Goal: Task Accomplishment & Management: Complete application form

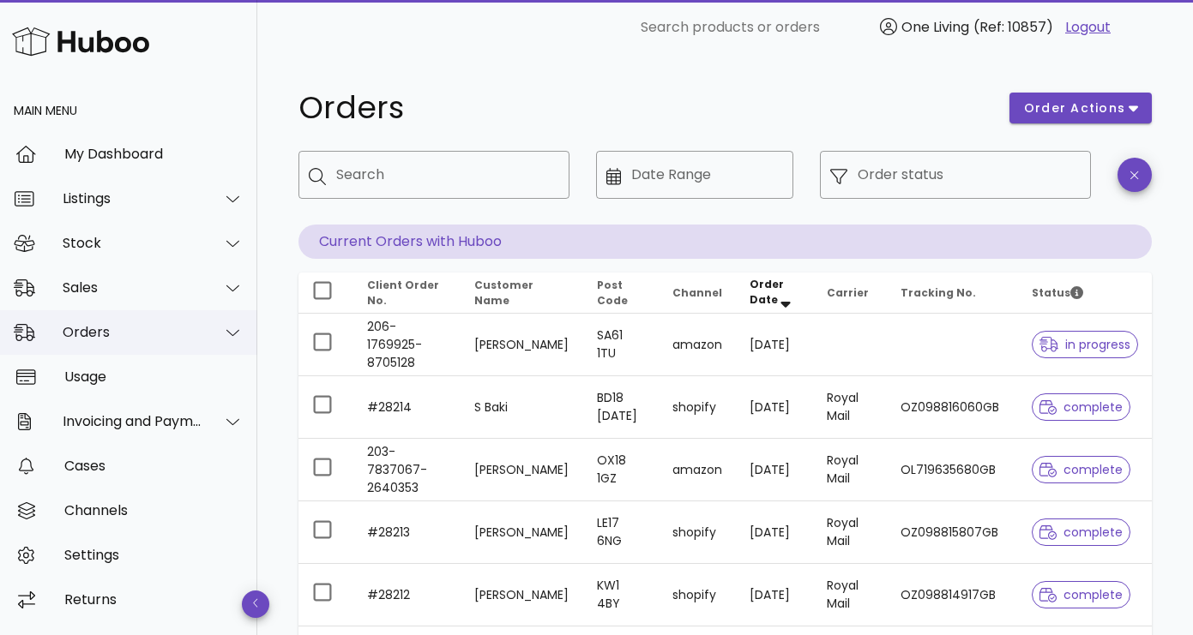
click at [232, 334] on icon at bounding box center [232, 332] width 13 height 15
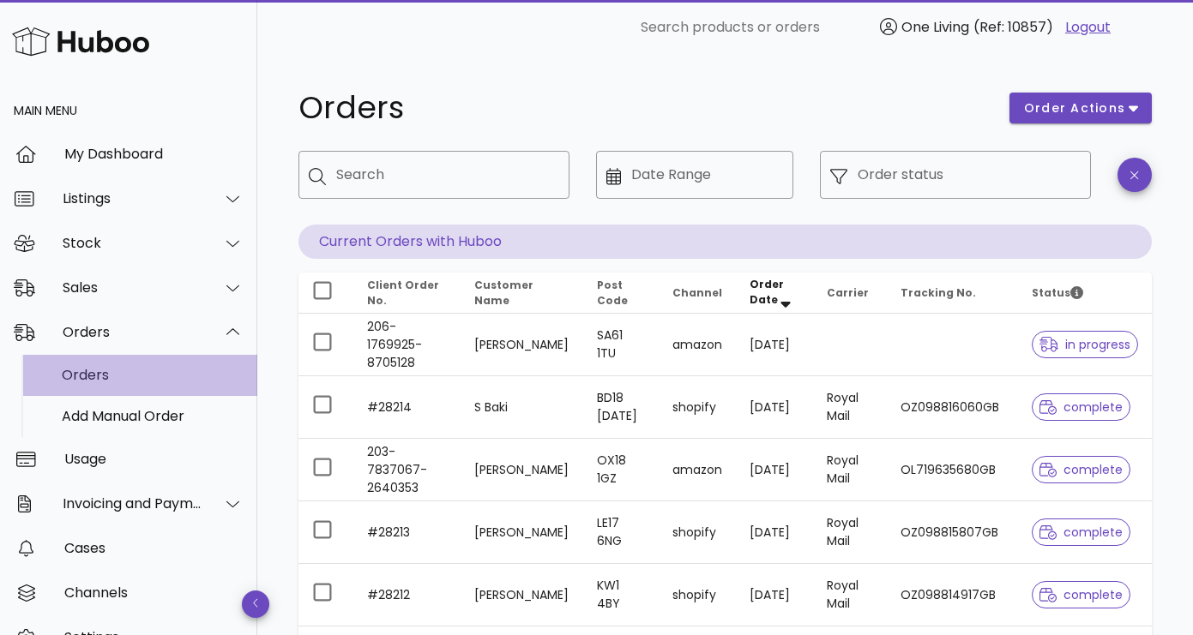
click at [83, 370] on div "Orders" at bounding box center [153, 375] width 182 height 16
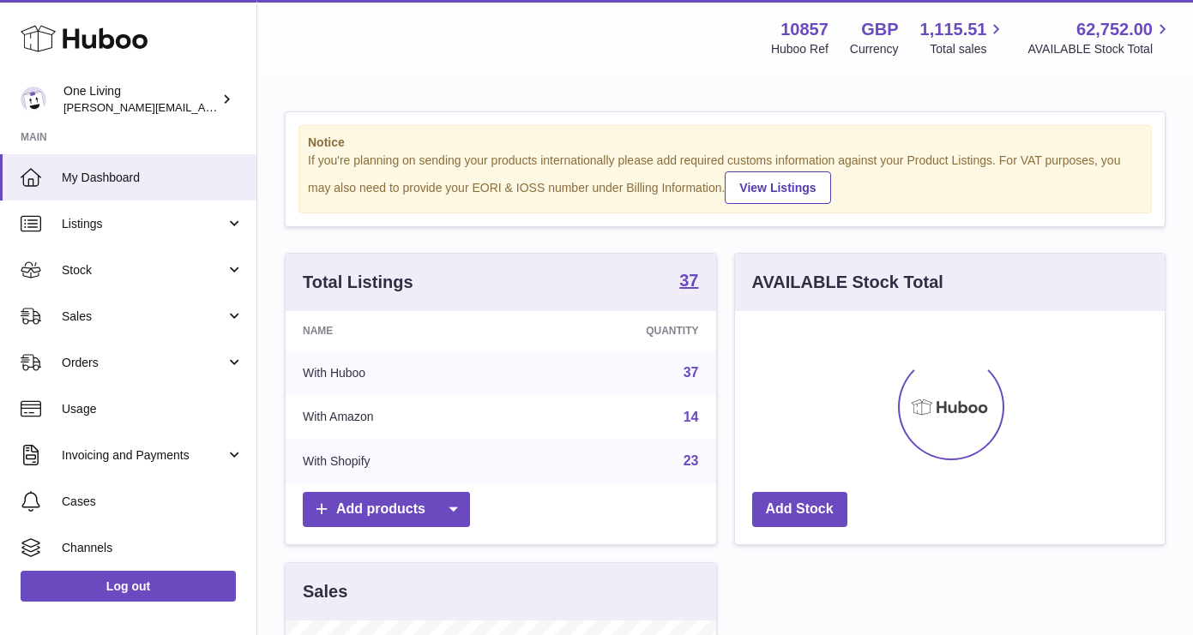
scroll to position [268, 430]
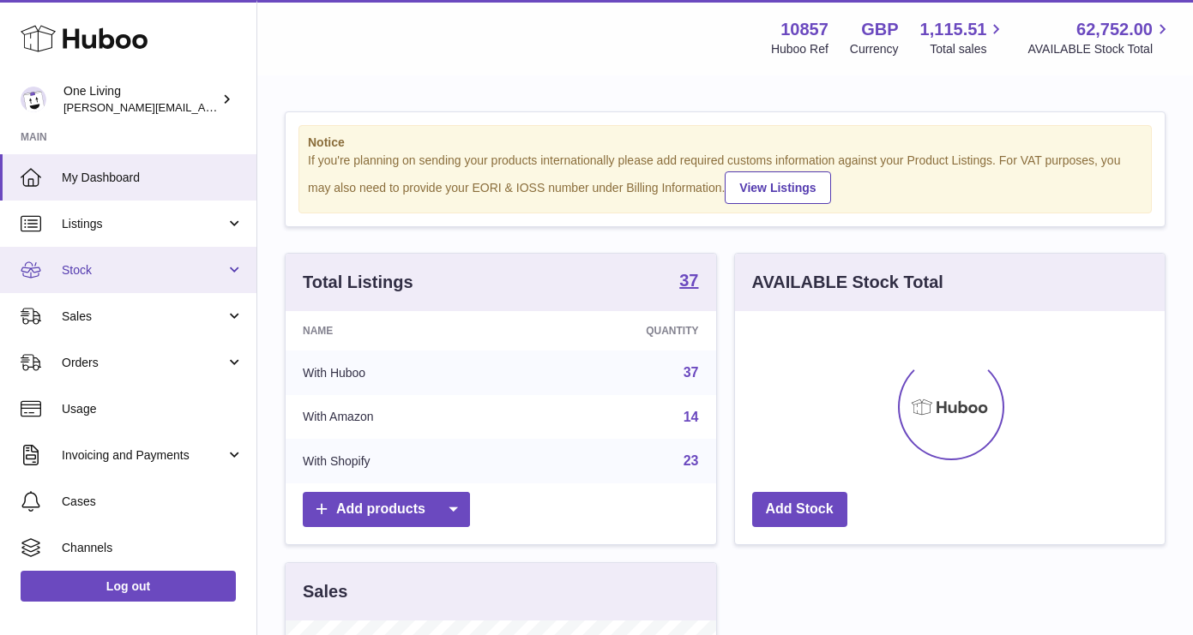
click at [216, 270] on span "Stock" at bounding box center [144, 270] width 164 height 16
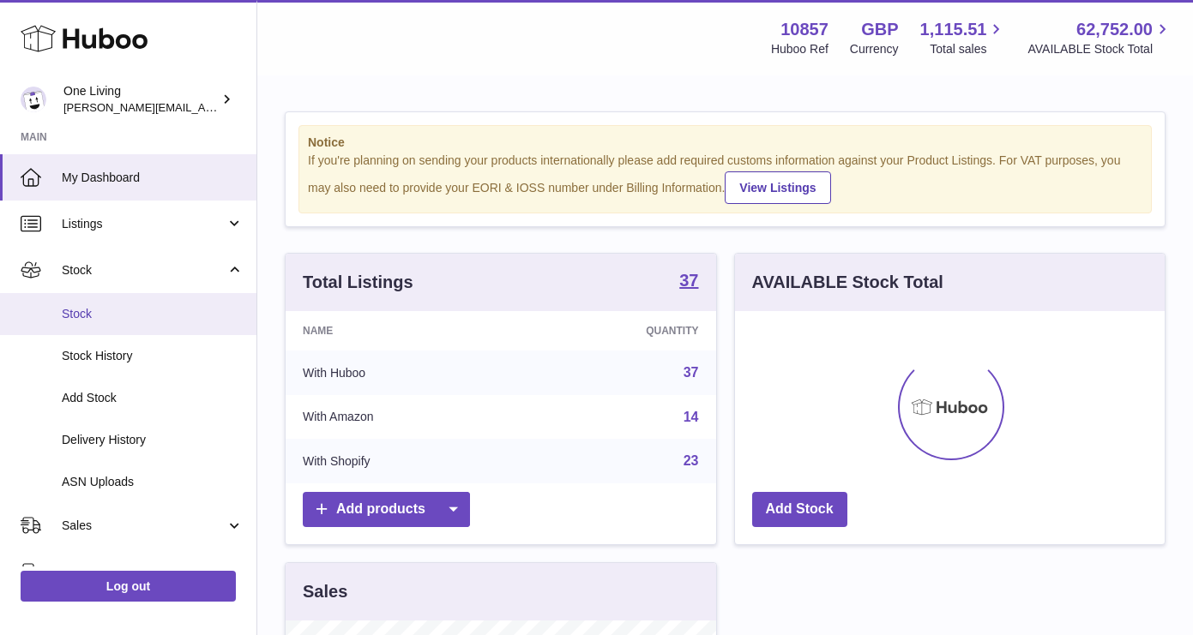
click at [154, 318] on span "Stock" at bounding box center [153, 314] width 182 height 16
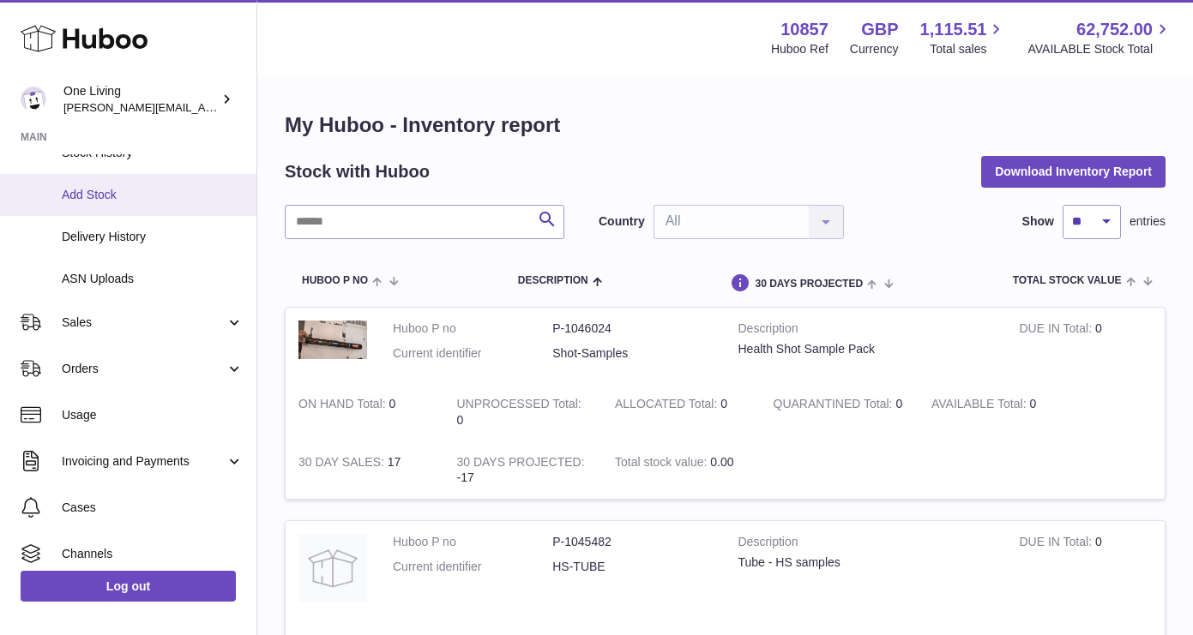
scroll to position [306, 0]
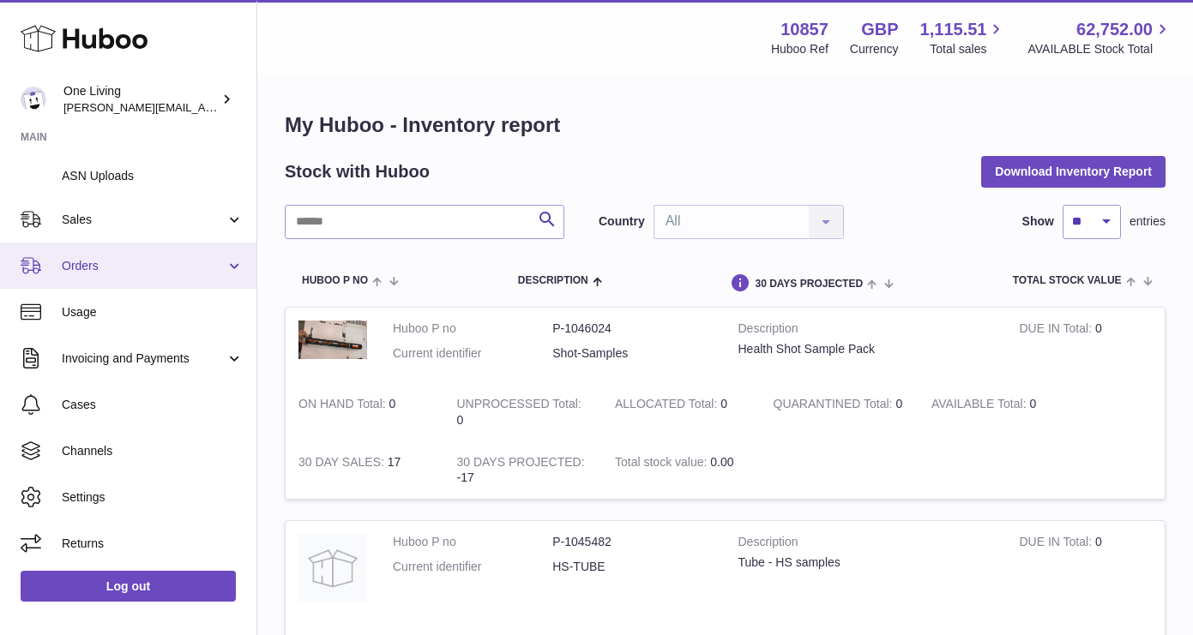
click at [221, 269] on link "Orders" at bounding box center [128, 266] width 256 height 46
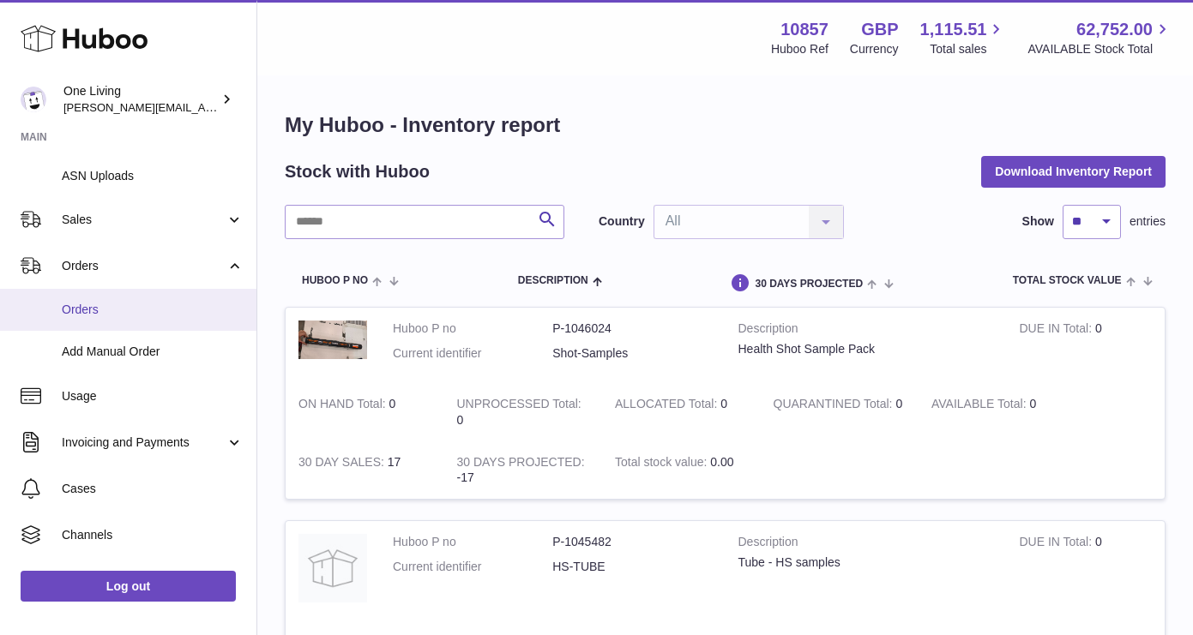
click at [167, 316] on span "Orders" at bounding box center [153, 310] width 182 height 16
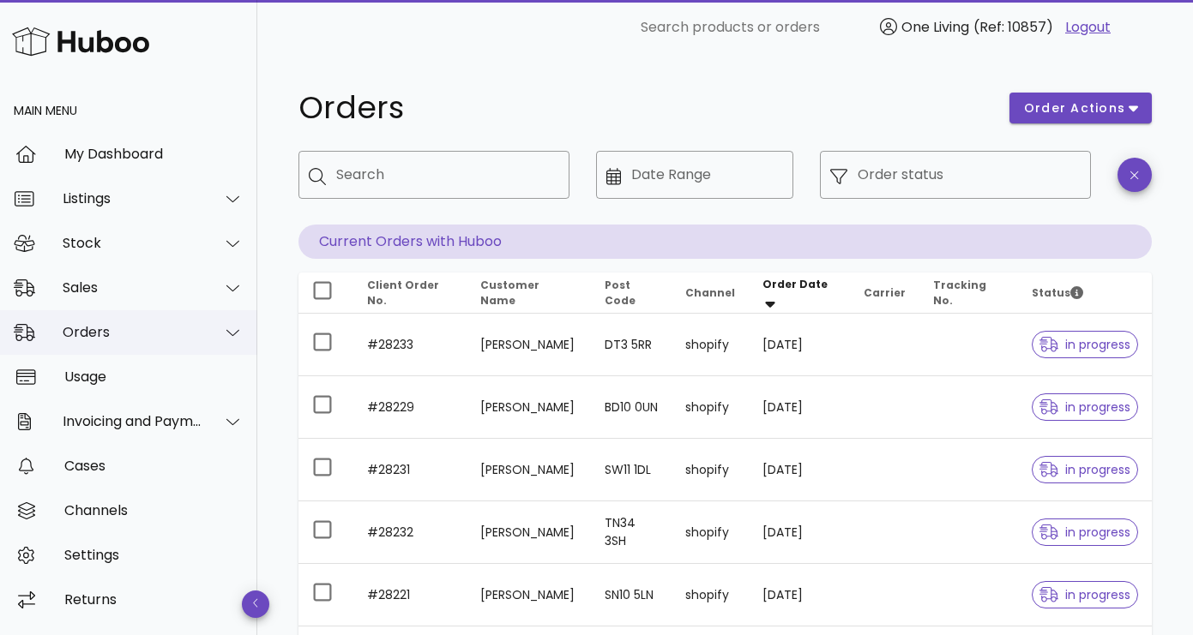
click at [240, 324] on div at bounding box center [222, 332] width 41 height 43
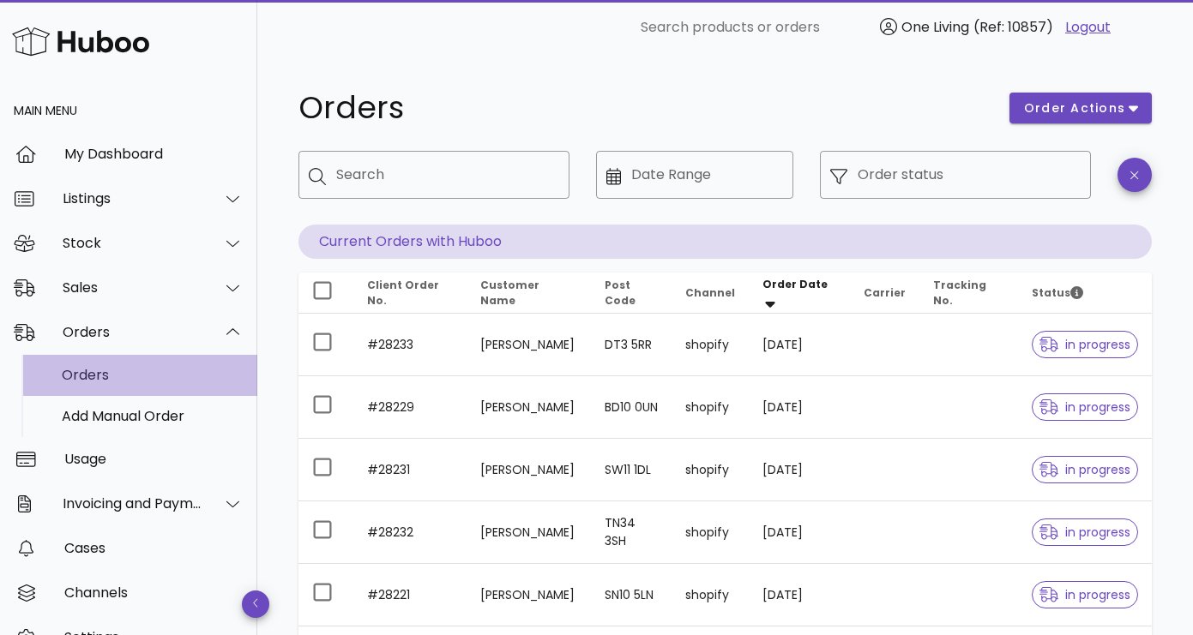
click at [150, 389] on div "Orders" at bounding box center [153, 375] width 182 height 37
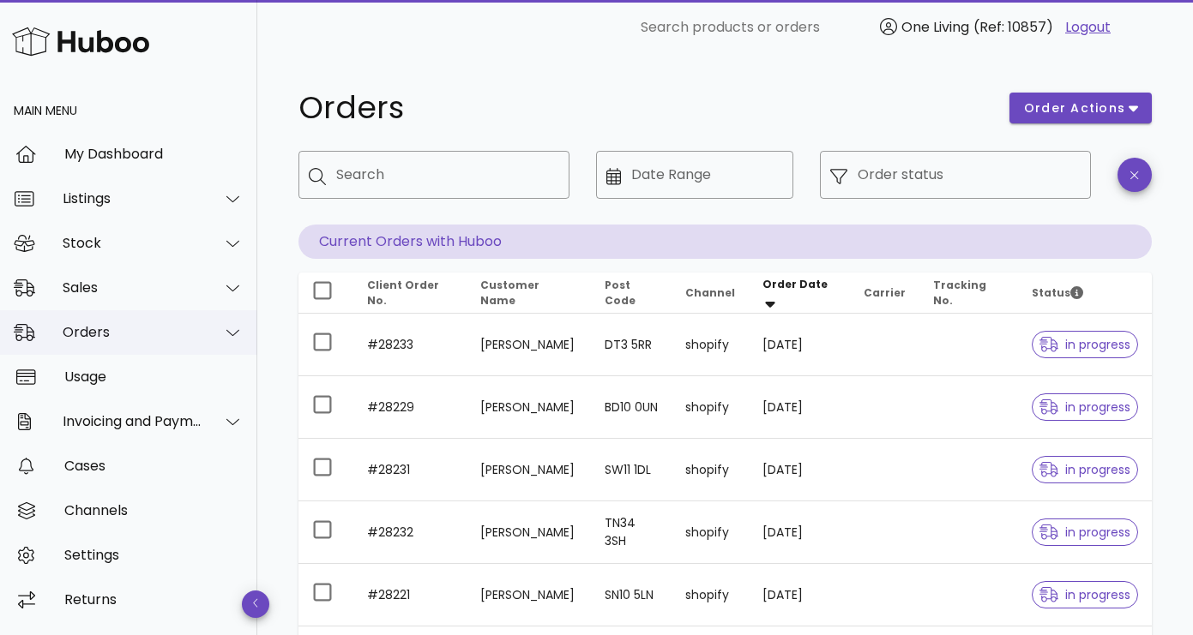
click at [233, 329] on icon at bounding box center [232, 332] width 13 height 15
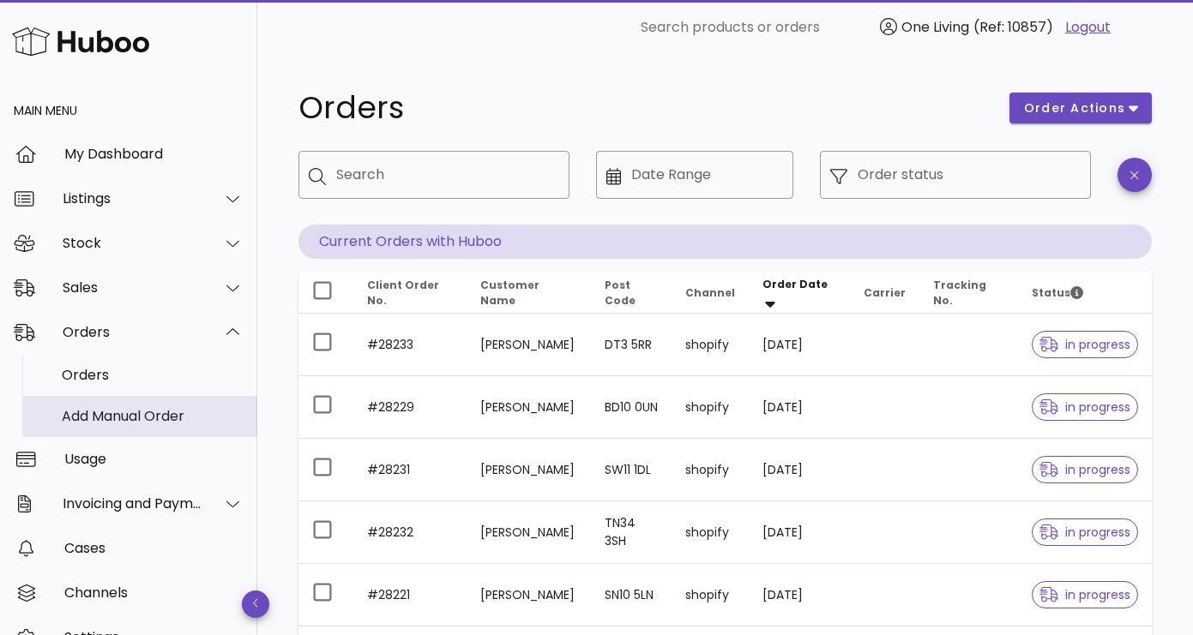
click at [172, 411] on div "Add Manual Order" at bounding box center [153, 416] width 182 height 16
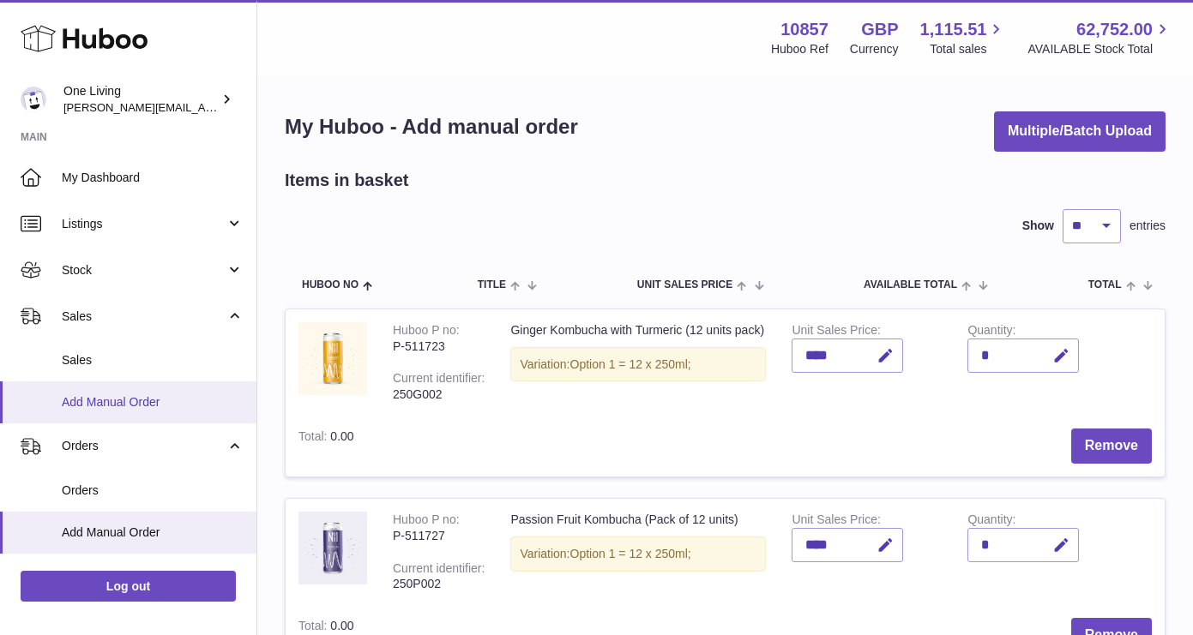
click at [116, 396] on span "Add Manual Order" at bounding box center [153, 402] width 182 height 16
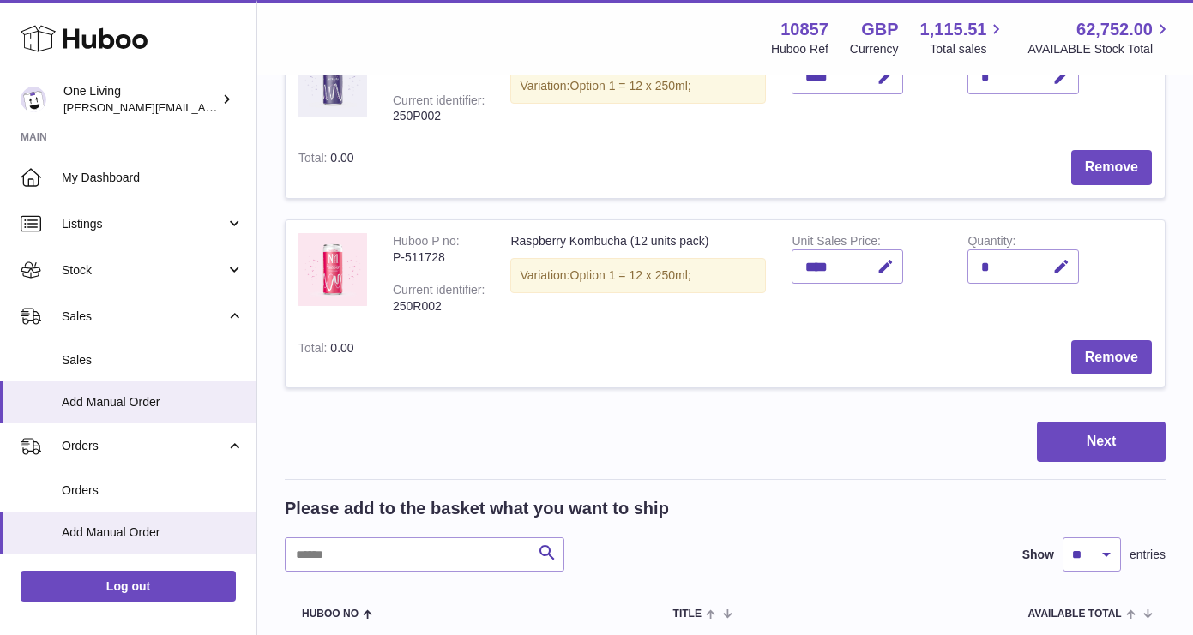
scroll to position [326, 0]
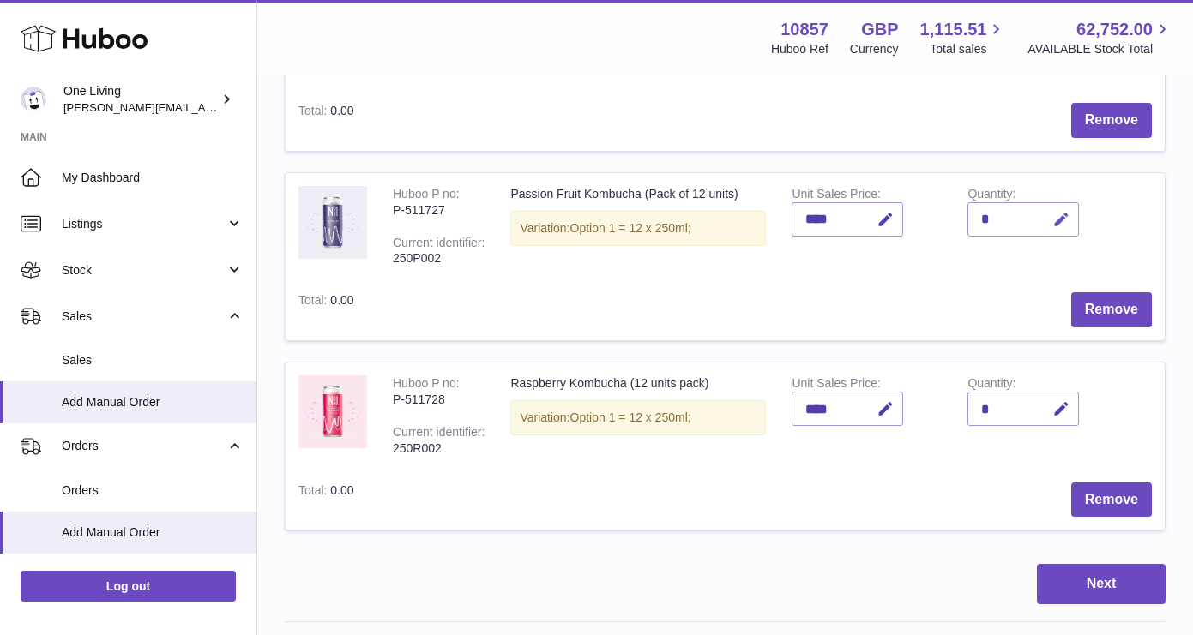
click at [1055, 218] on icon "button" at bounding box center [1061, 220] width 18 height 18
type input "**"
click at [1063, 223] on icon "submit" at bounding box center [1061, 219] width 15 height 15
click at [1059, 404] on icon "button" at bounding box center [1061, 409] width 18 height 18
type input "**"
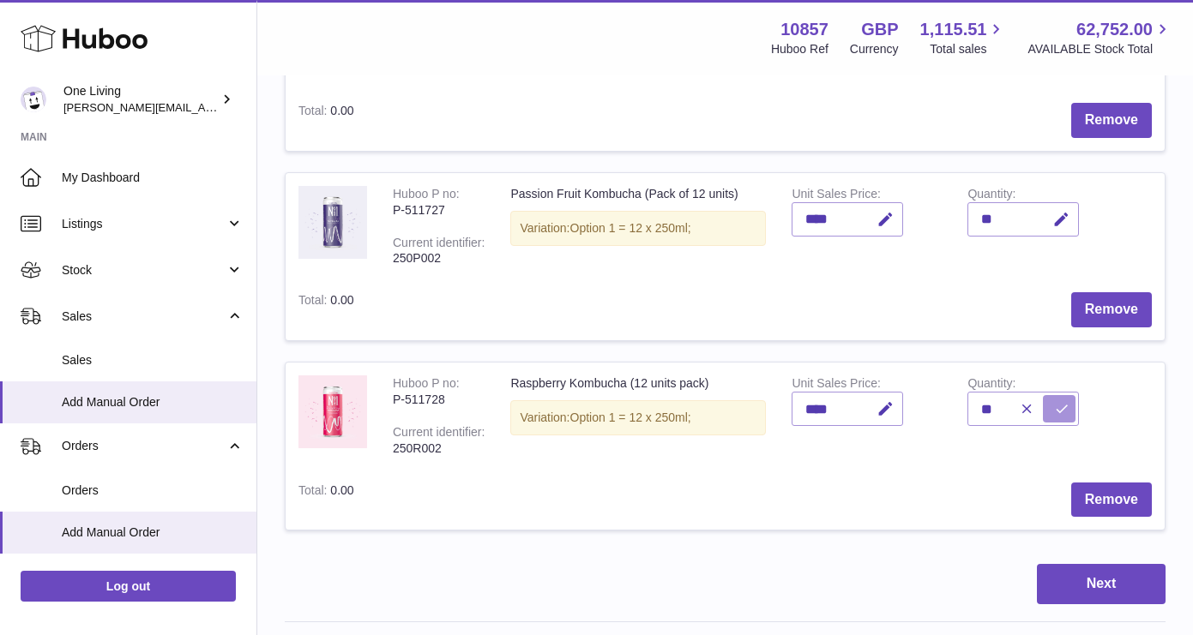
click at [1059, 403] on icon "submit" at bounding box center [1061, 408] width 15 height 15
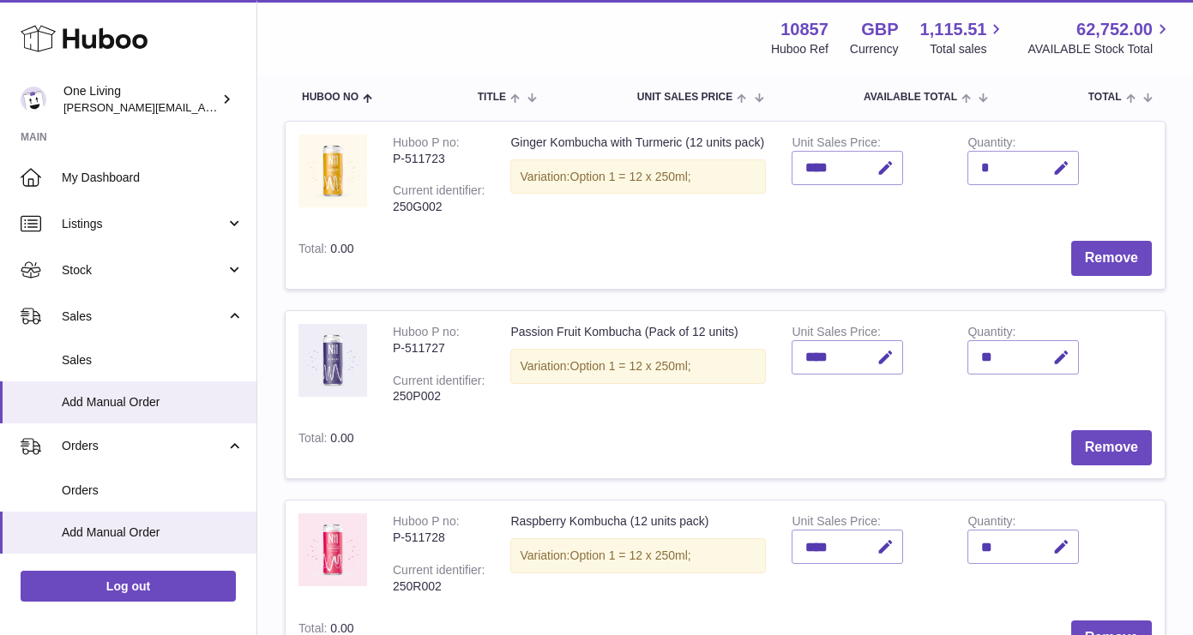
scroll to position [181, 0]
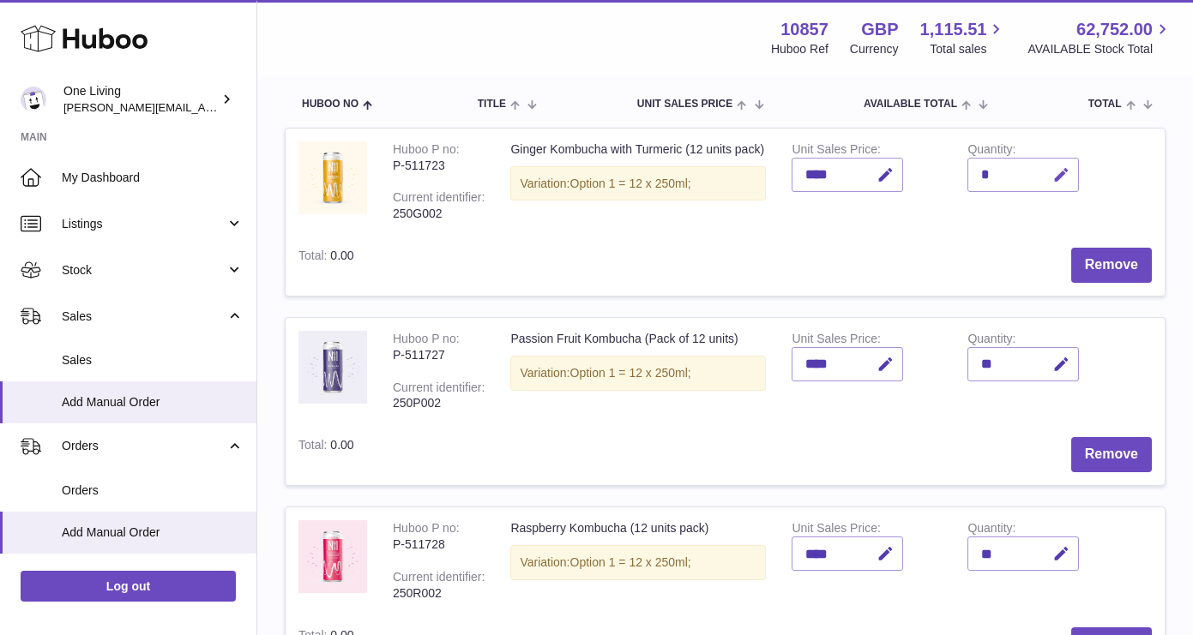
click at [1062, 175] on icon "button" at bounding box center [1061, 175] width 18 height 18
type input "**"
click at [1064, 173] on icon "submit" at bounding box center [1061, 174] width 15 height 15
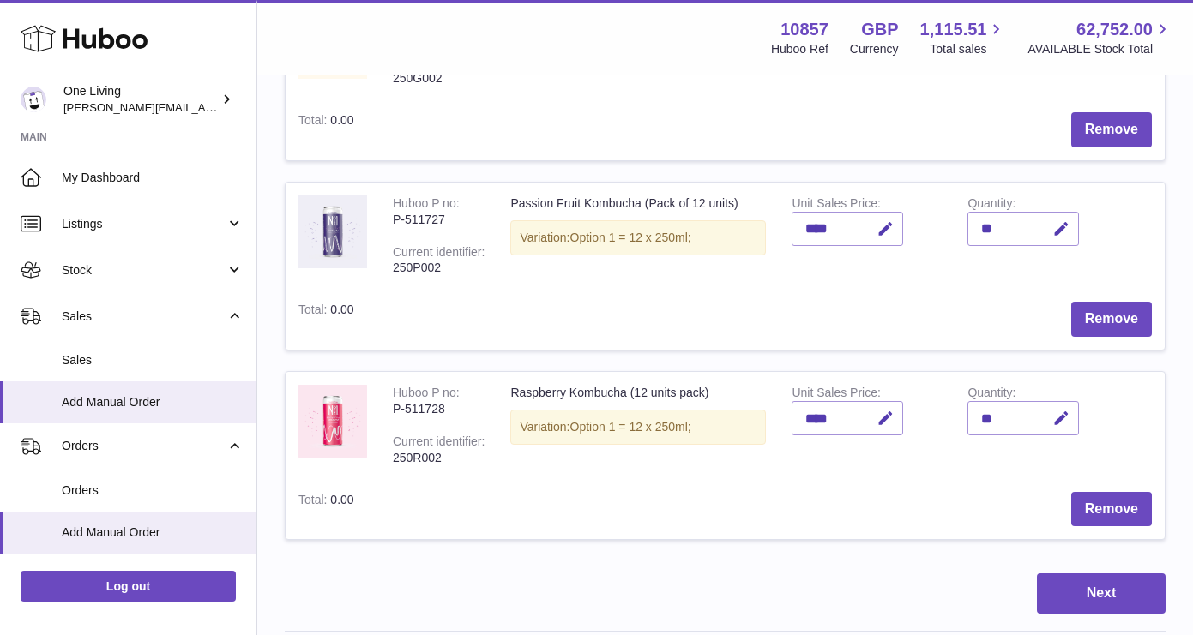
scroll to position [361, 0]
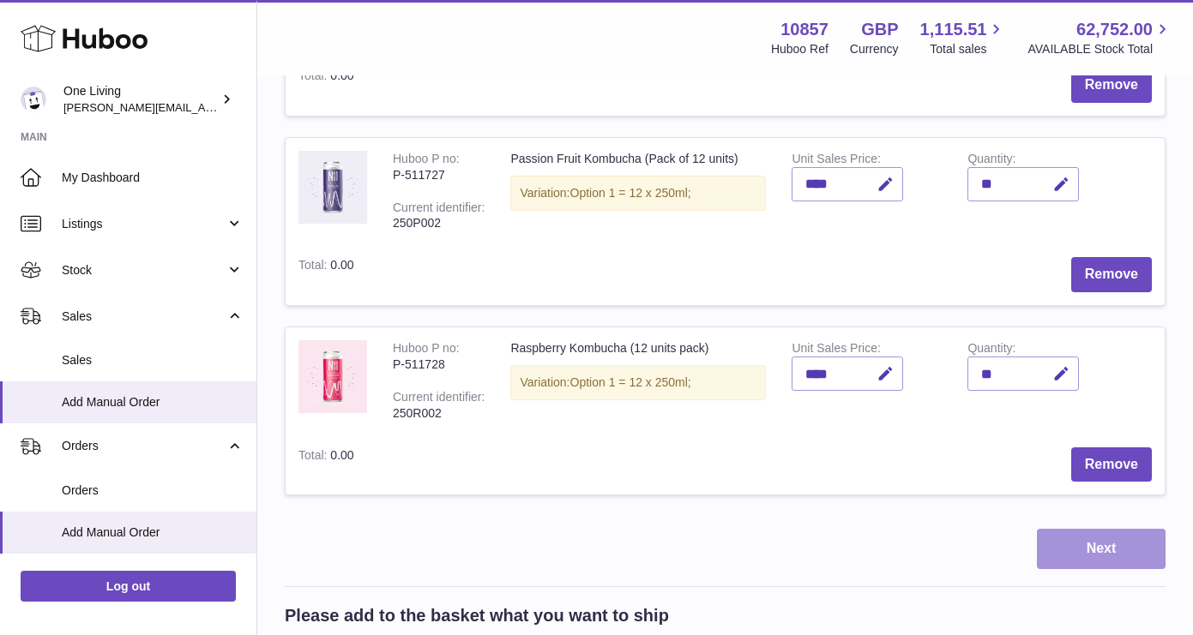
click at [1101, 552] on button "Next" at bounding box center [1101, 549] width 129 height 40
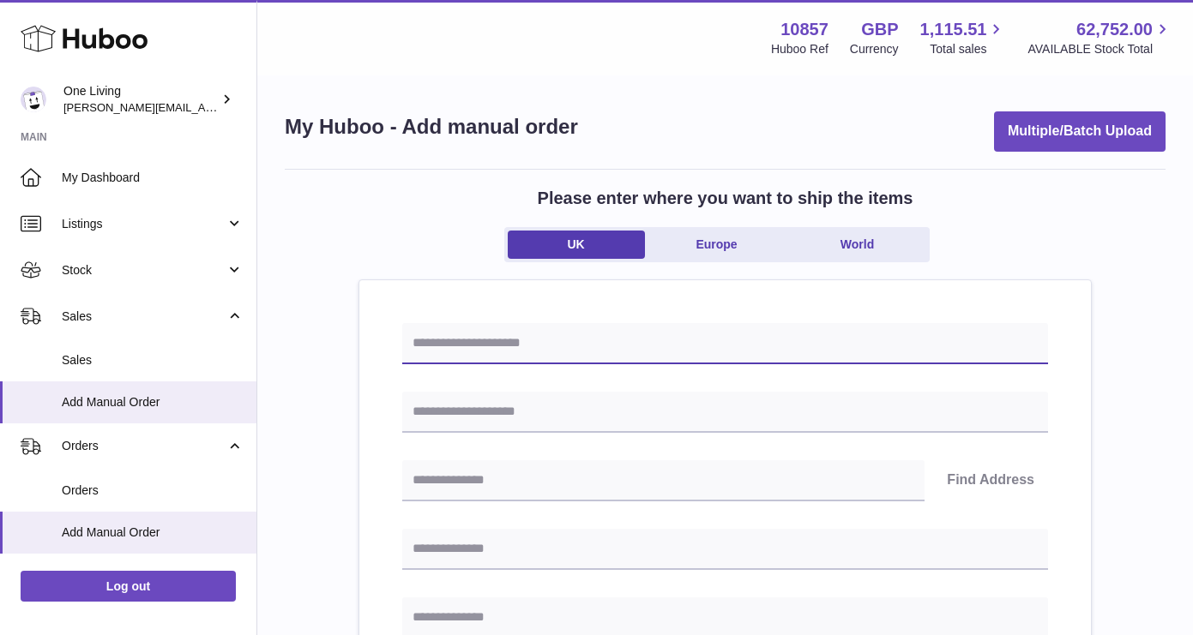
click at [563, 336] on input "text" at bounding box center [725, 343] width 646 height 41
paste input "**********"
type input "**********"
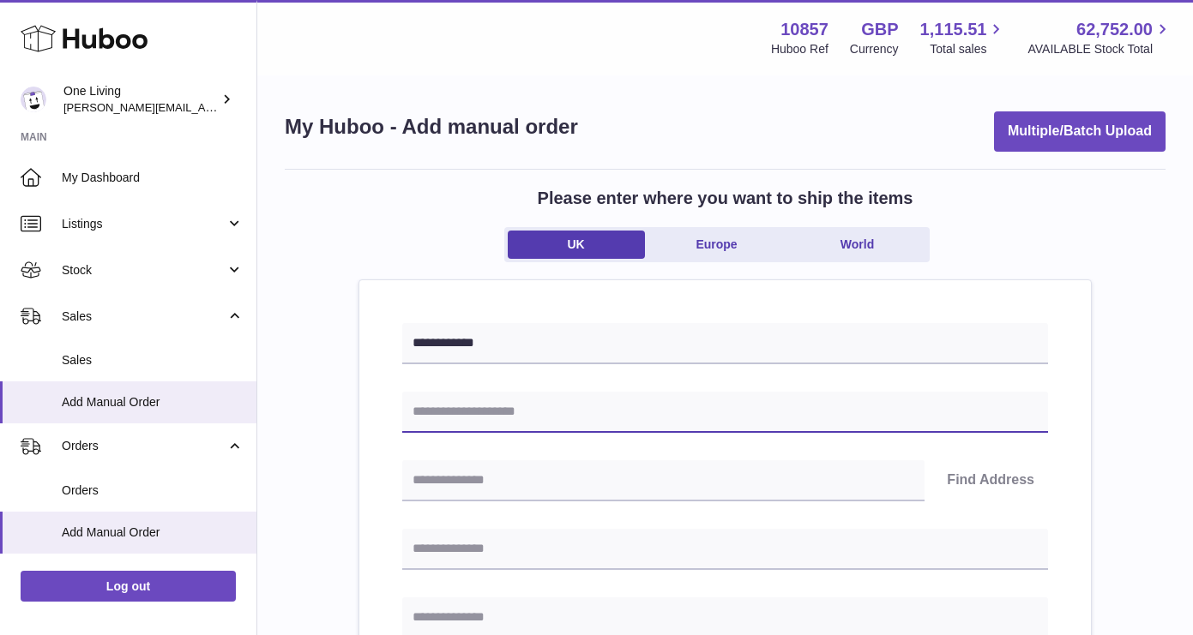
click at [473, 411] on input "text" at bounding box center [725, 412] width 646 height 41
type input "**********"
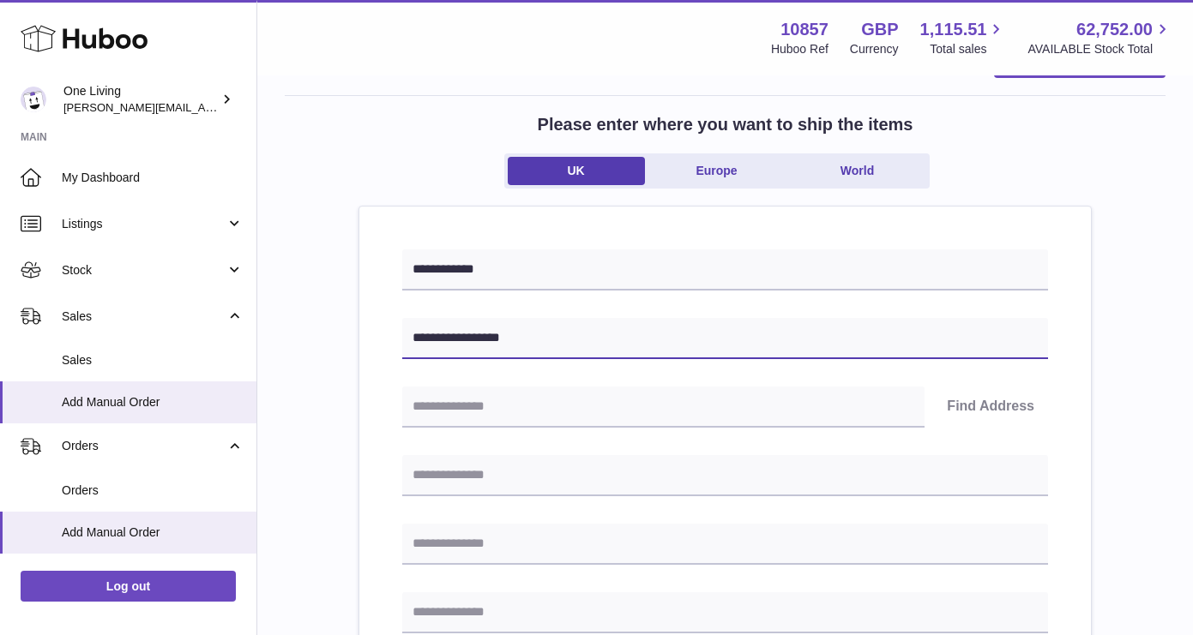
scroll to position [75, 0]
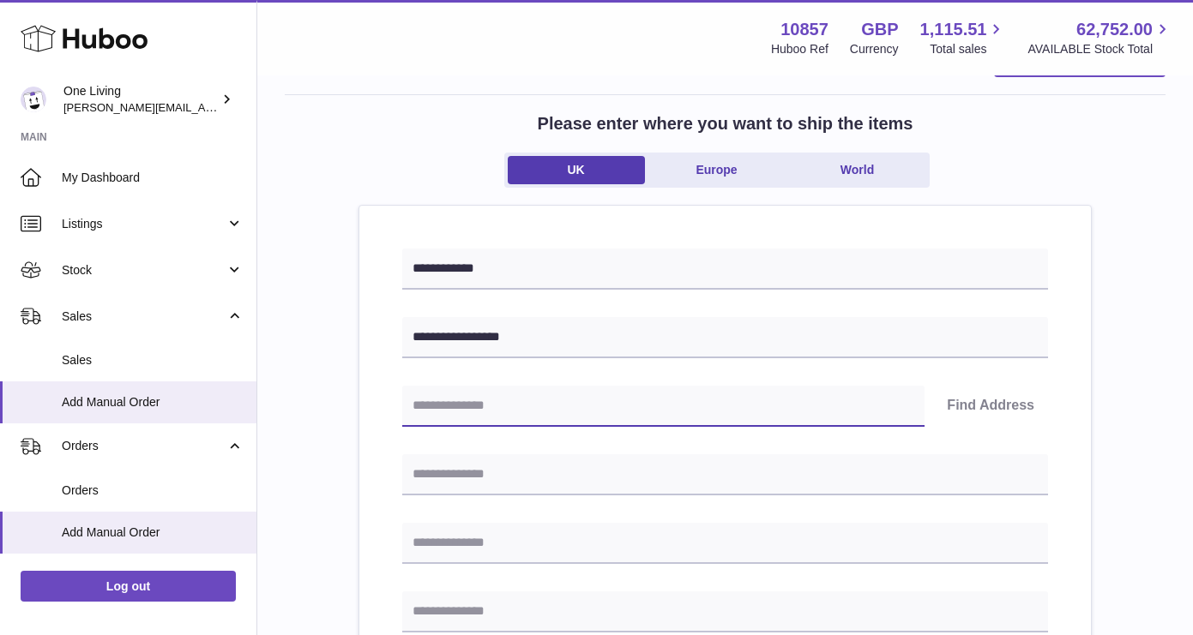
click at [521, 408] on input "text" at bounding box center [663, 406] width 522 height 41
type input "********"
click at [996, 405] on button "Find Address" at bounding box center [990, 406] width 115 height 41
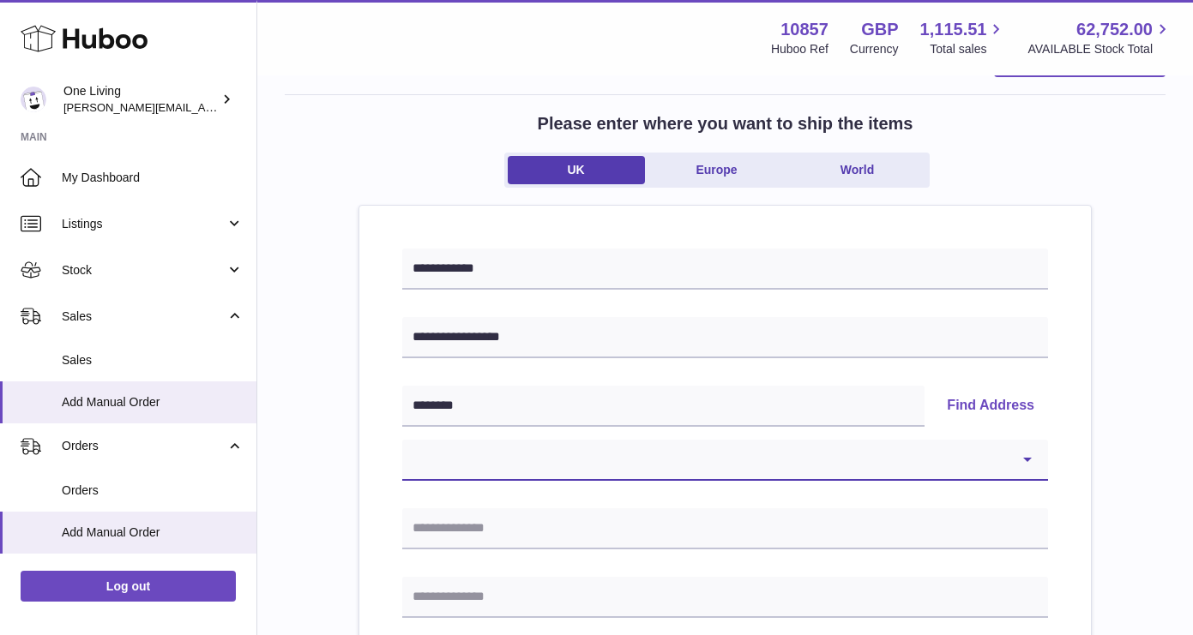
click at [553, 467] on select "**********" at bounding box center [725, 460] width 646 height 41
select select "***"
type input "**********"
type input "******"
type input "********"
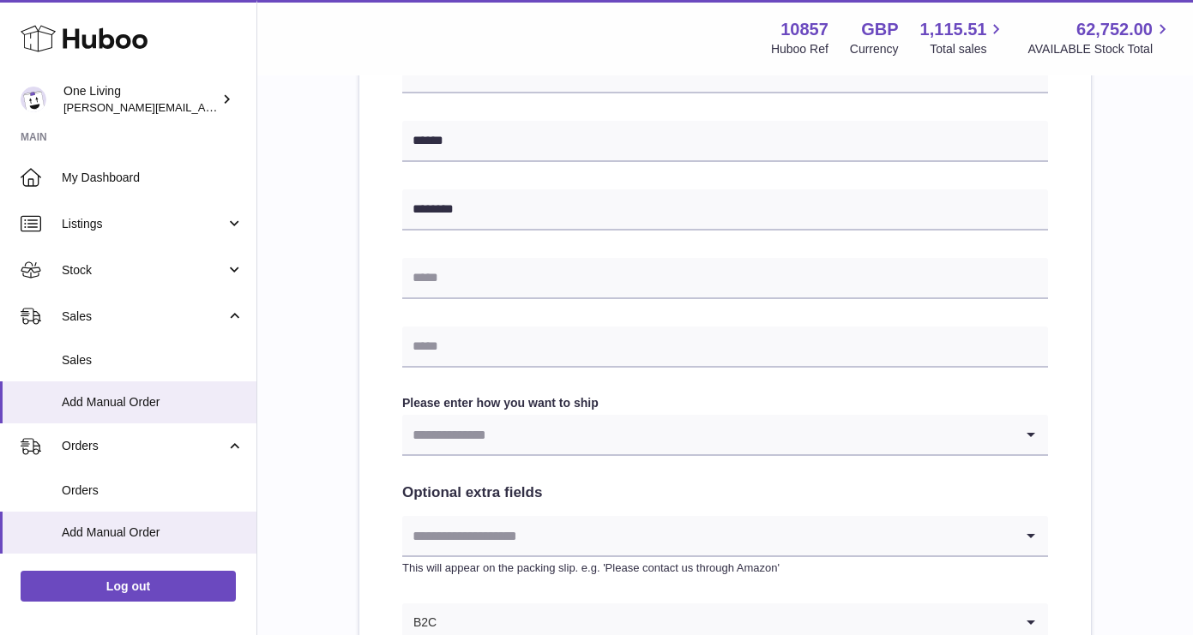
scroll to position [680, 0]
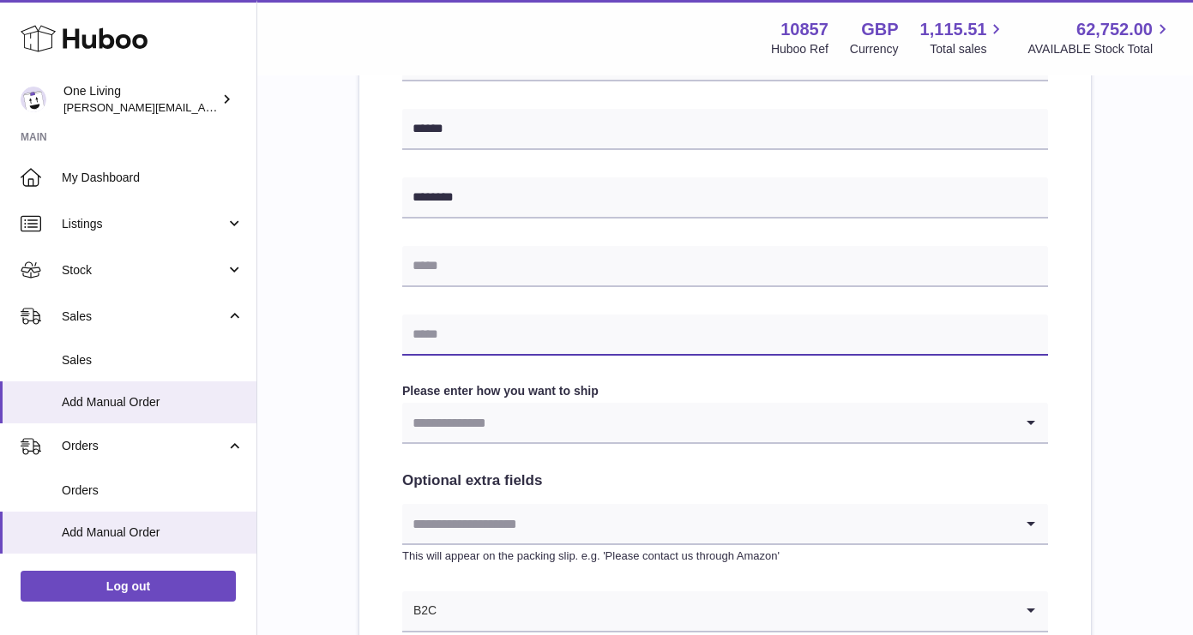
click at [485, 331] on input "text" at bounding box center [725, 335] width 646 height 41
type input "**********"
click at [495, 418] on input "Search for option" at bounding box center [707, 422] width 611 height 39
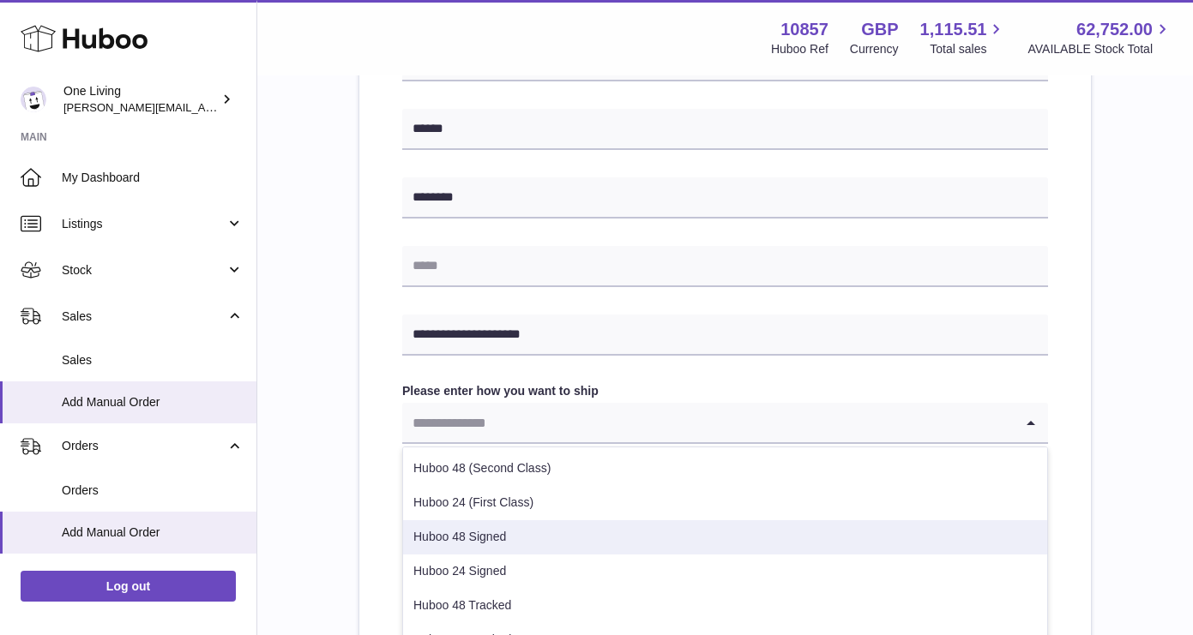
scroll to position [87, 0]
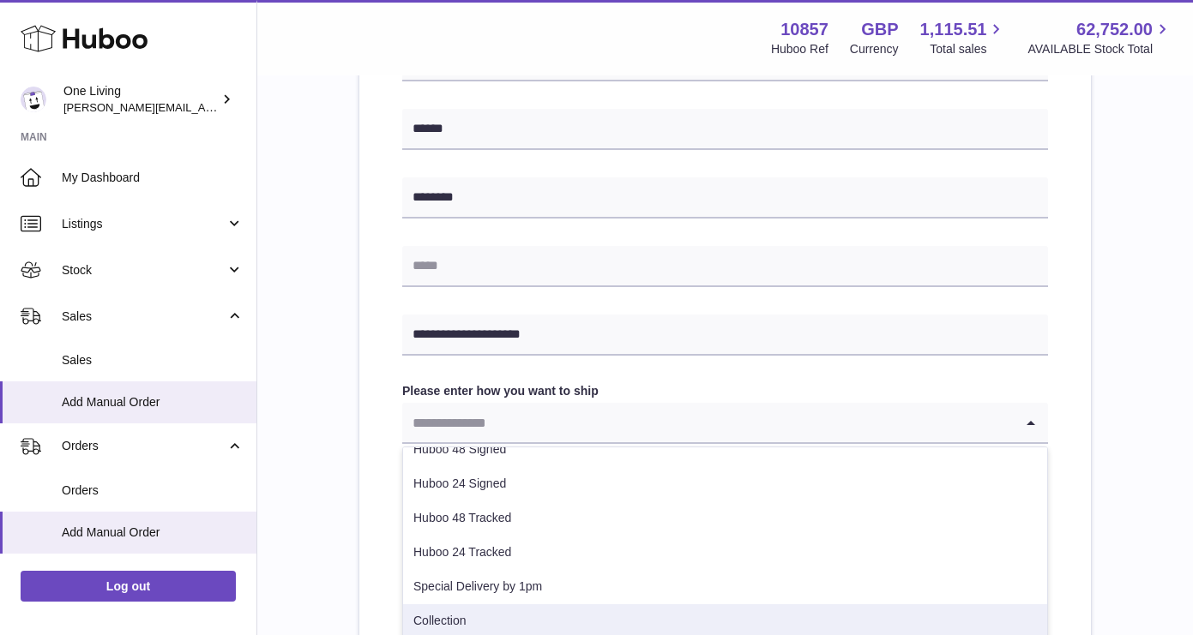
click at [458, 615] on li "Collection" at bounding box center [725, 622] width 644 height 34
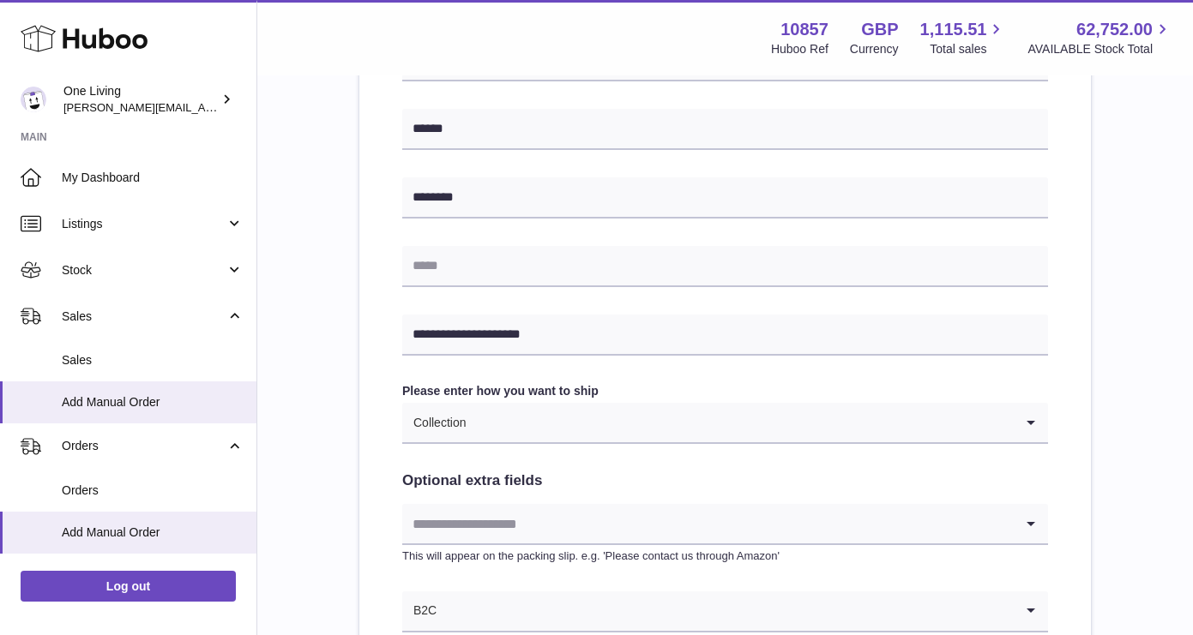
click at [377, 472] on div "**********" at bounding box center [724, 168] width 731 height 1136
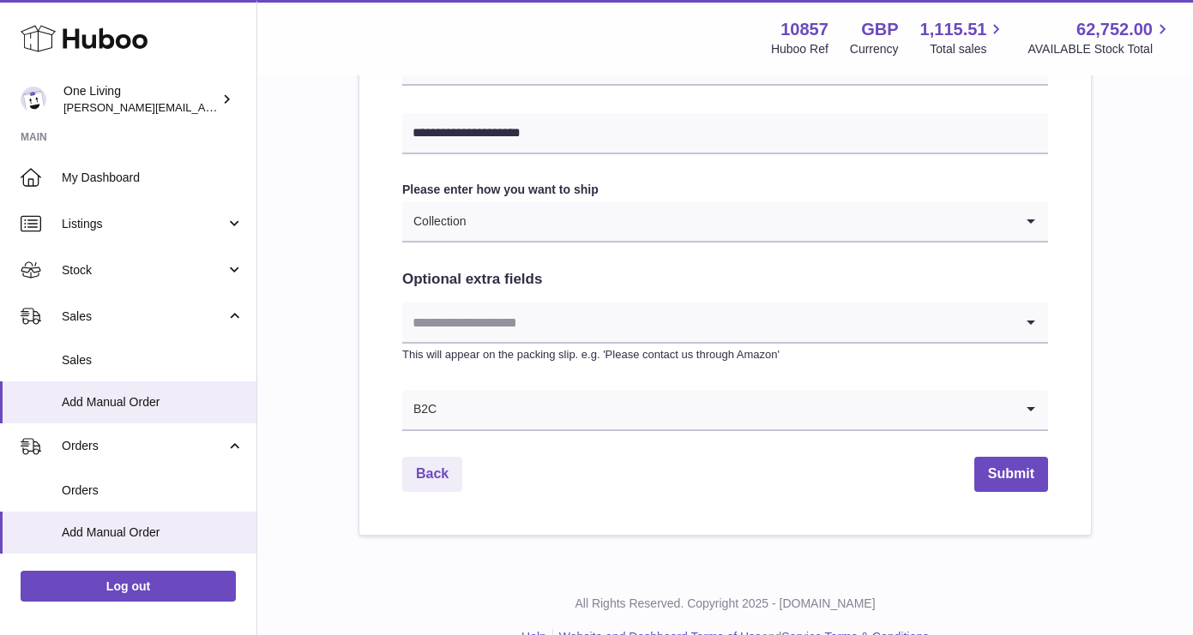
scroll to position [890, 0]
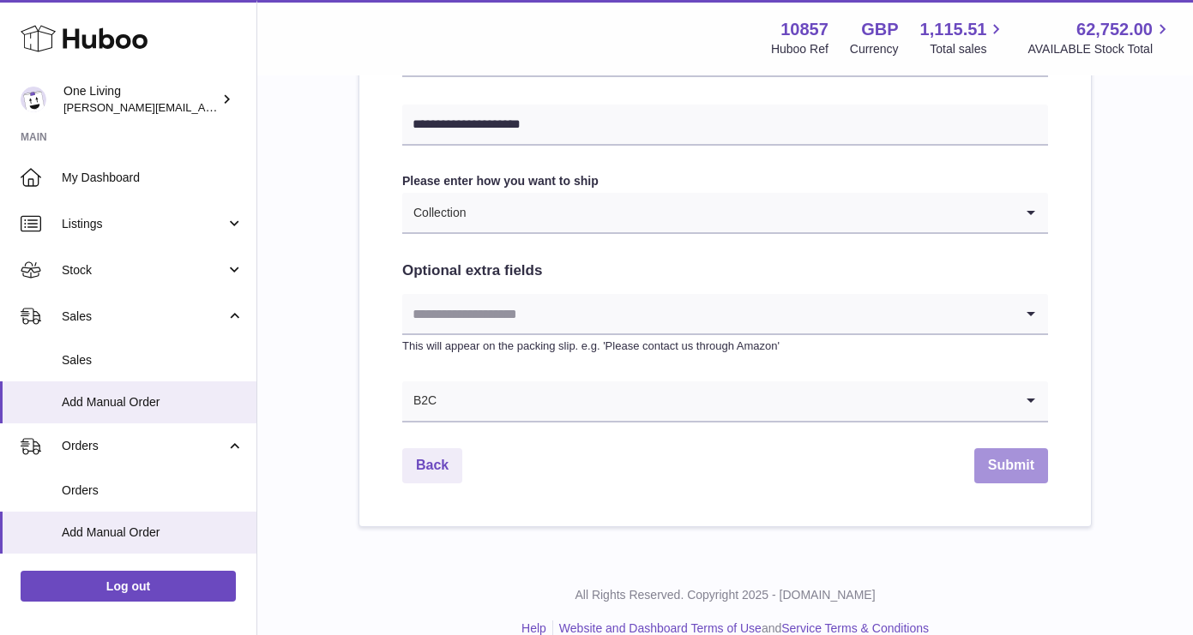
click at [1010, 465] on button "Submit" at bounding box center [1011, 465] width 74 height 35
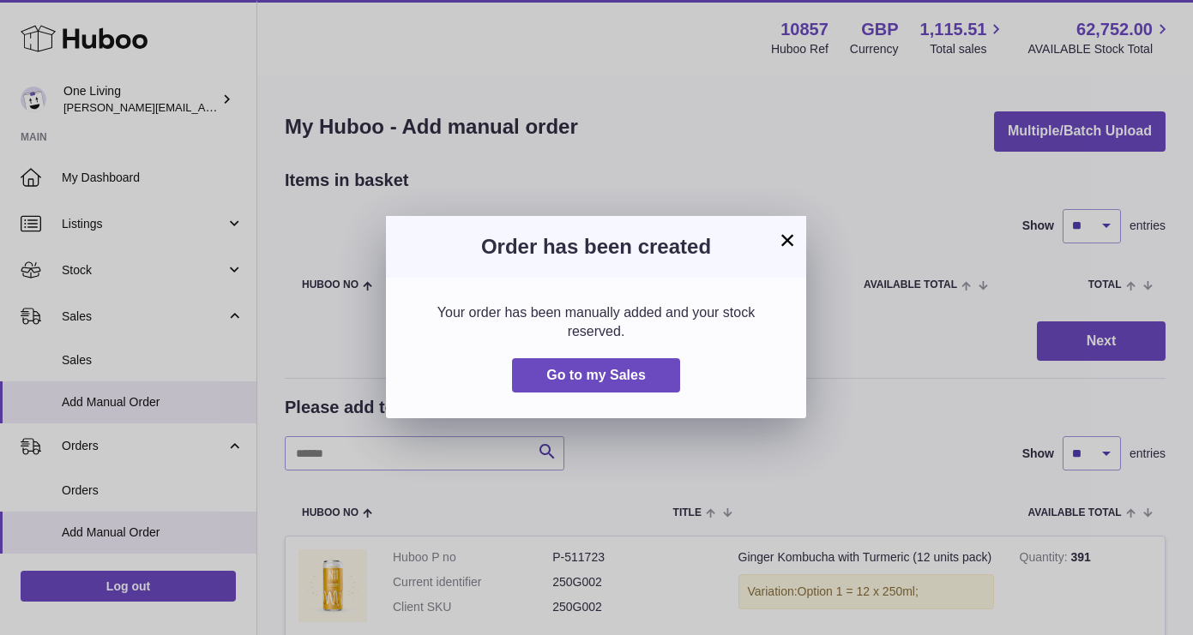
click at [789, 242] on button "×" at bounding box center [787, 240] width 21 height 21
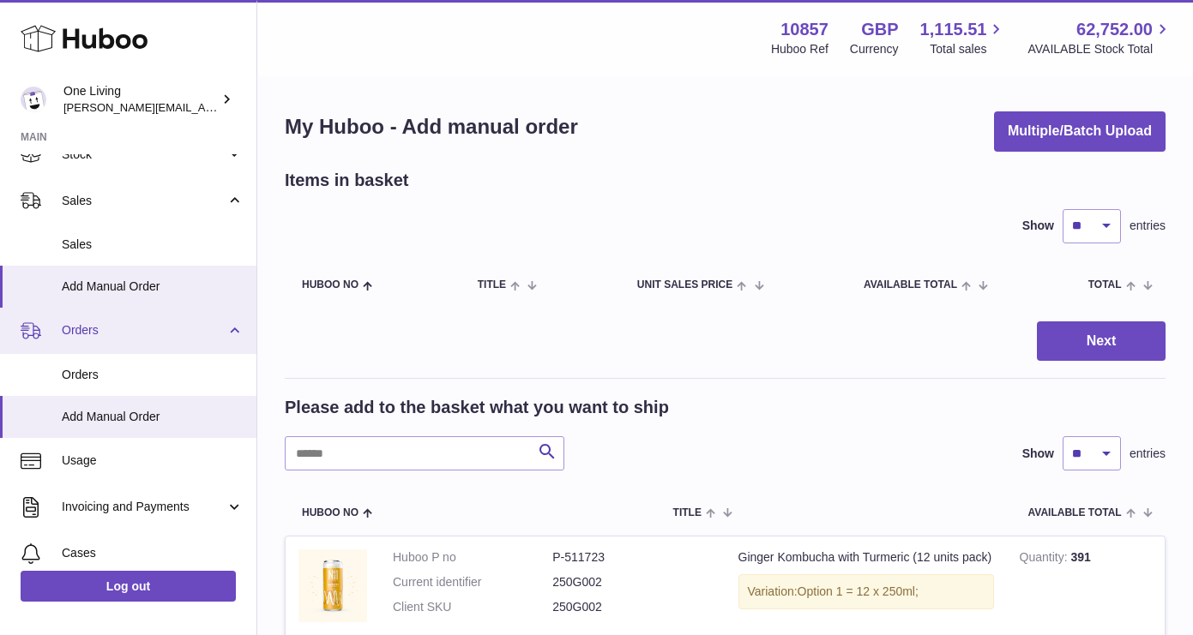
scroll to position [141, 0]
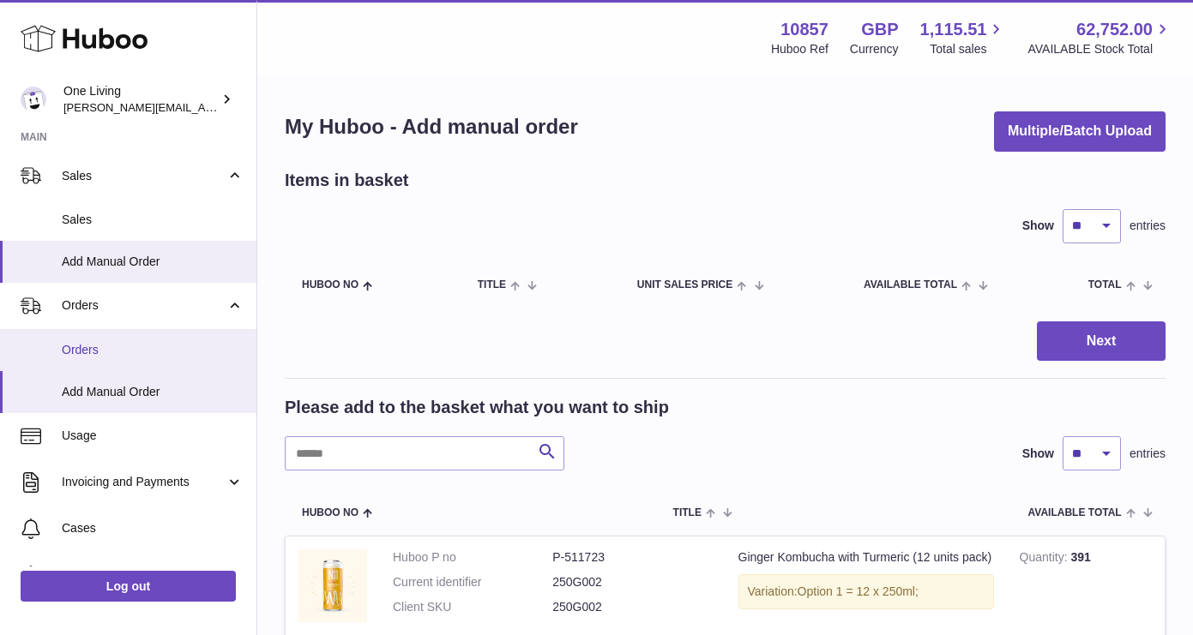
click at [143, 351] on span "Orders" at bounding box center [153, 350] width 182 height 16
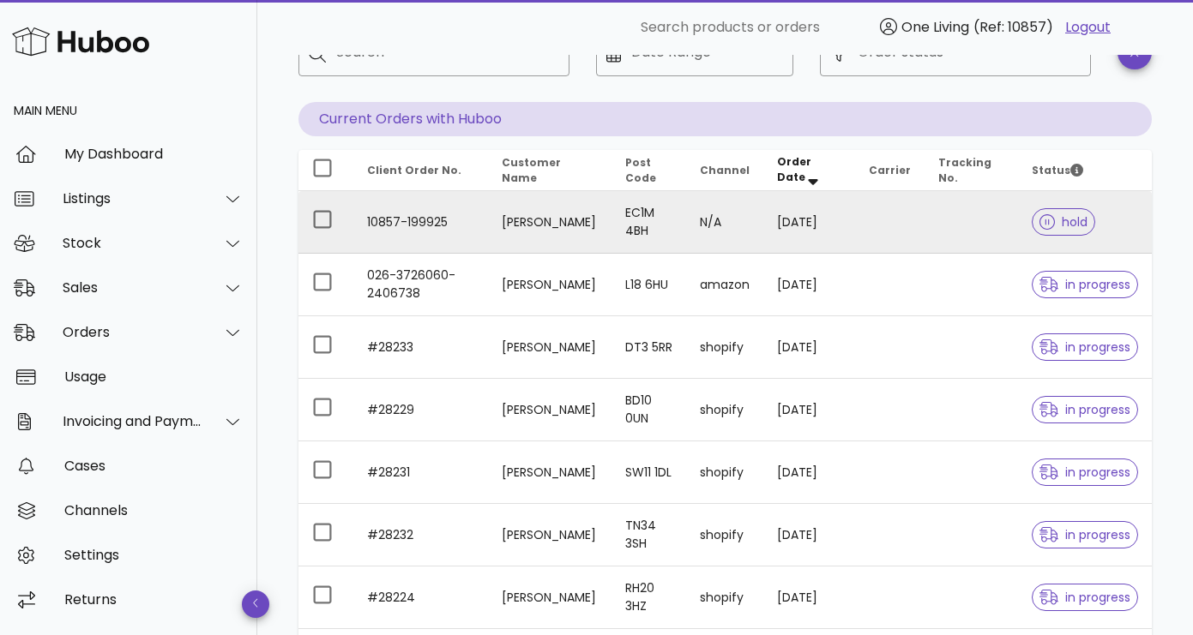
scroll to position [126, 0]
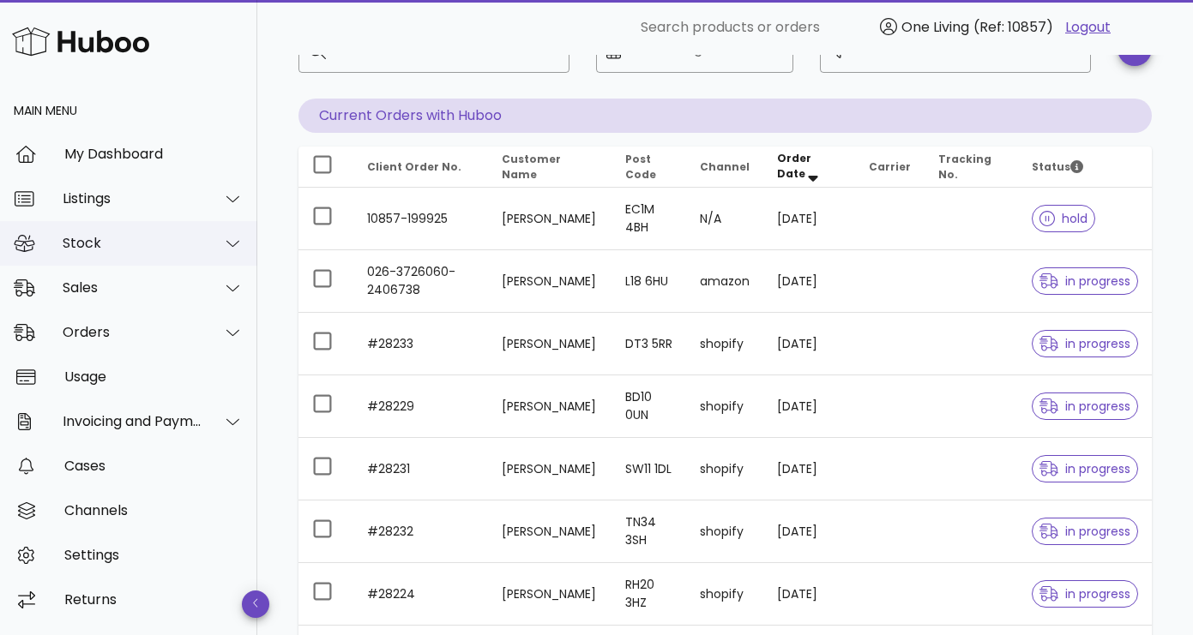
click at [232, 244] on icon at bounding box center [232, 243] width 13 height 15
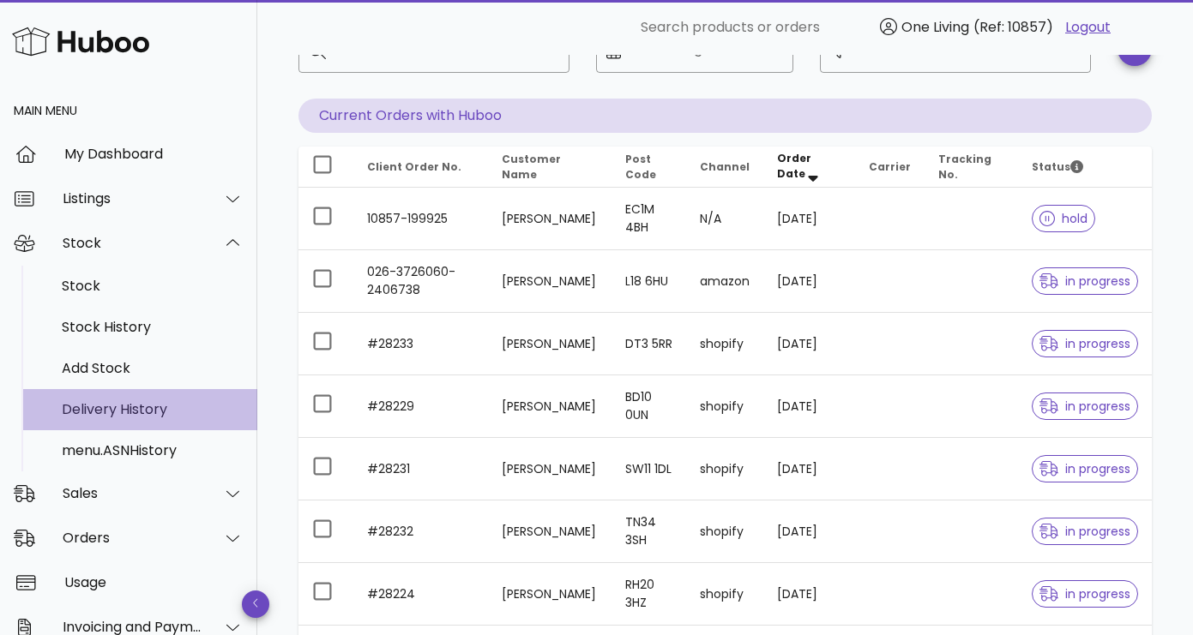
click at [180, 415] on div "Delivery History" at bounding box center [153, 409] width 182 height 16
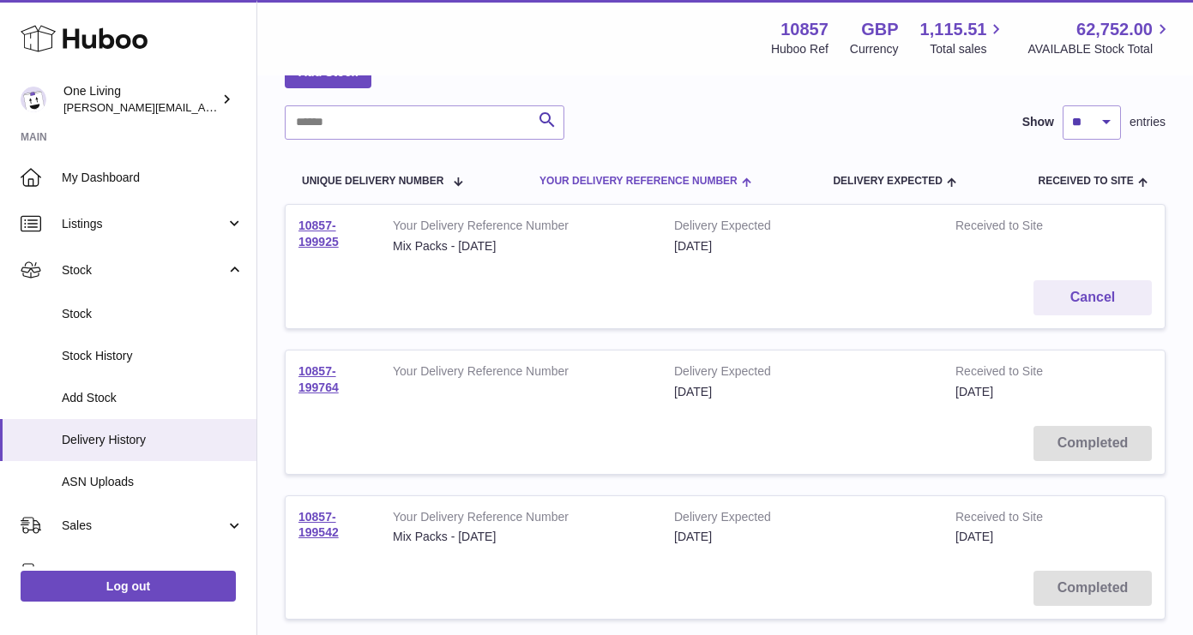
scroll to position [111, 0]
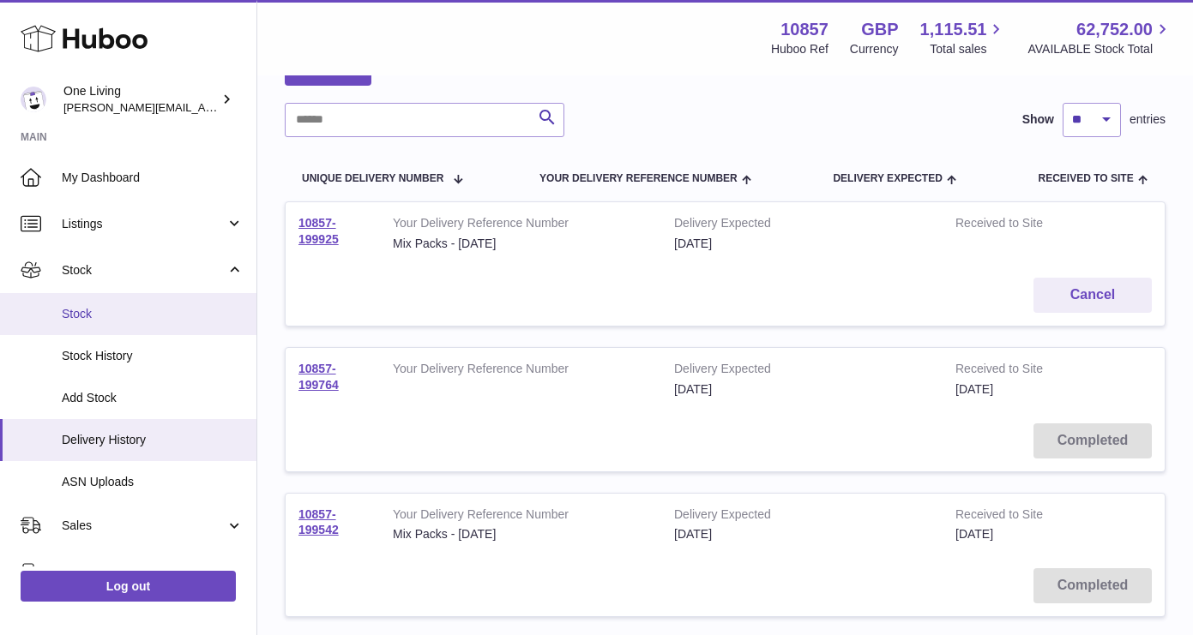
click at [183, 303] on link "Stock" at bounding box center [128, 314] width 256 height 42
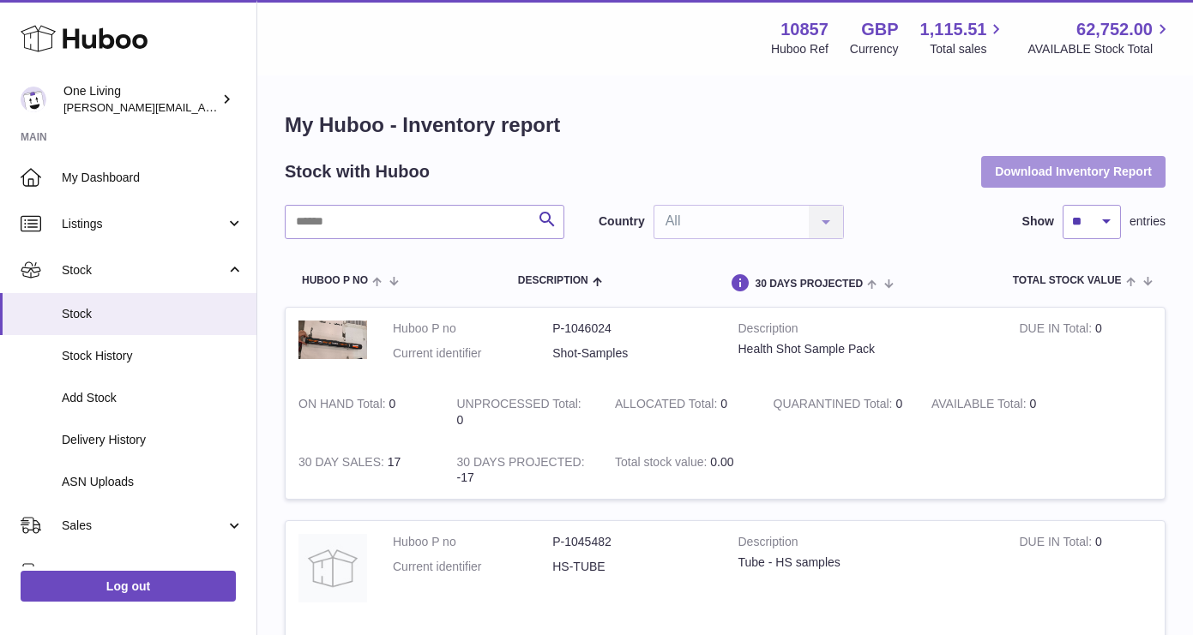
click at [1050, 168] on button "Download Inventory Report" at bounding box center [1073, 171] width 184 height 31
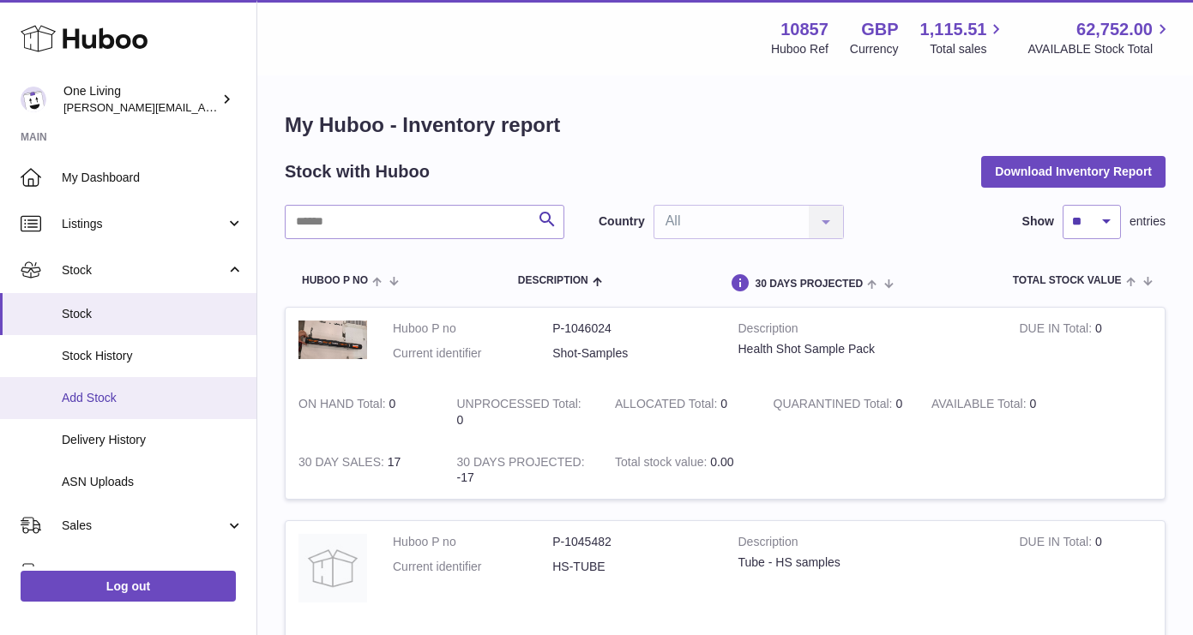
click at [186, 411] on link "Add Stock" at bounding box center [128, 398] width 256 height 42
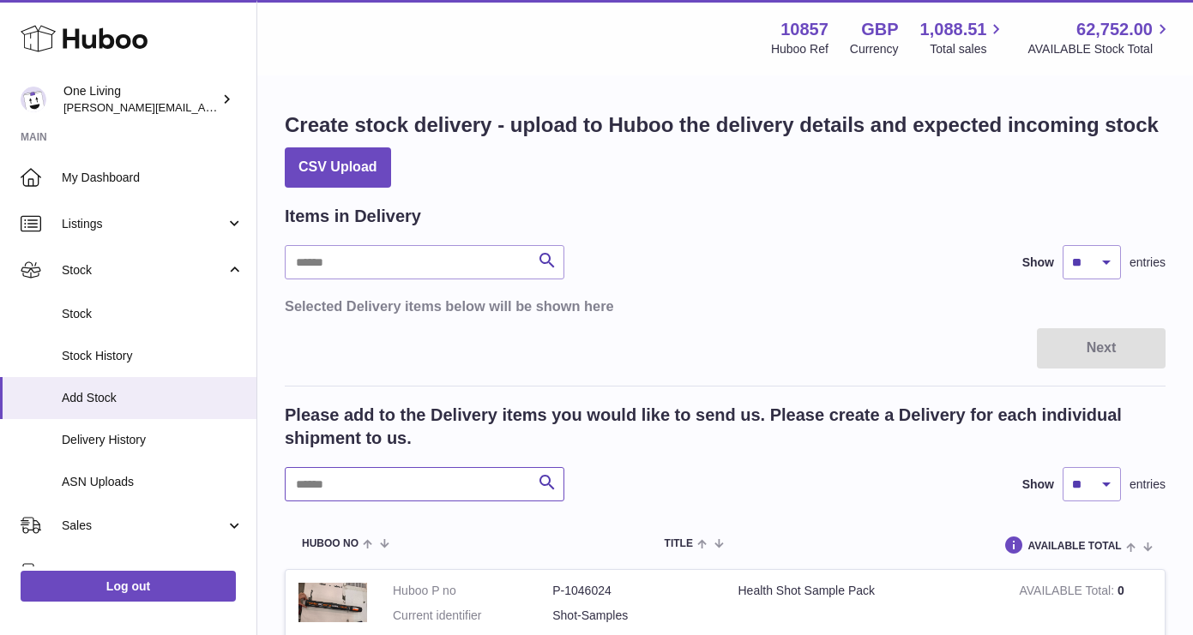
click at [405, 482] on input "text" at bounding box center [425, 484] width 280 height 34
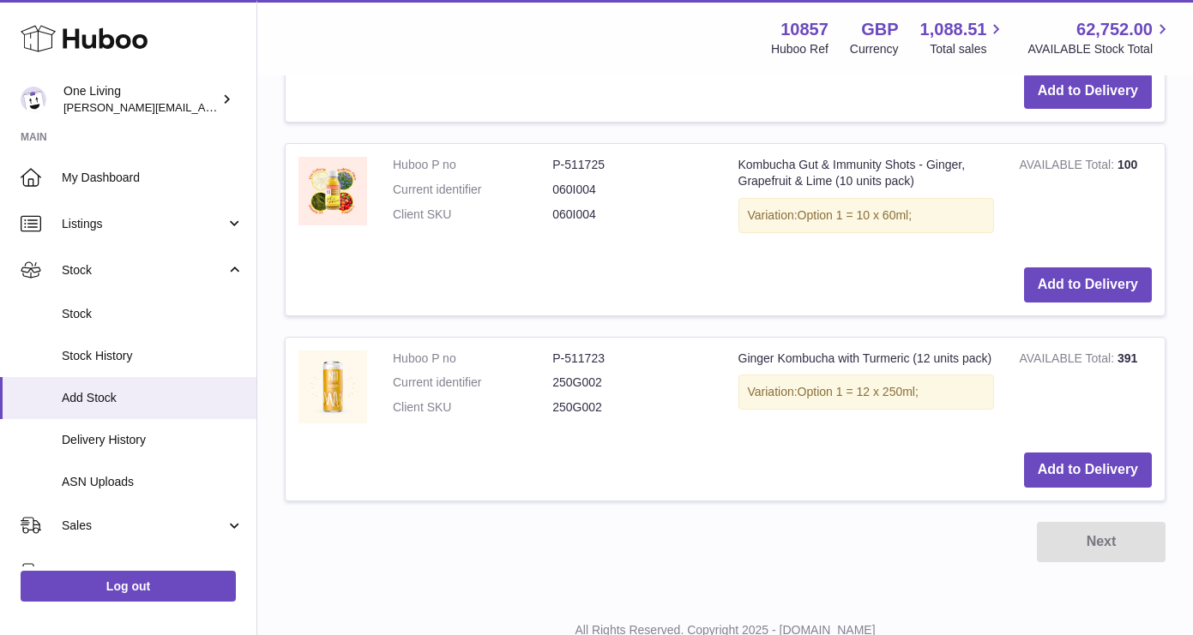
scroll to position [1242, 0]
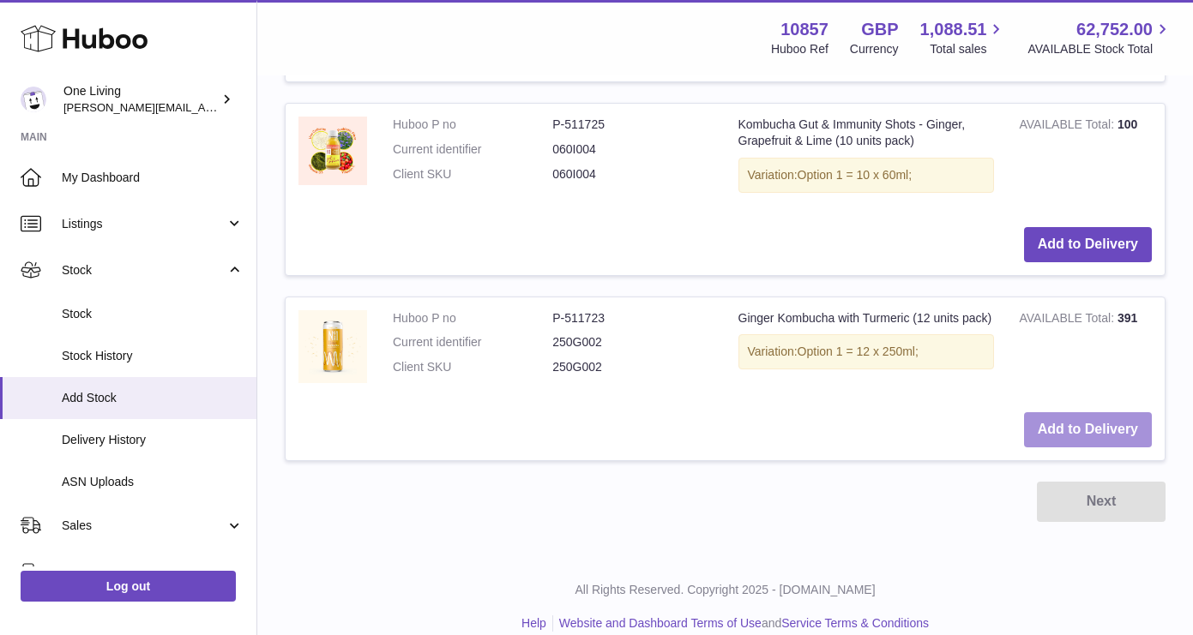
click at [1095, 430] on button "Add to Delivery" at bounding box center [1088, 429] width 128 height 35
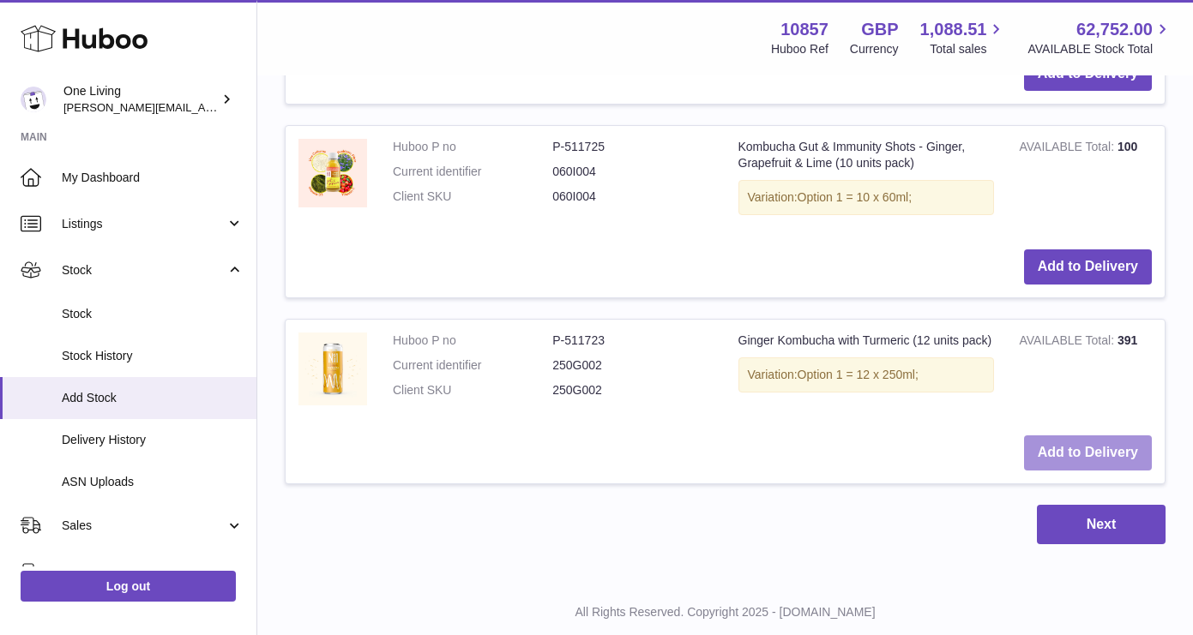
scroll to position [1432, 0]
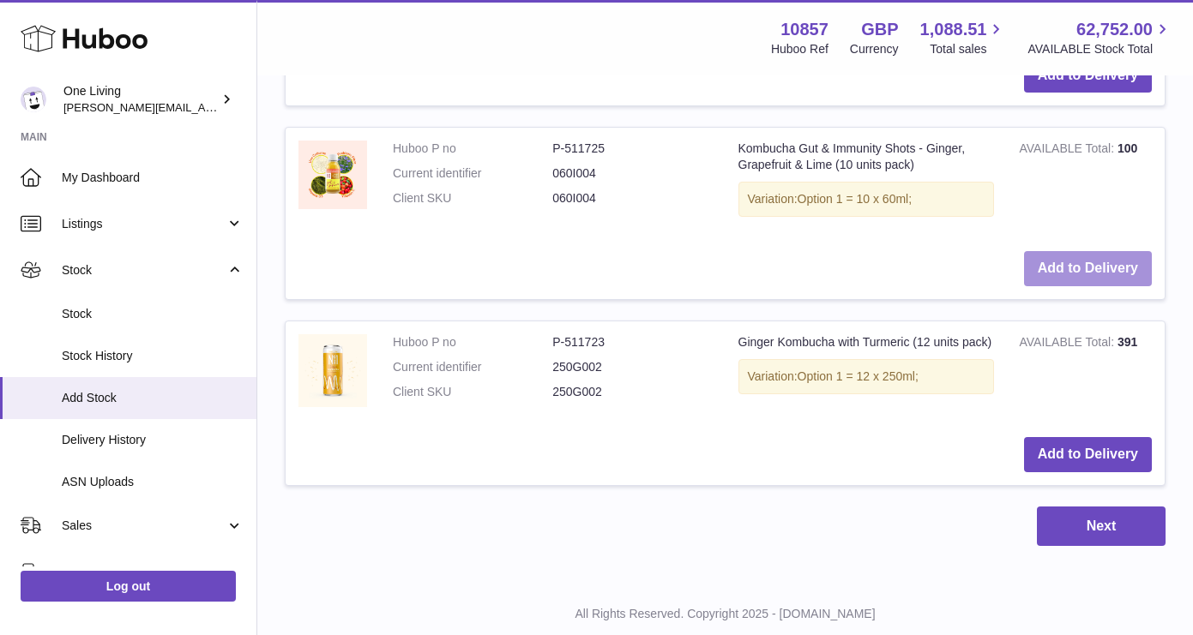
click at [1093, 268] on button "Add to Delivery" at bounding box center [1088, 268] width 128 height 35
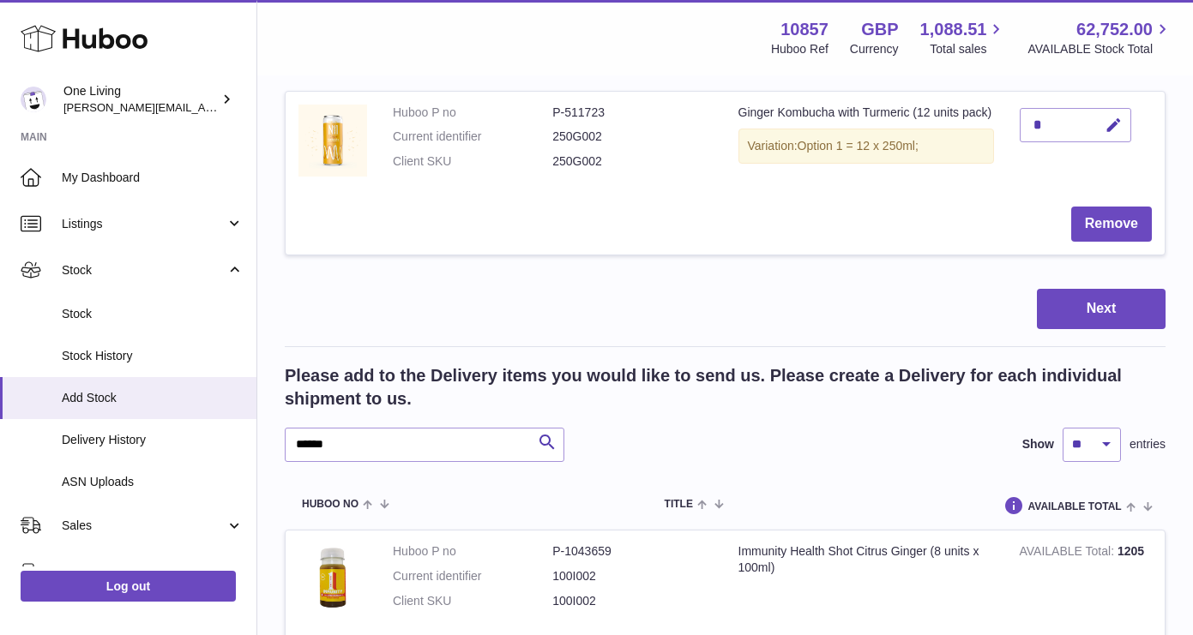
scroll to position [427, 0]
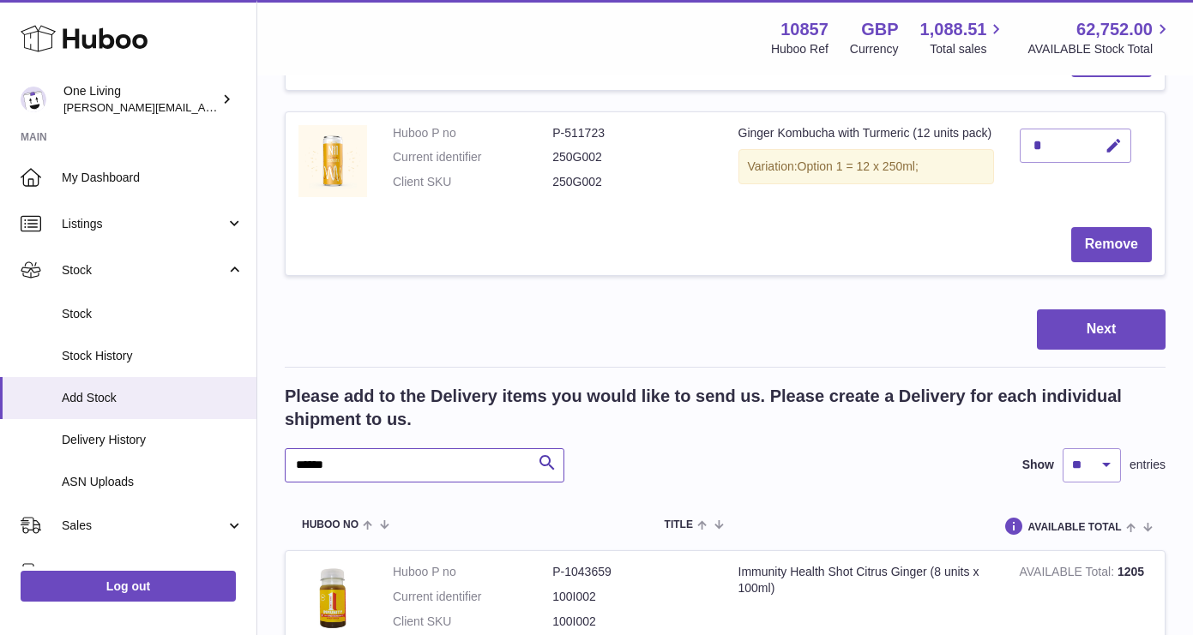
click at [318, 466] on input "******" at bounding box center [425, 465] width 280 height 34
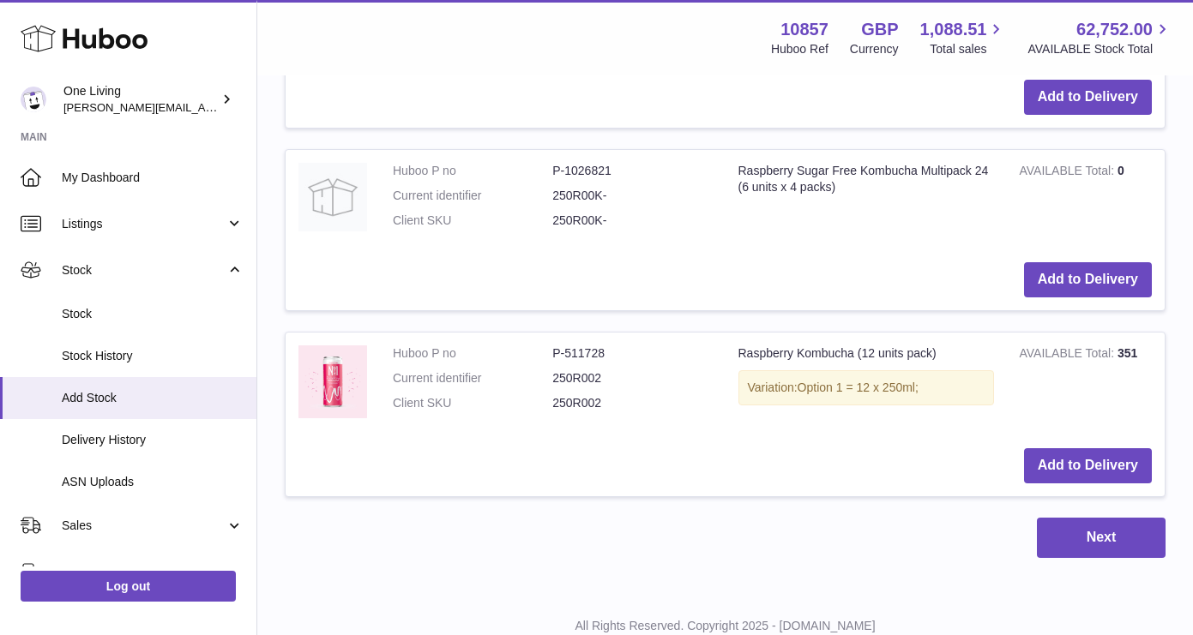
scroll to position [1013, 0]
click at [1078, 469] on button "Add to Delivery" at bounding box center [1088, 465] width 128 height 35
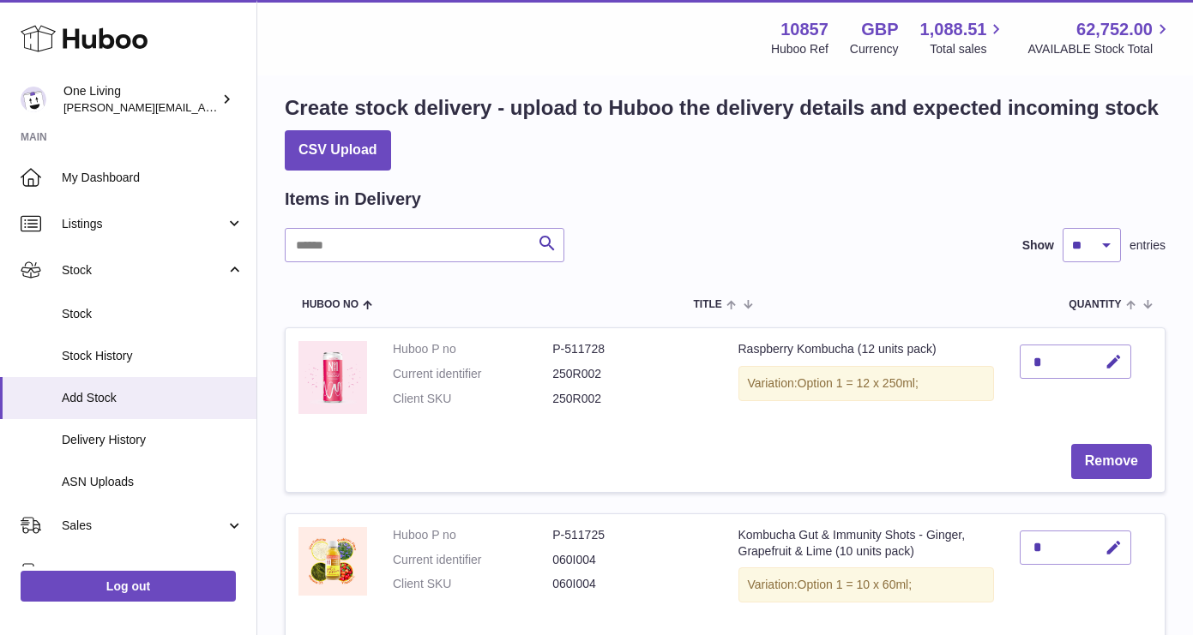
scroll to position [0, 0]
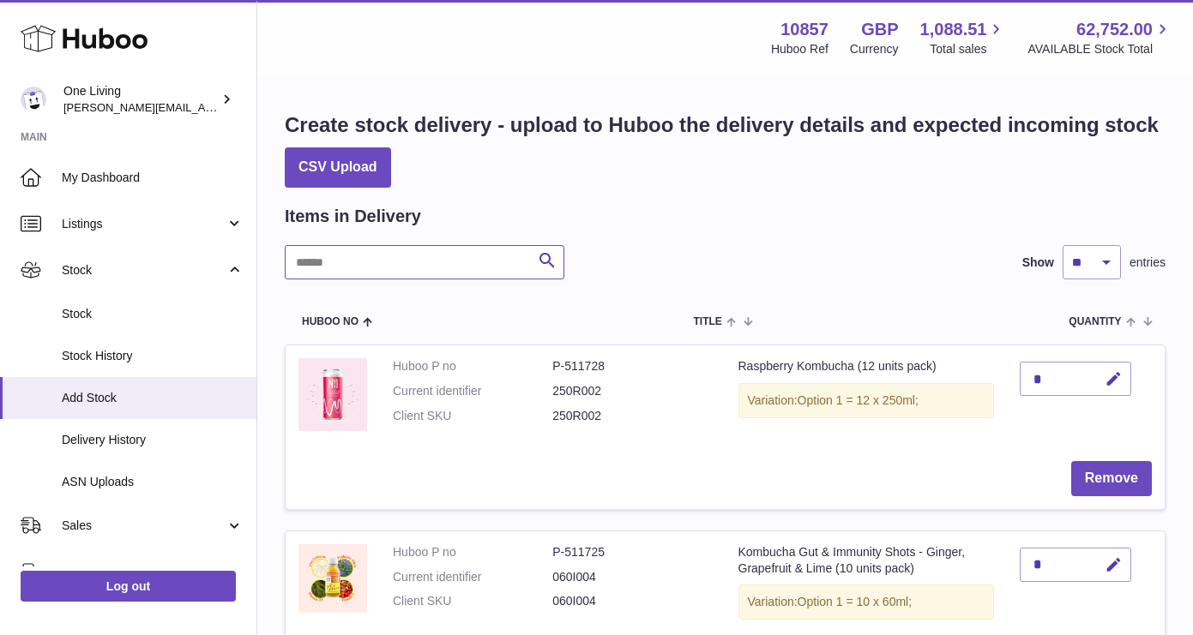
click at [351, 267] on input "text" at bounding box center [425, 262] width 280 height 34
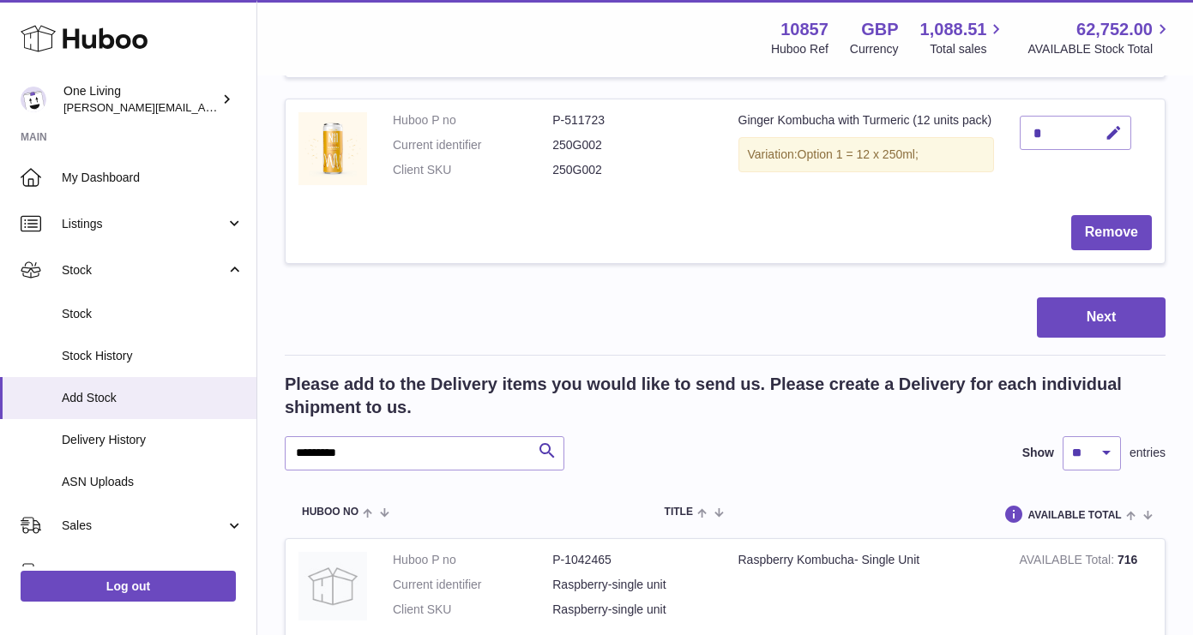
scroll to position [709, 0]
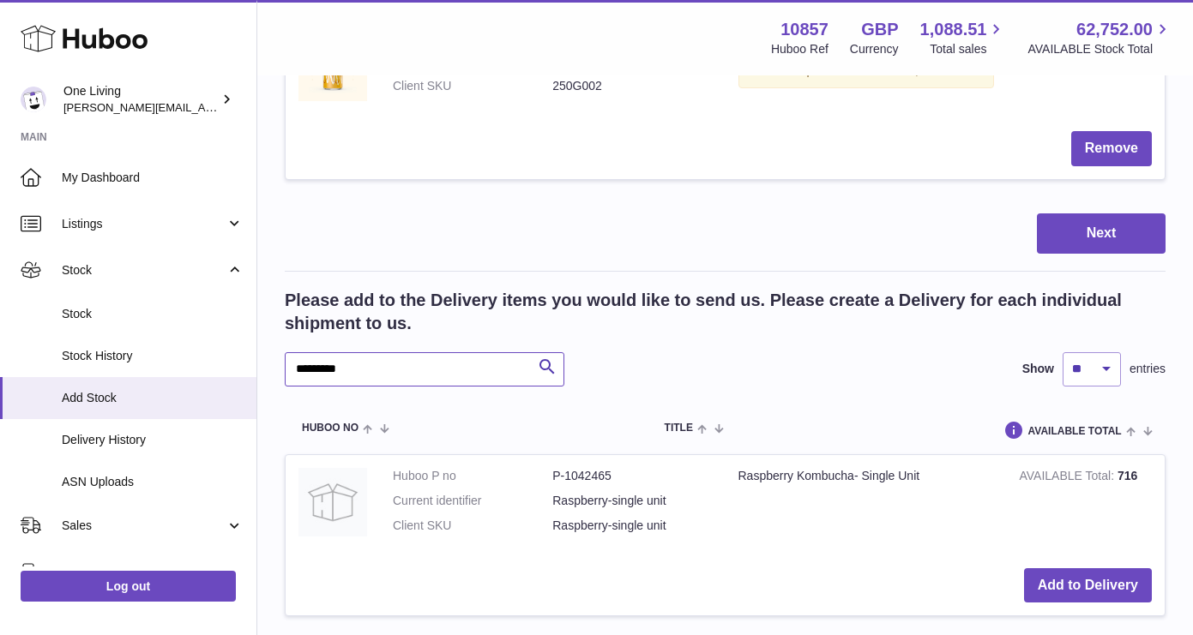
click at [322, 369] on input "*********" at bounding box center [425, 369] width 280 height 34
type input "*******"
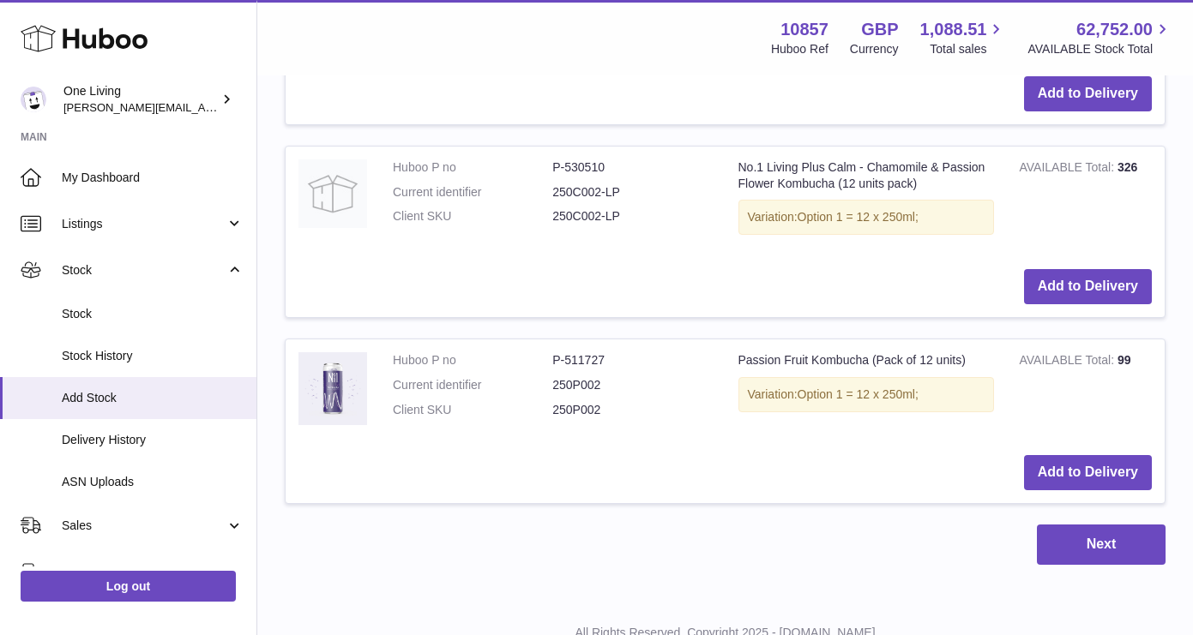
scroll to position [1482, 0]
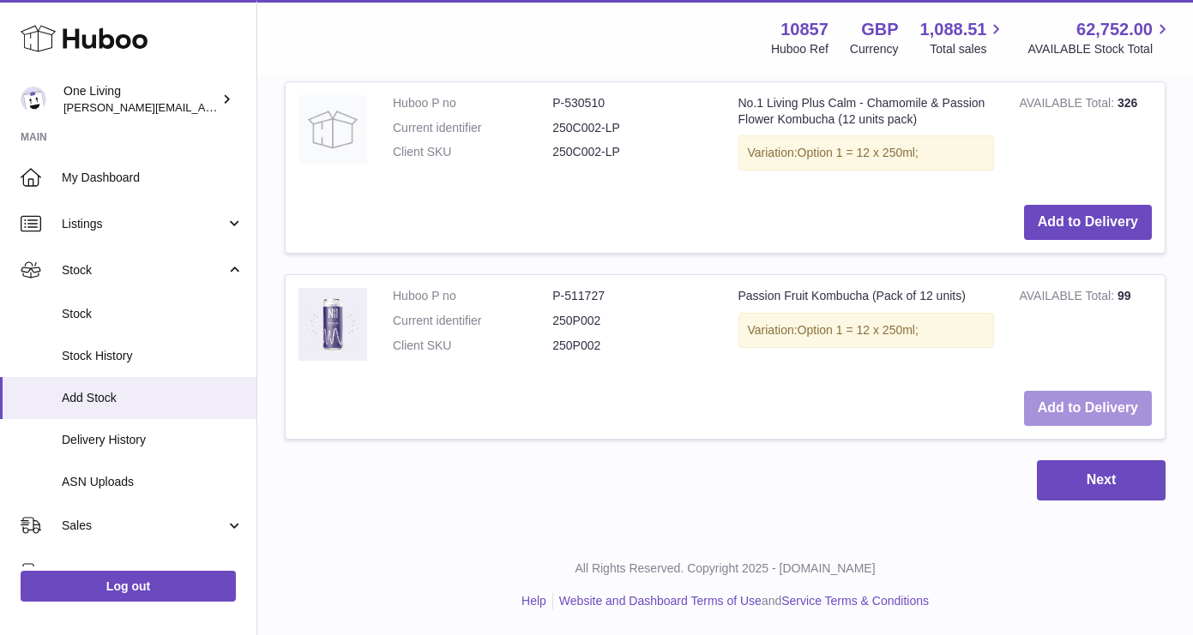
click at [1114, 412] on button "Add to Delivery" at bounding box center [1088, 408] width 128 height 35
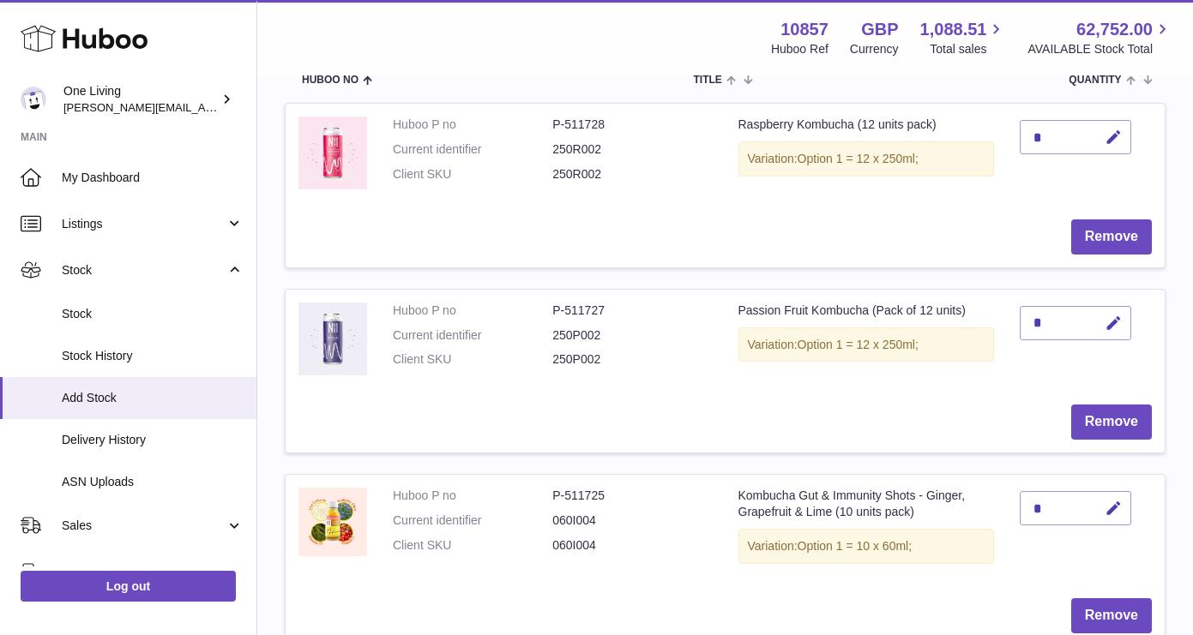
scroll to position [236, 0]
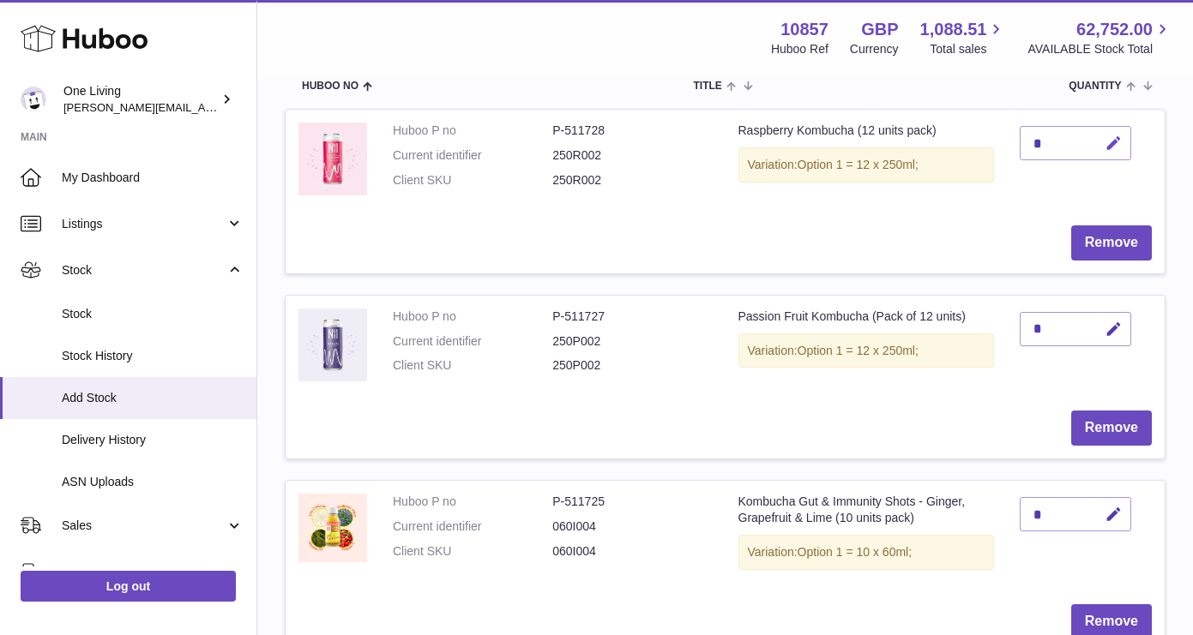
click at [1116, 146] on icon "button" at bounding box center [1114, 144] width 18 height 18
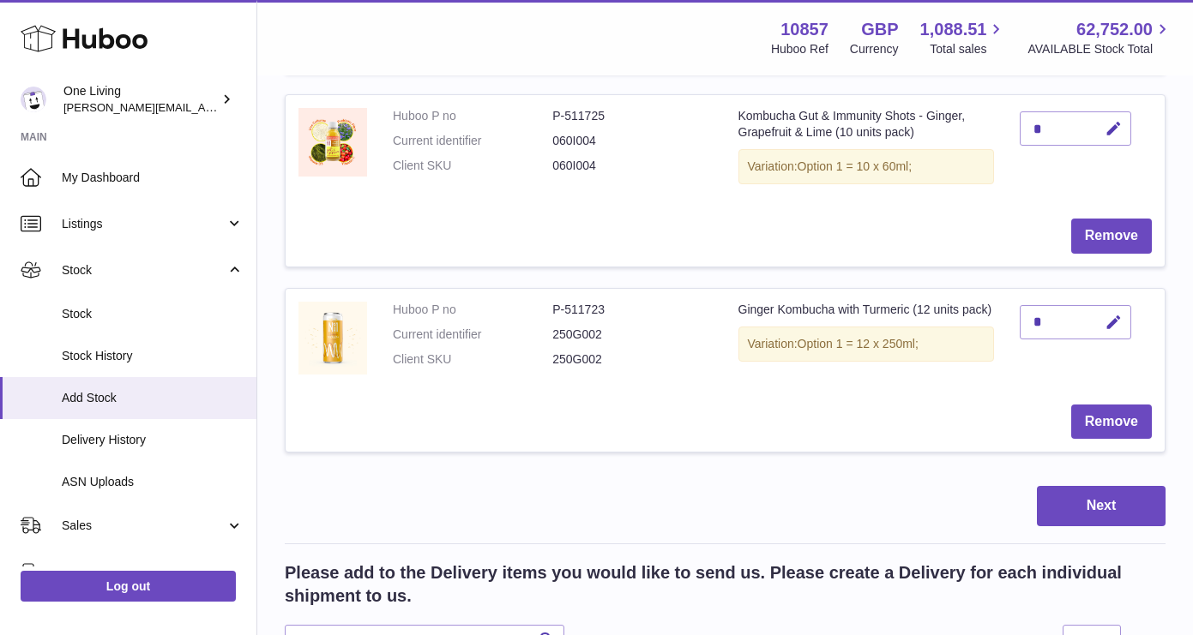
scroll to position [631, 0]
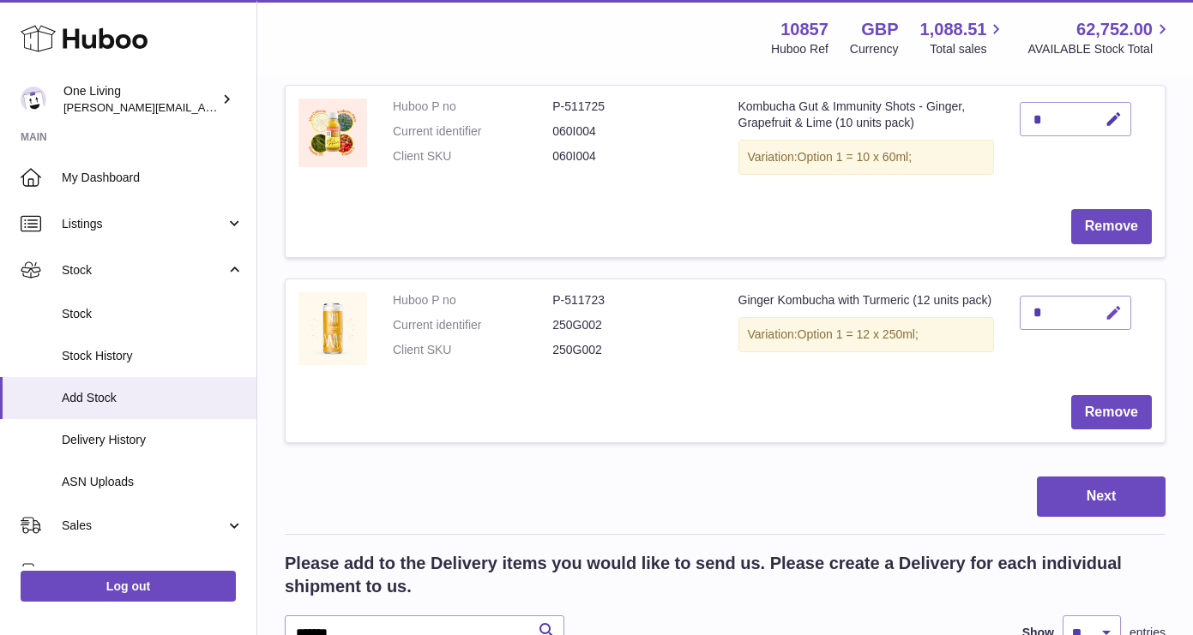
click at [1115, 310] on icon "button" at bounding box center [1114, 313] width 18 height 18
type input "***"
click at [1117, 312] on icon "submit" at bounding box center [1113, 312] width 15 height 15
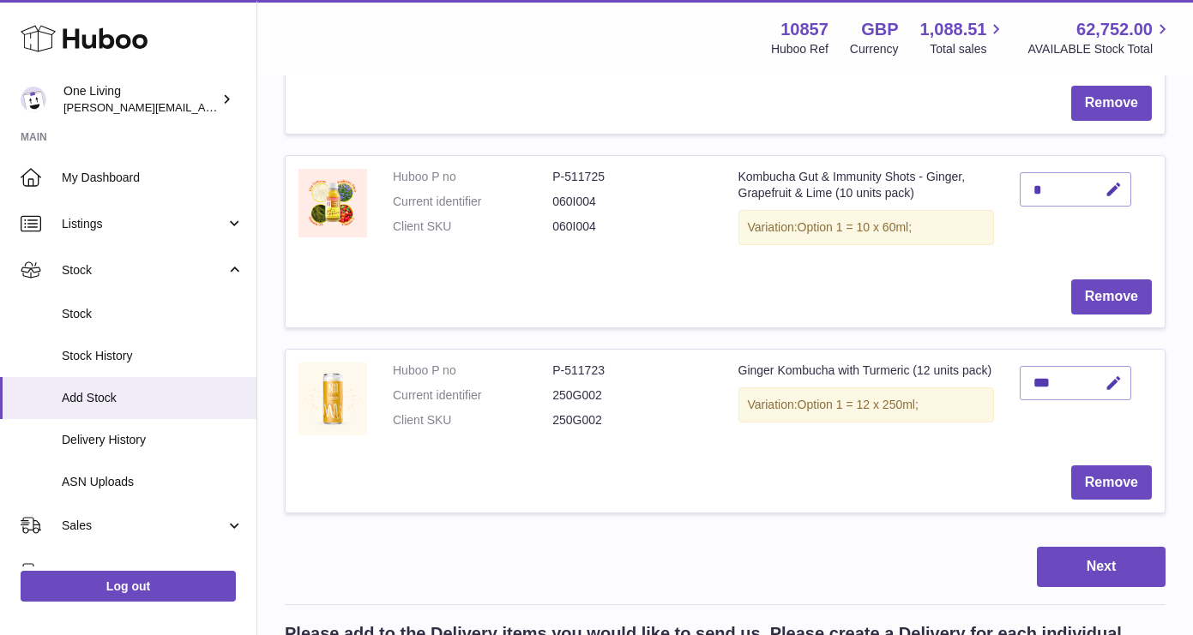
scroll to position [554, 0]
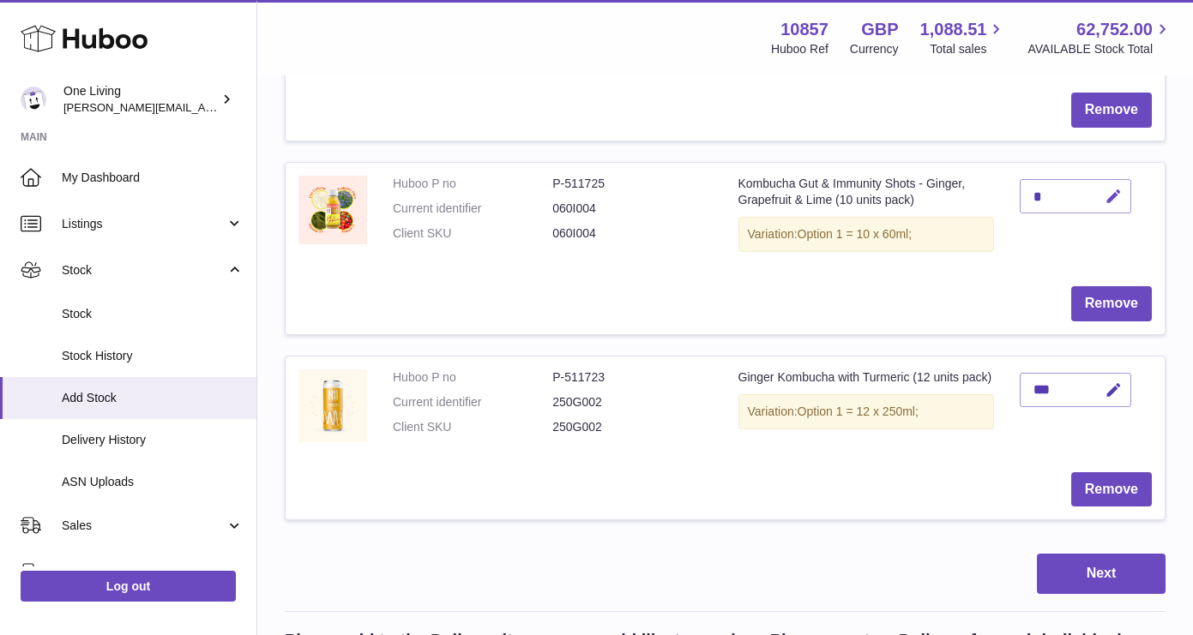
click at [1111, 196] on icon "button" at bounding box center [1114, 197] width 18 height 18
type input "**"
click at [1112, 193] on icon "submit" at bounding box center [1113, 196] width 15 height 15
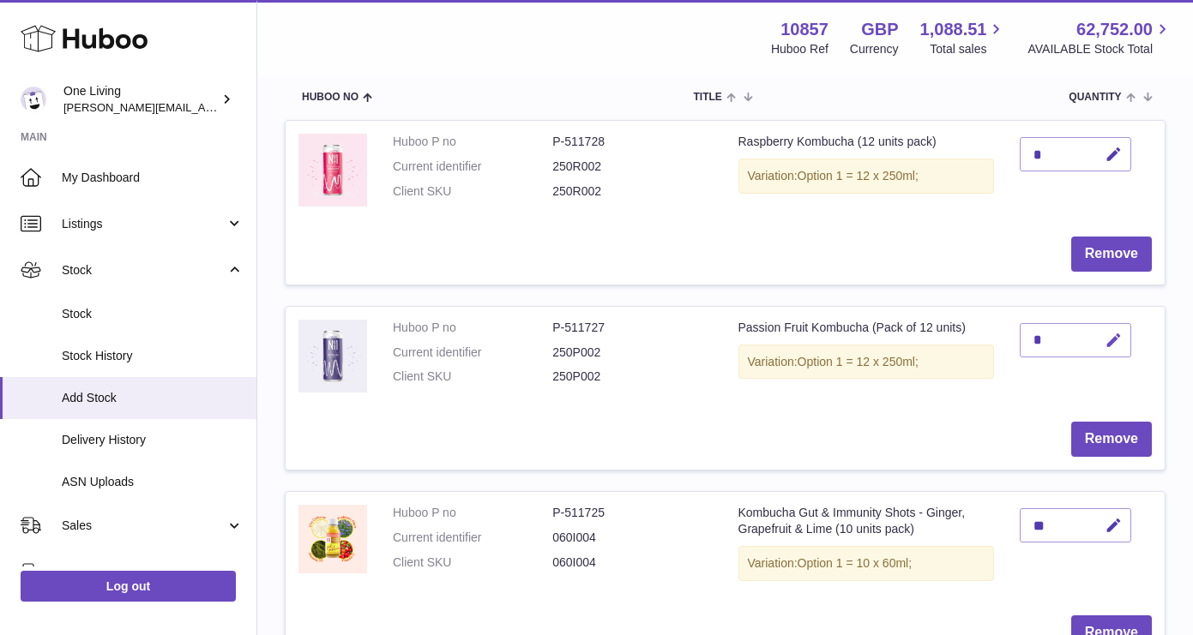
scroll to position [228, 0]
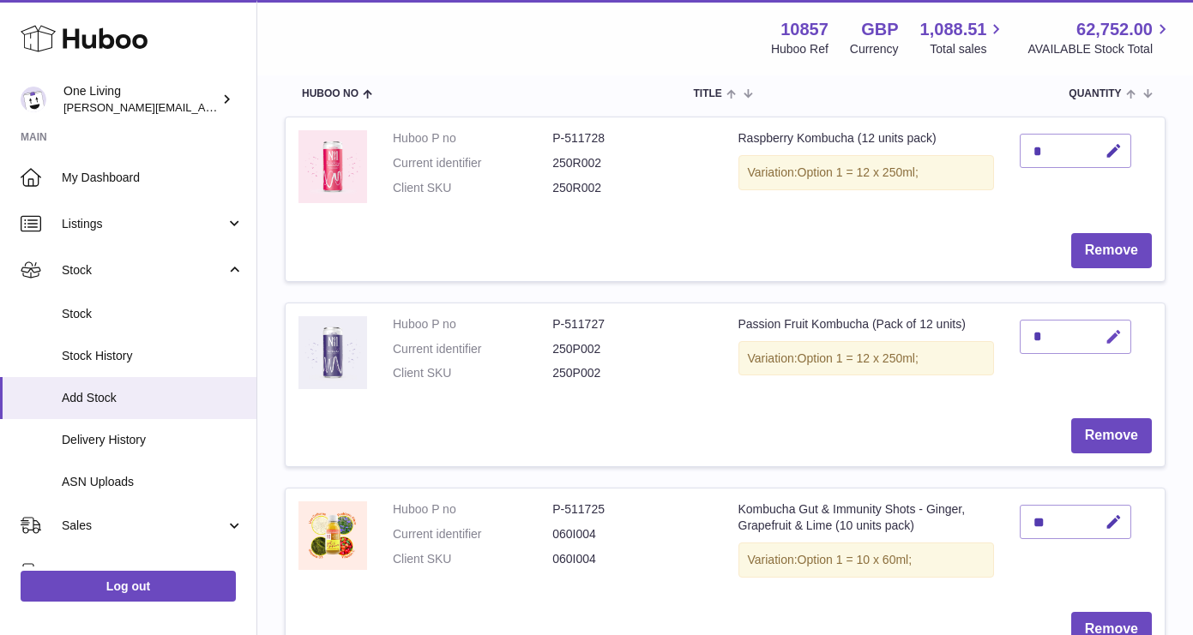
click at [1111, 335] on icon "button" at bounding box center [1114, 337] width 18 height 18
type input "***"
click at [1115, 340] on icon "submit" at bounding box center [1113, 336] width 15 height 15
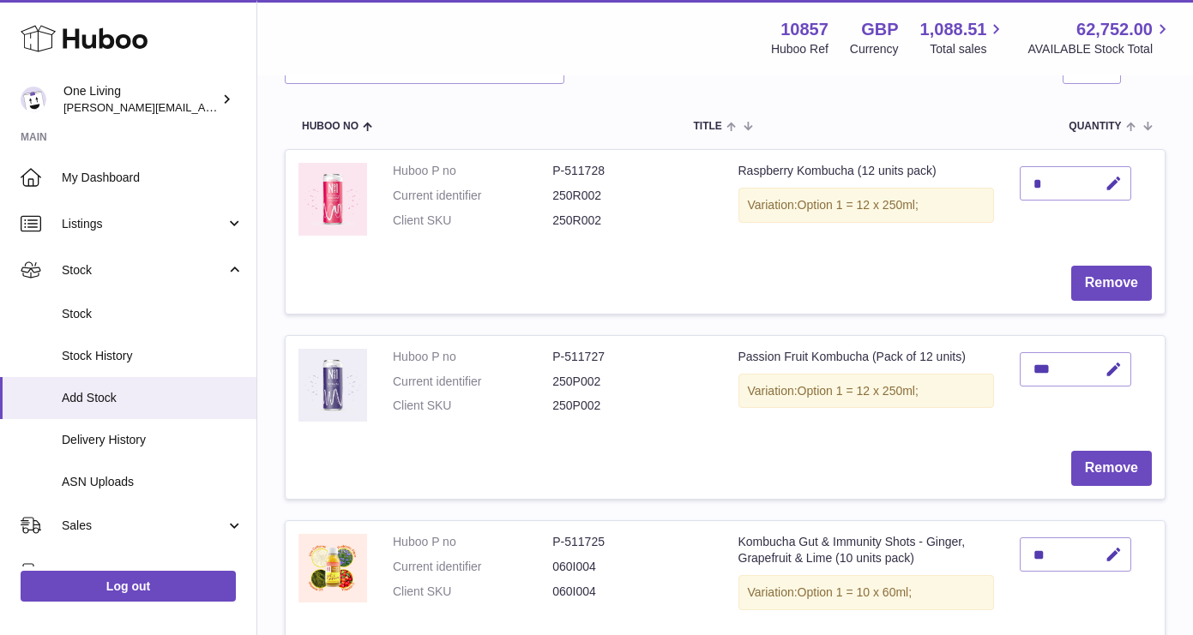
scroll to position [185, 0]
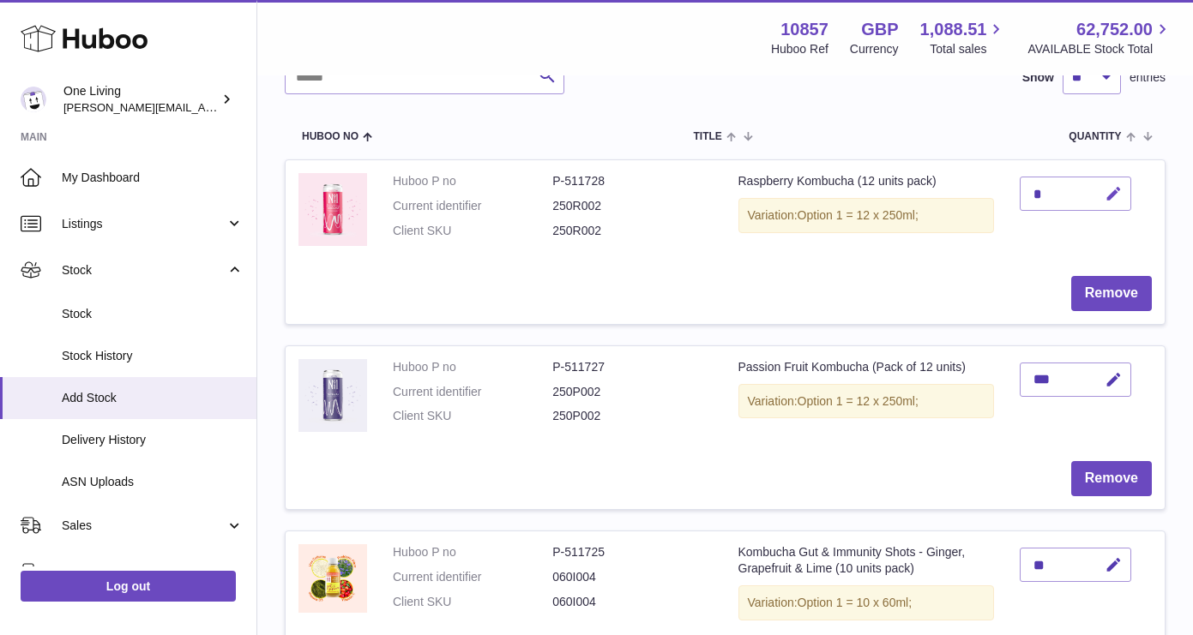
click at [1114, 190] on icon "button" at bounding box center [1114, 194] width 18 height 18
type input "***"
click at [1111, 196] on icon "submit" at bounding box center [1113, 193] width 15 height 15
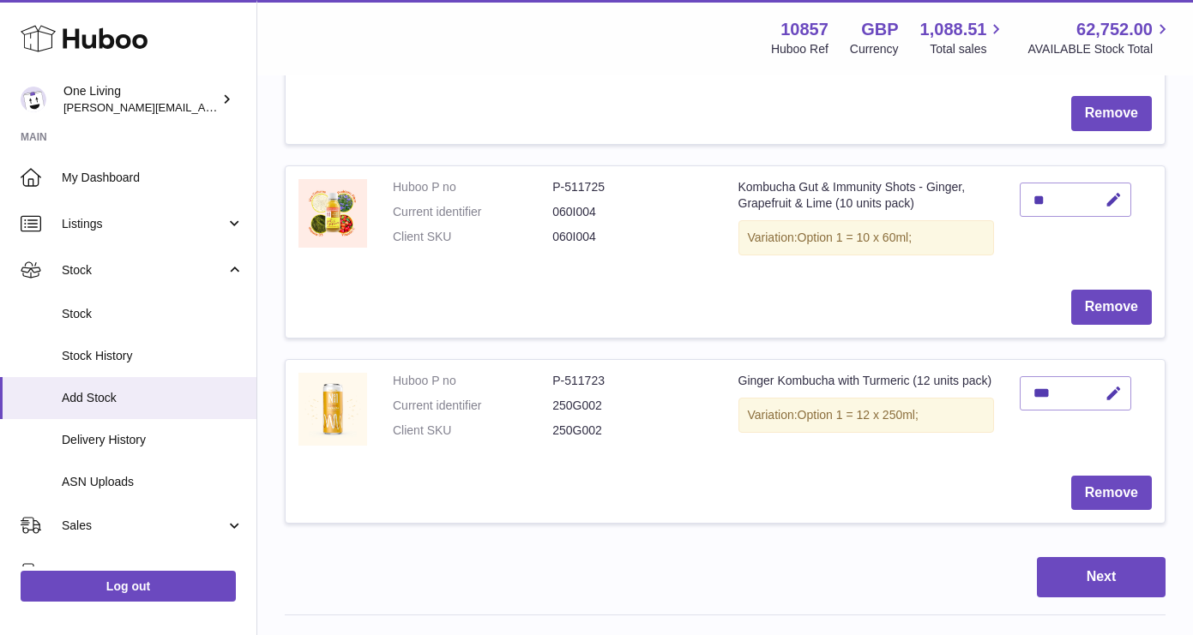
scroll to position [566, 0]
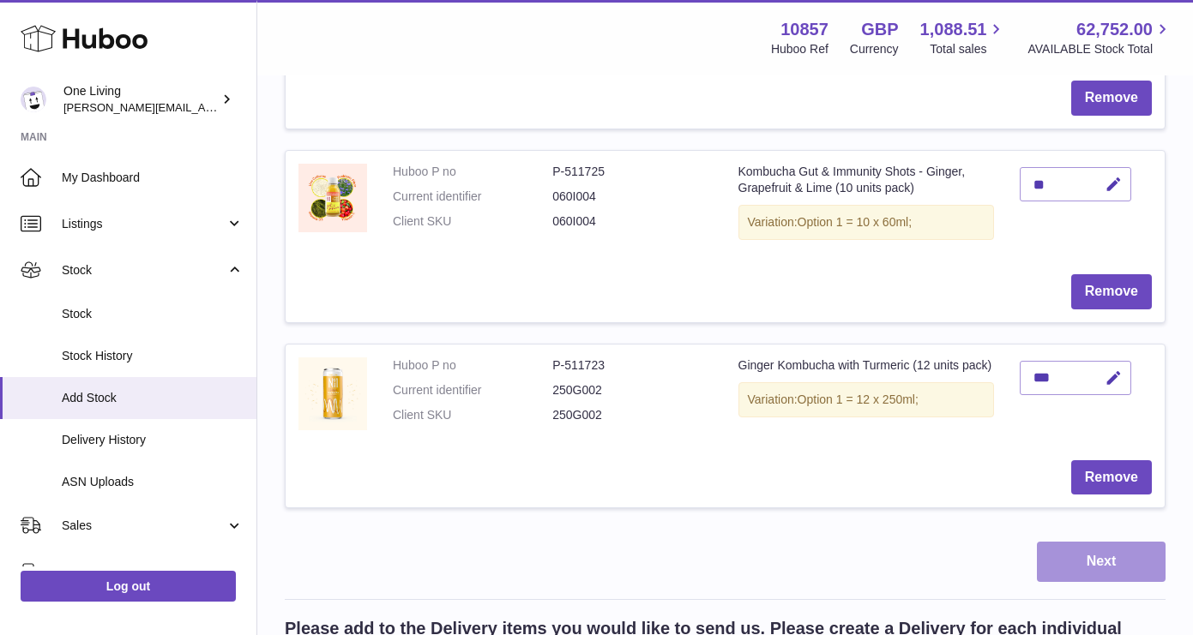
click at [1099, 563] on button "Next" at bounding box center [1101, 562] width 129 height 40
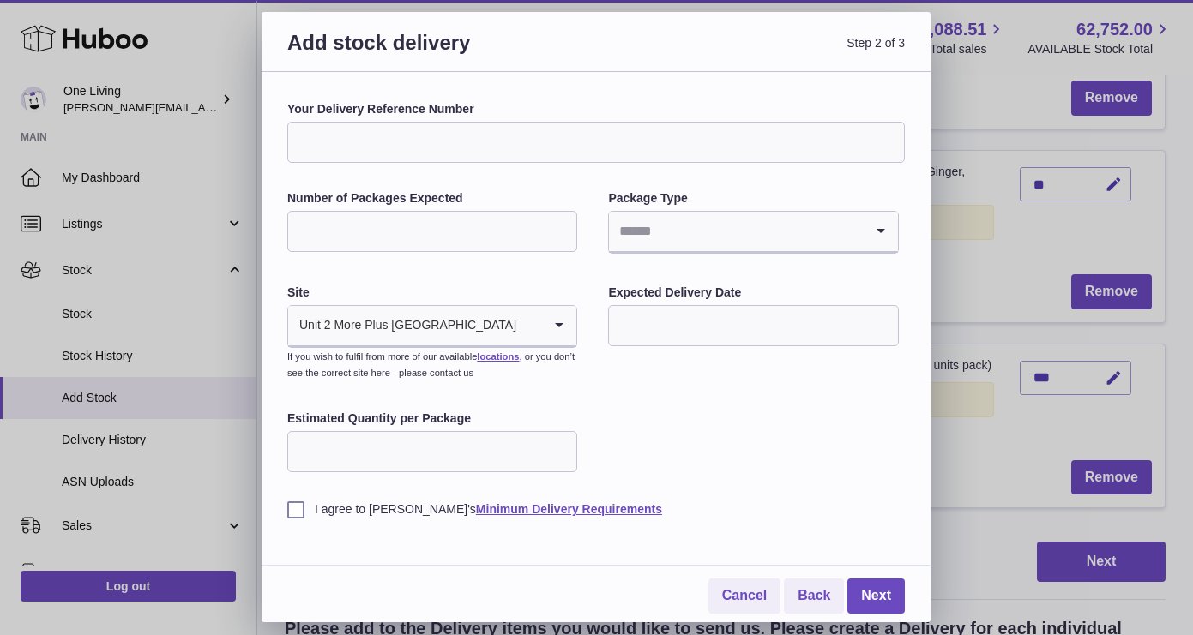
click at [443, 240] on input "Number of Packages Expected" at bounding box center [432, 231] width 290 height 41
click at [405, 137] on input "Your Delivery Reference Number" at bounding box center [595, 142] width 617 height 41
click at [455, 80] on div "Your Delivery Reference Number Number of Packages Expected Package Type Loading…" at bounding box center [596, 347] width 669 height 551
click at [418, 227] on input "Number of Packages Expected" at bounding box center [432, 231] width 290 height 41
click at [719, 181] on div "Your Delivery Reference Number Number of Packages Expected *** Package Type Loa…" at bounding box center [595, 309] width 617 height 417
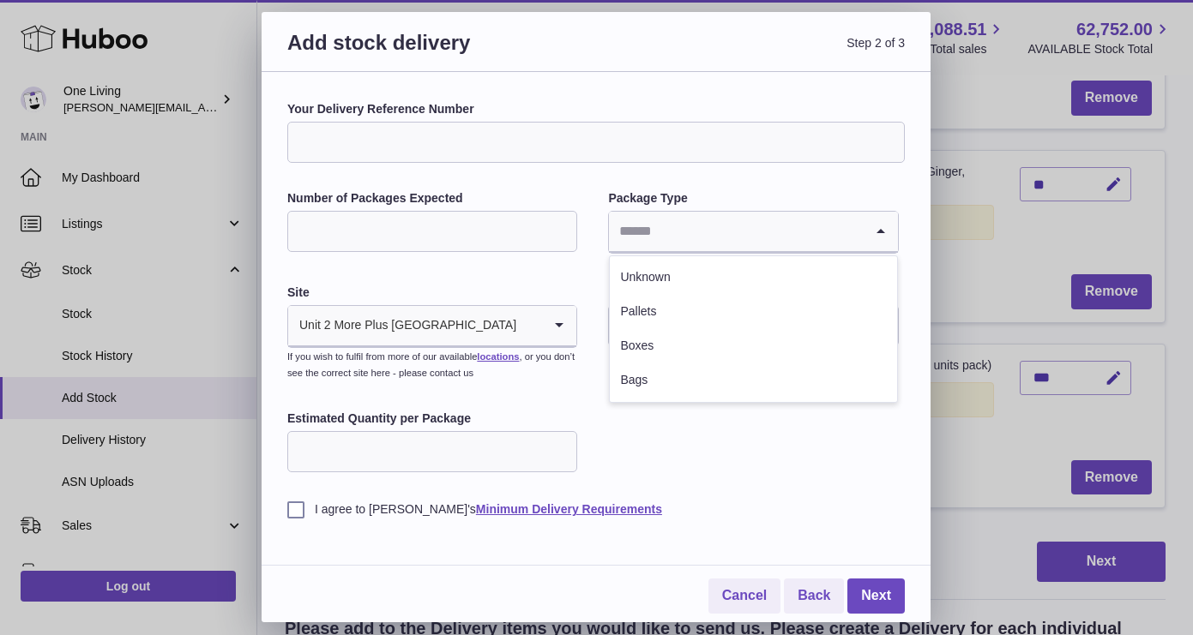
click at [732, 223] on input "Search for option" at bounding box center [736, 231] width 254 height 39
click at [730, 282] on li "Unknown" at bounding box center [753, 278] width 286 height 34
click at [297, 514] on label "I agree to Huboo's Minimum Delivery Requirements" at bounding box center [595, 510] width 617 height 16
drag, startPoint x: 304, startPoint y: 235, endPoint x: 291, endPoint y: 235, distance: 12.9
click at [292, 235] on input "***" at bounding box center [432, 231] width 290 height 41
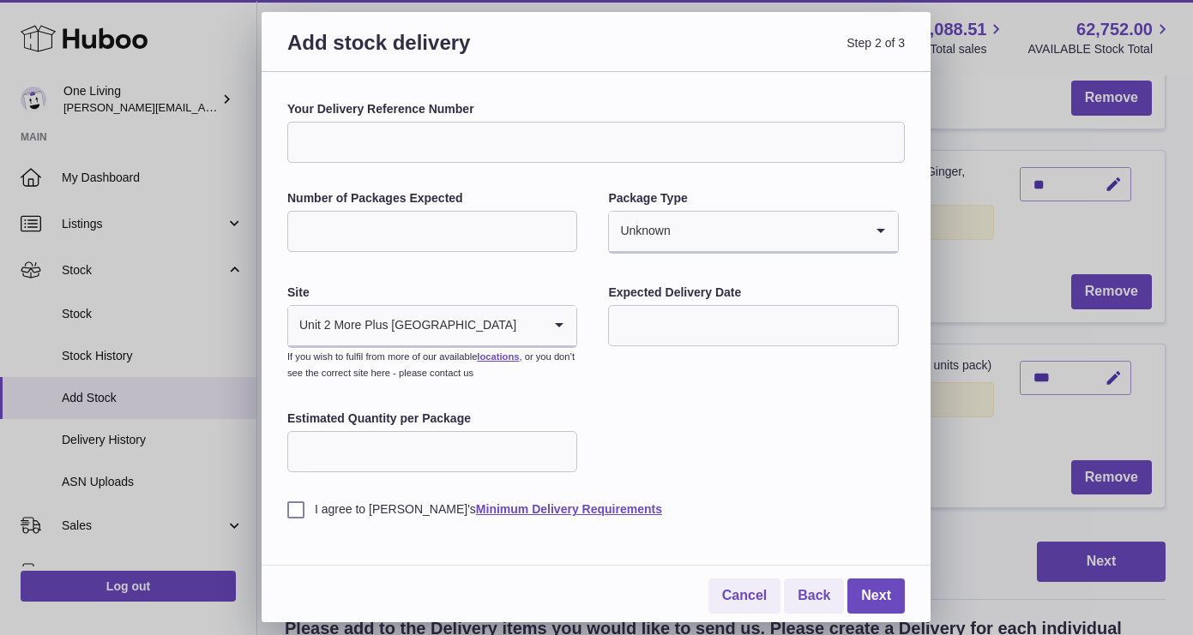
type input "***"
click at [721, 424] on div "Your Delivery Reference Number Number of Packages Expected *** Package Type Unk…" at bounding box center [595, 309] width 617 height 417
click at [876, 599] on link "Next" at bounding box center [875, 596] width 57 height 35
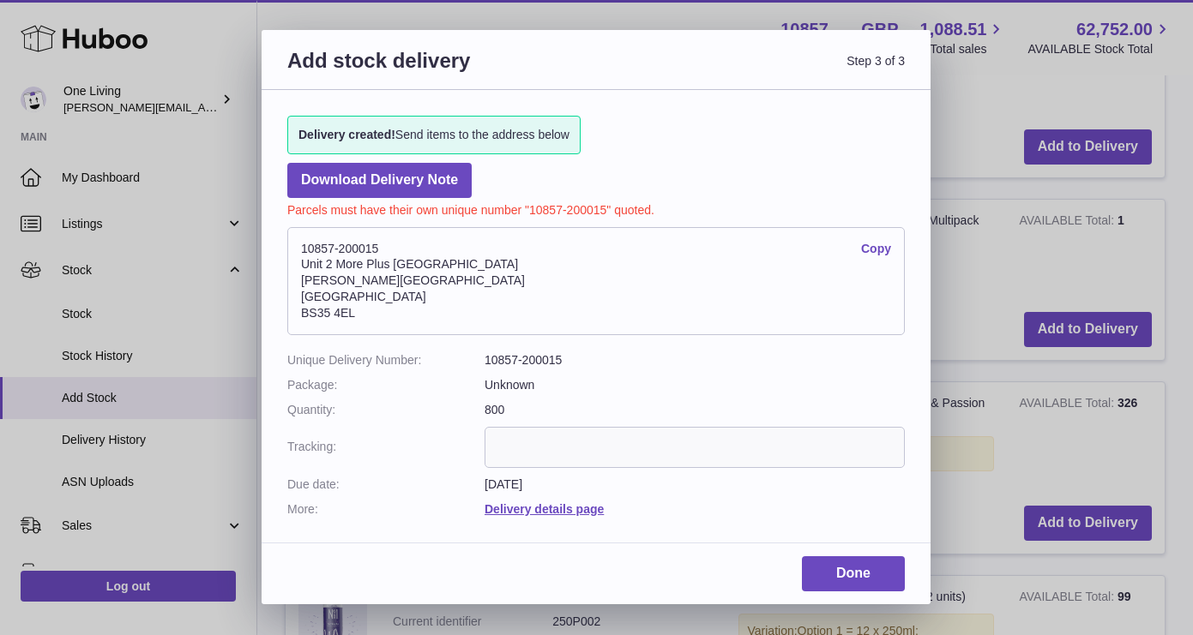
scroll to position [590, 0]
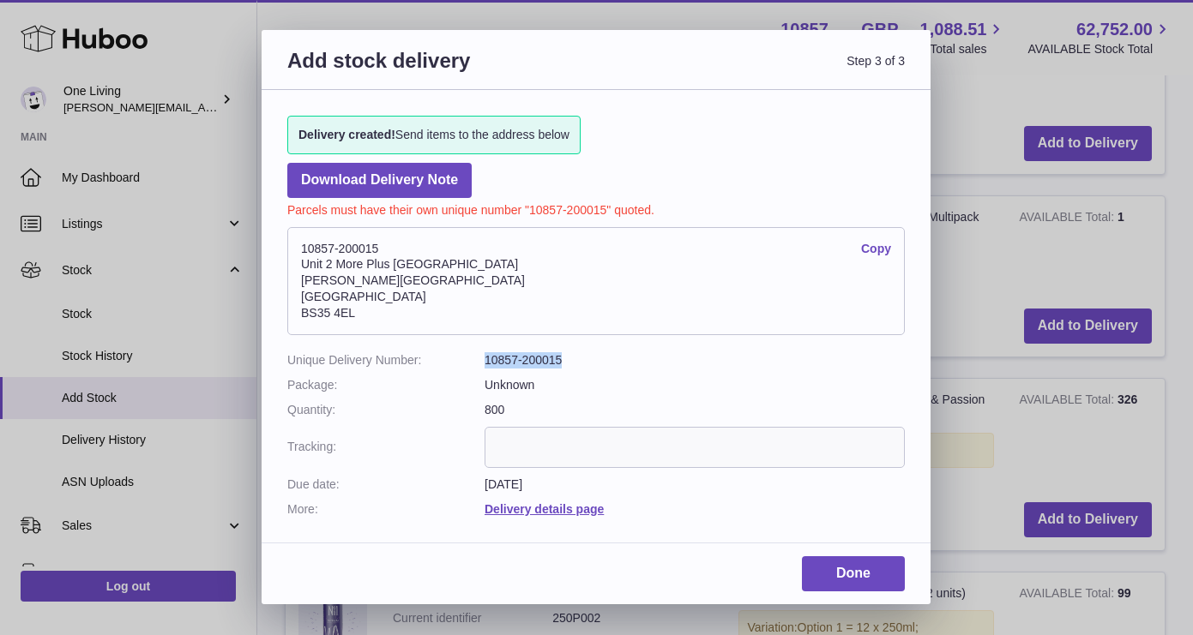
drag, startPoint x: 564, startPoint y: 356, endPoint x: 478, endPoint y: 356, distance: 86.6
click at [478, 356] on dl "Unique Delivery Number: 10857-200015 Package: Unknown Quantity: 800 Tracking: D…" at bounding box center [595, 434] width 617 height 165
copy dl "10857-200015"
click at [846, 568] on link "Done" at bounding box center [853, 574] width 103 height 35
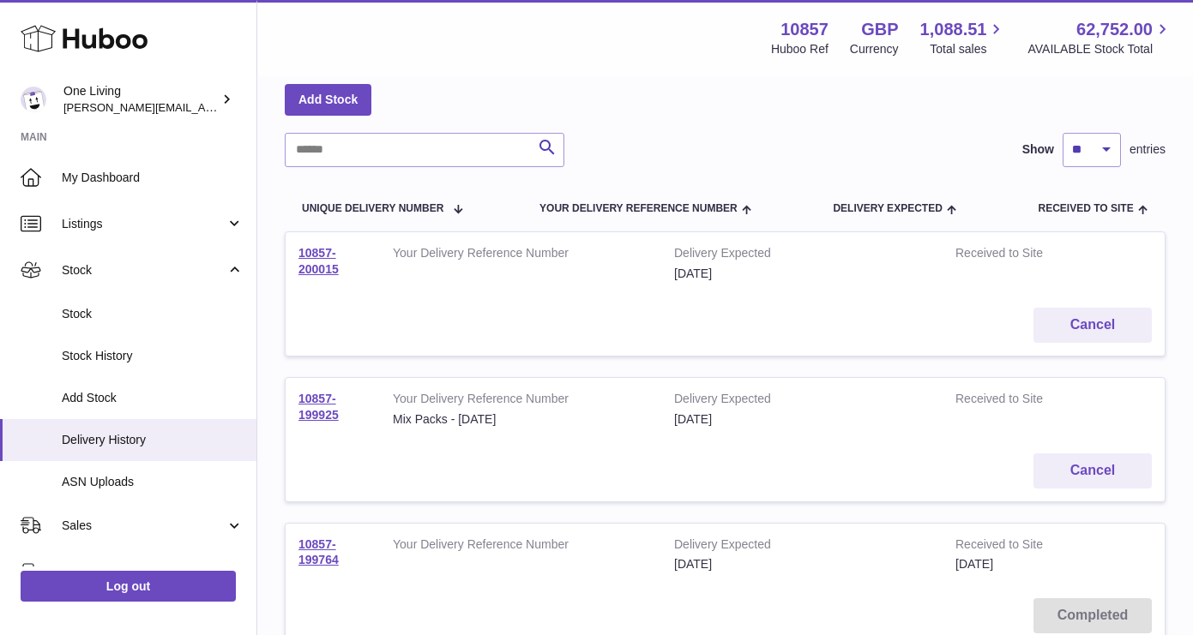
scroll to position [82, 0]
click at [319, 264] on link "10857-200015" at bounding box center [318, 259] width 40 height 30
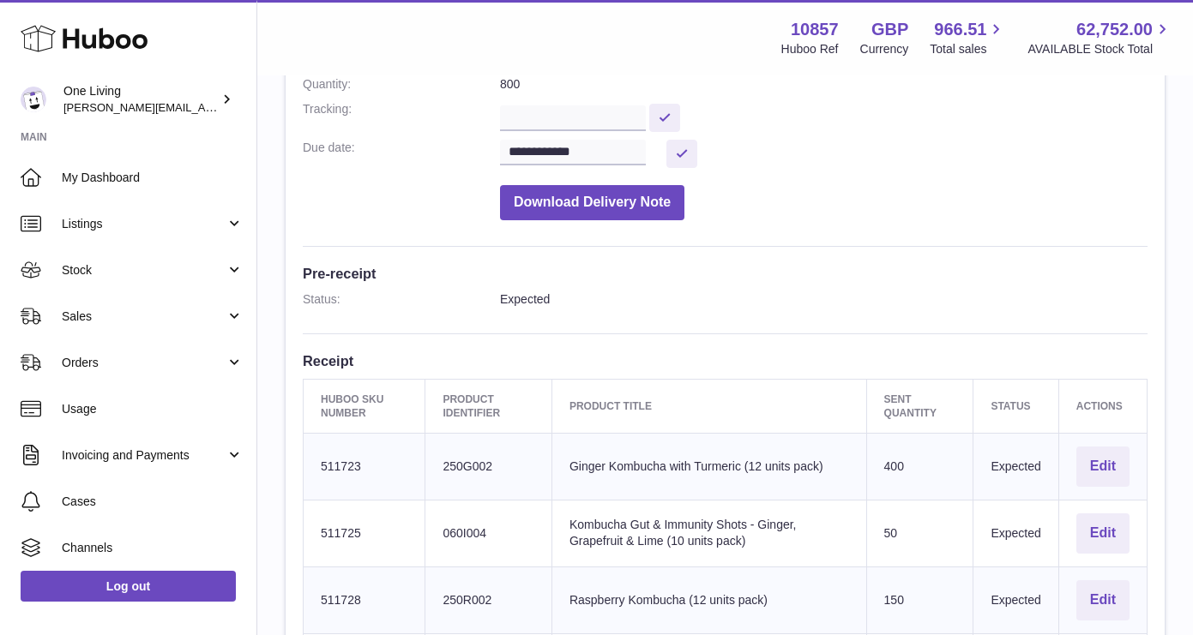
scroll to position [74, 0]
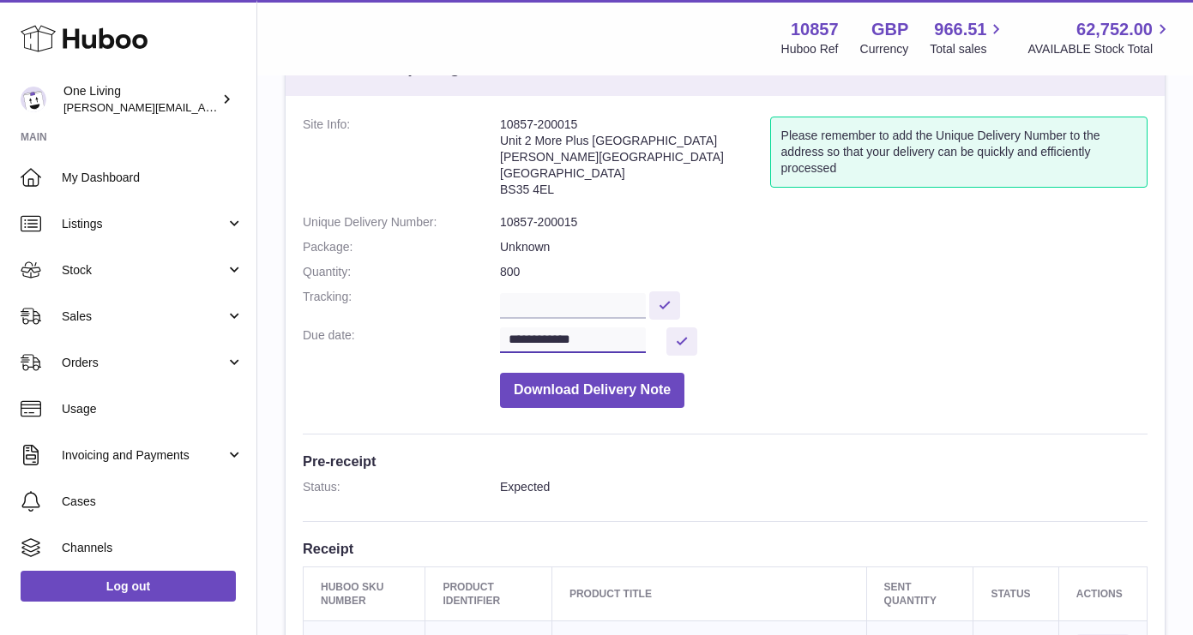
click at [626, 335] on input "**********" at bounding box center [573, 341] width 146 height 26
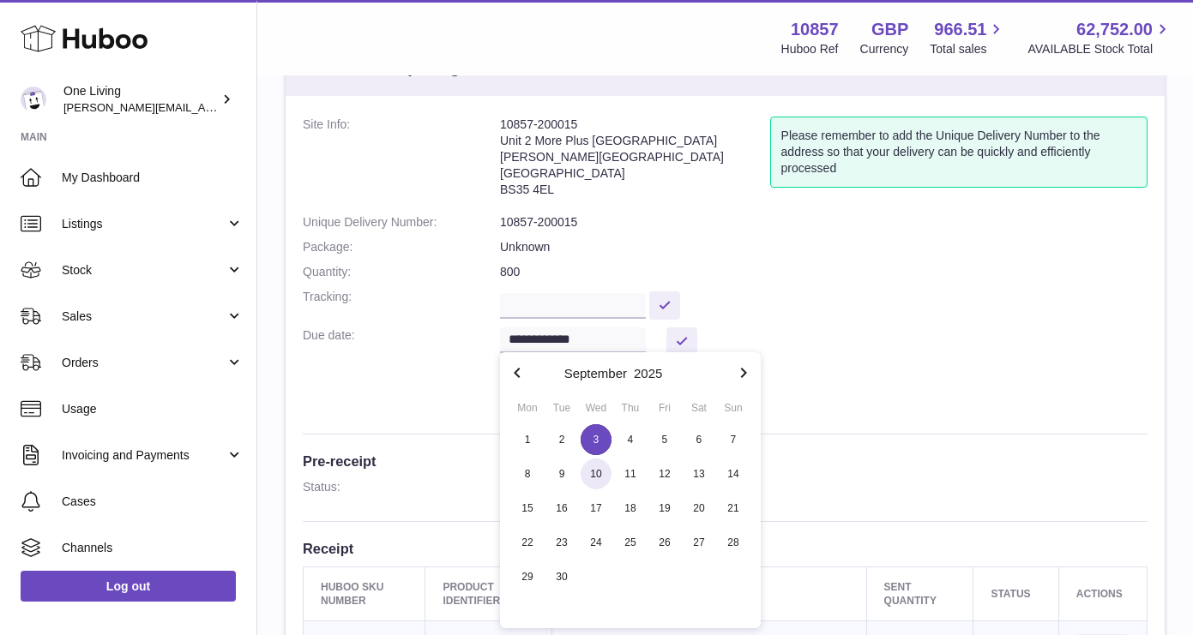
click at [600, 470] on span "10" at bounding box center [596, 474] width 31 height 31
type input "**********"
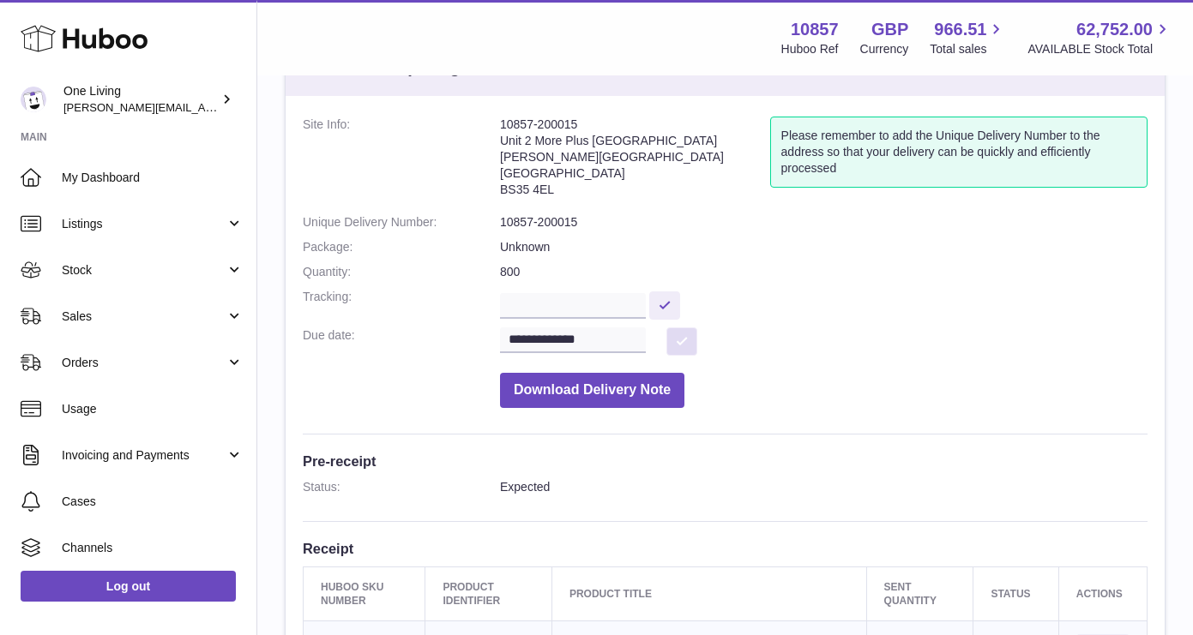
click at [680, 337] on button at bounding box center [681, 342] width 31 height 28
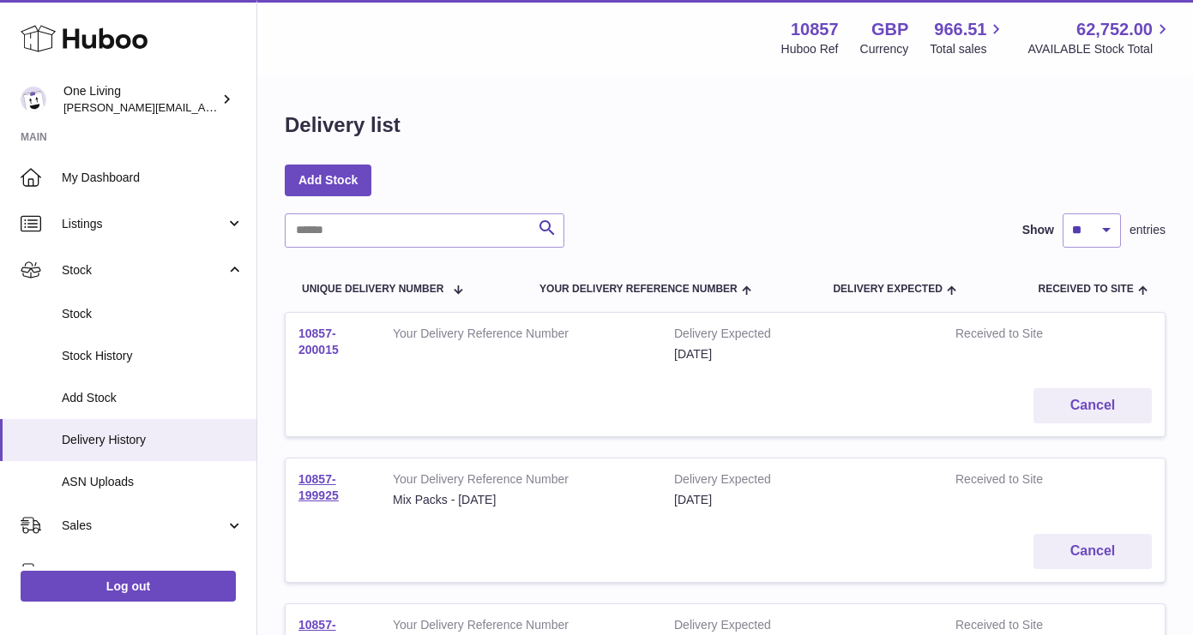
click at [322, 349] on link "10857-200015" at bounding box center [318, 342] width 40 height 30
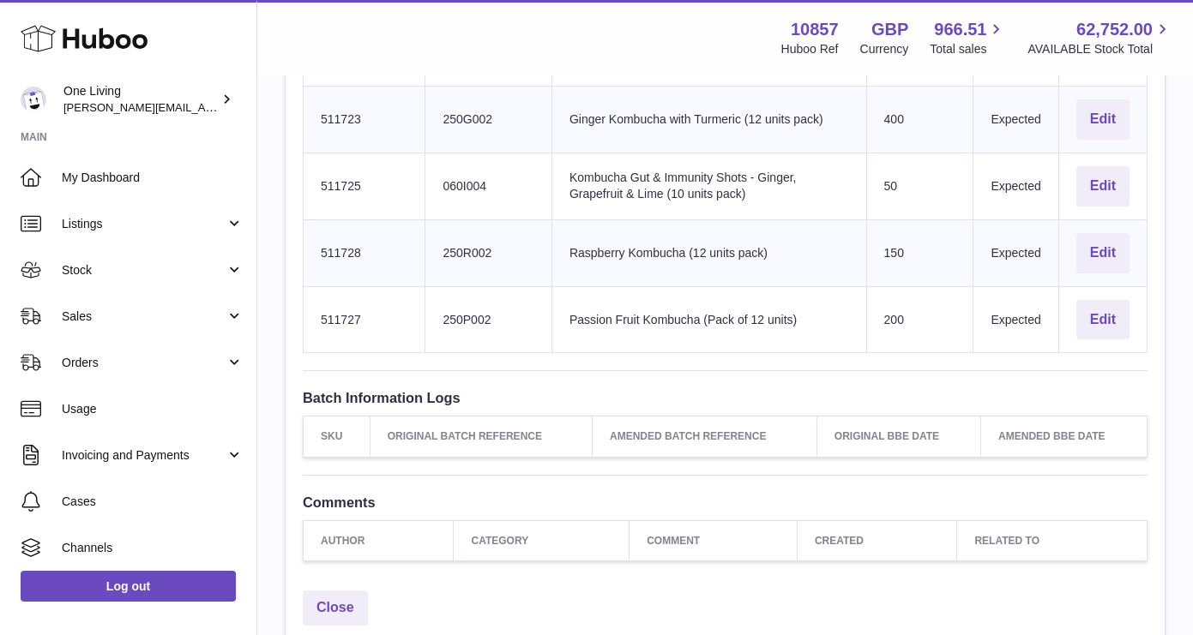
scroll to position [573, 0]
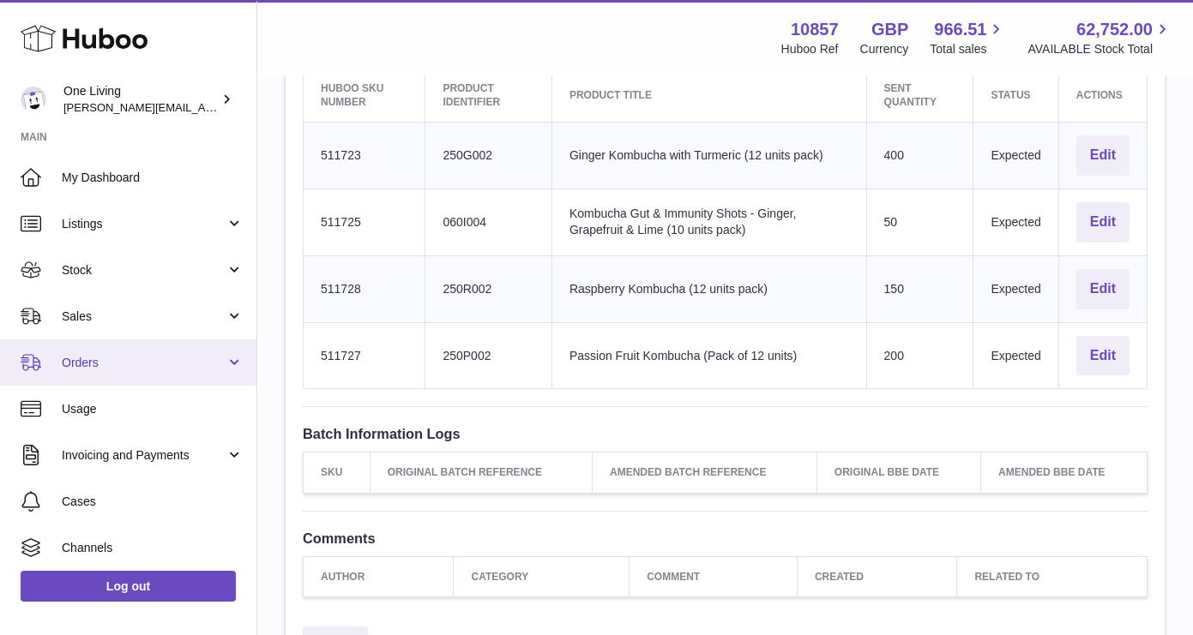
click at [219, 376] on link "Orders" at bounding box center [128, 363] width 256 height 46
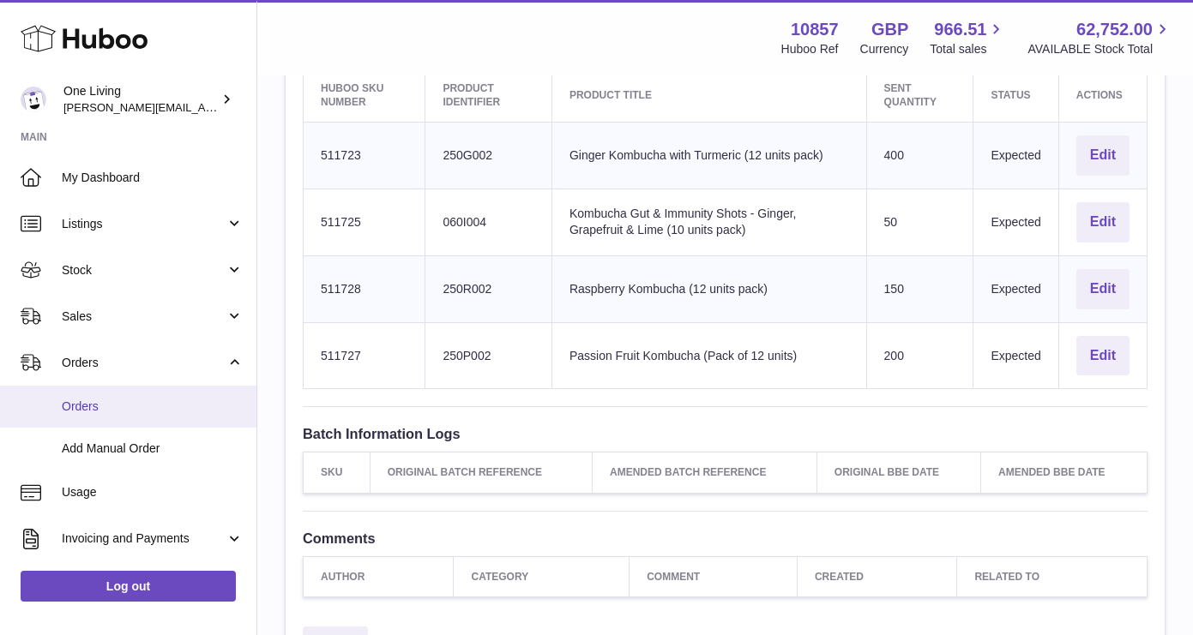
click at [187, 406] on span "Orders" at bounding box center [153, 407] width 182 height 16
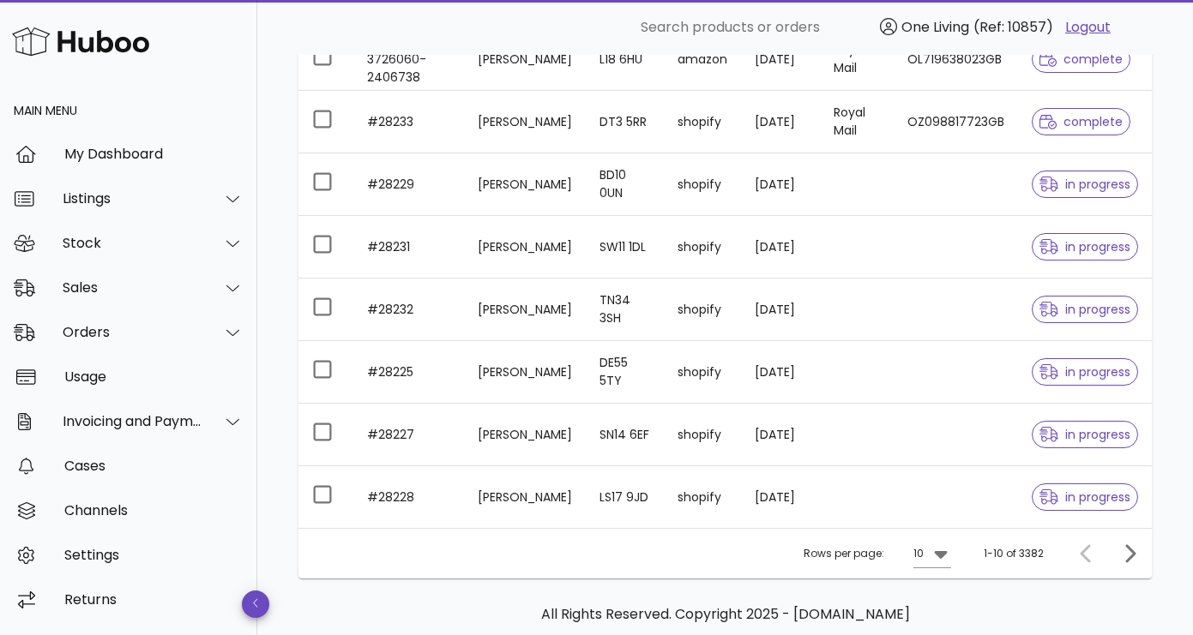
scroll to position [493, 0]
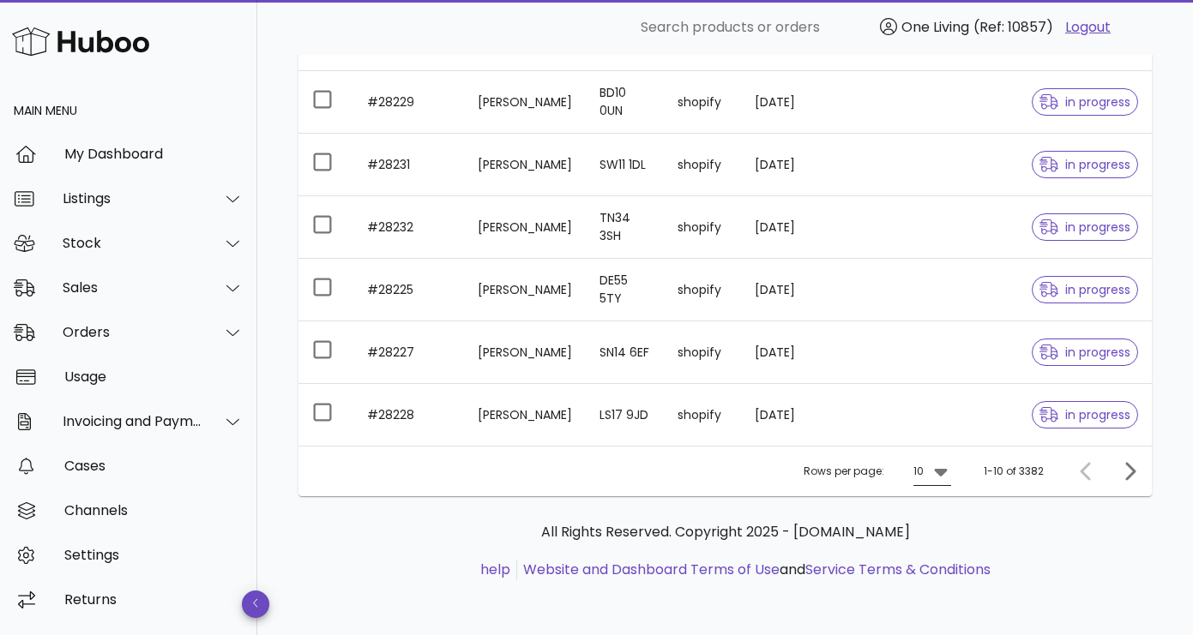
click at [944, 473] on icon at bounding box center [940, 473] width 13 height 8
click at [942, 562] on div "50" at bounding box center [937, 567] width 17 height 16
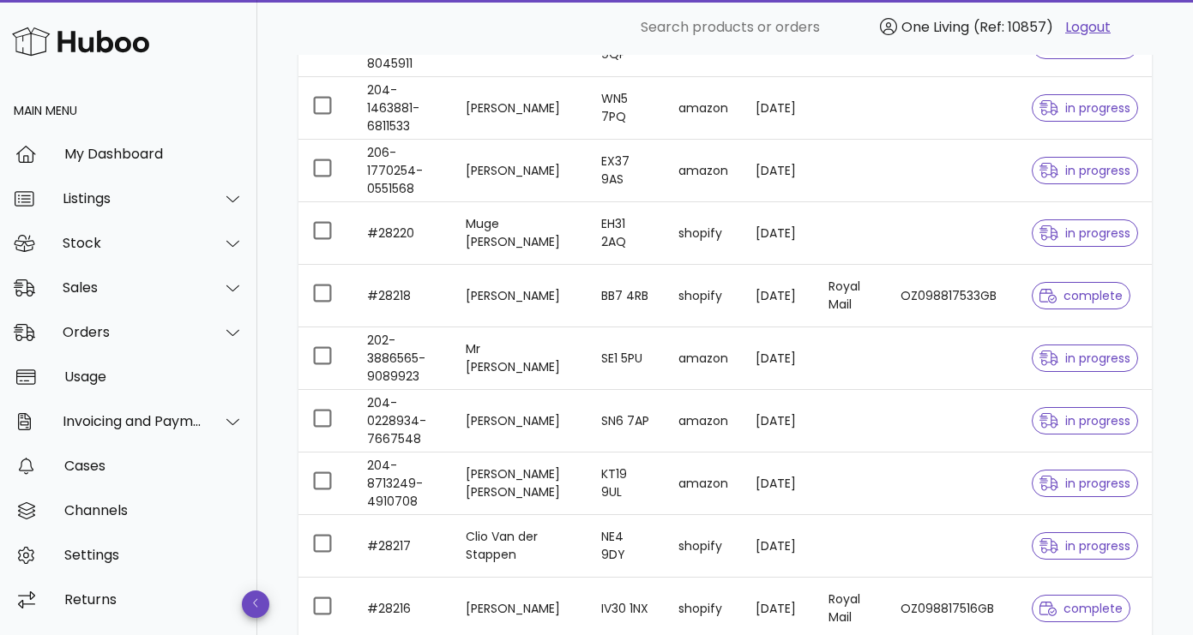
scroll to position [1444, 0]
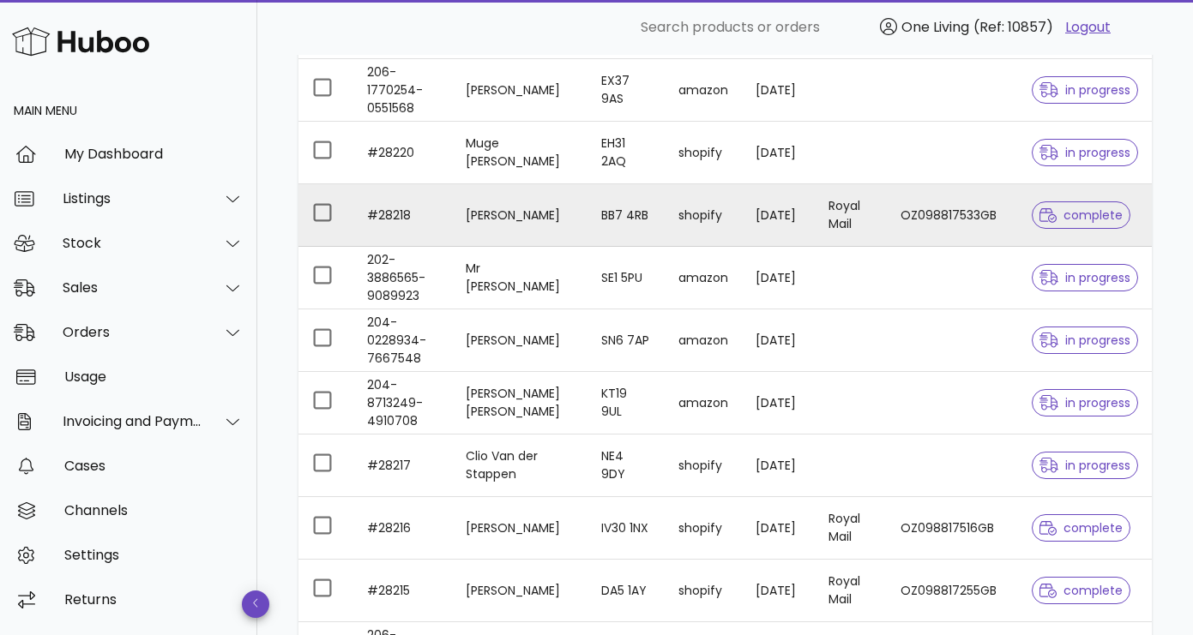
click at [442, 214] on td "#28218" at bounding box center [402, 215] width 99 height 63
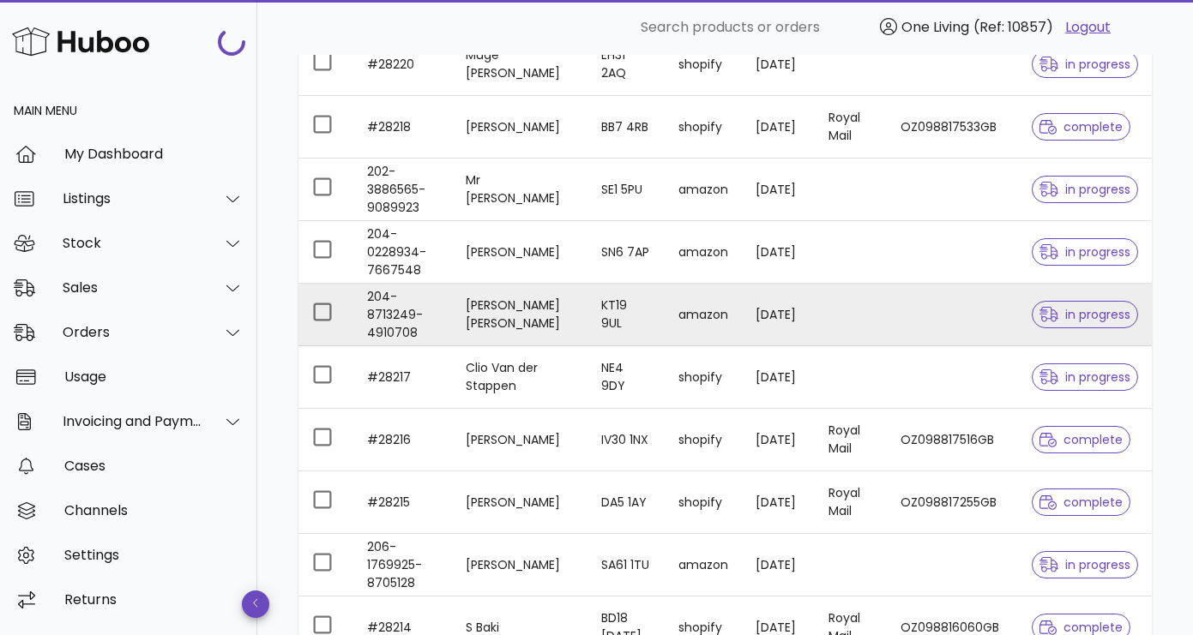
scroll to position [1535, 0]
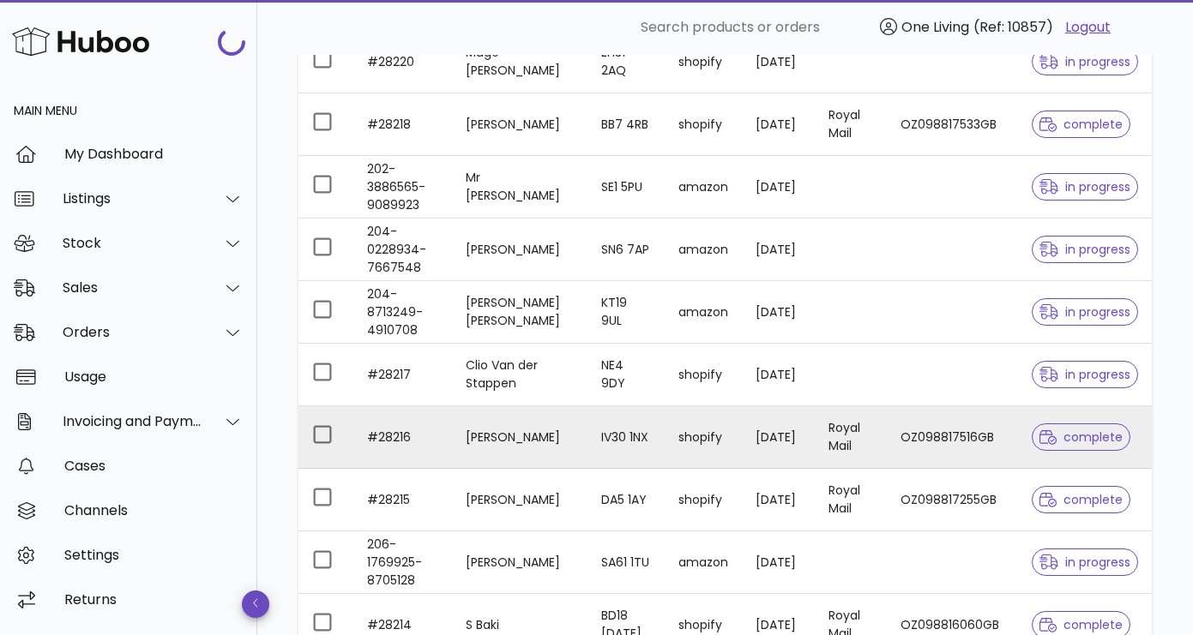
click at [430, 437] on td "#28216" at bounding box center [402, 437] width 99 height 63
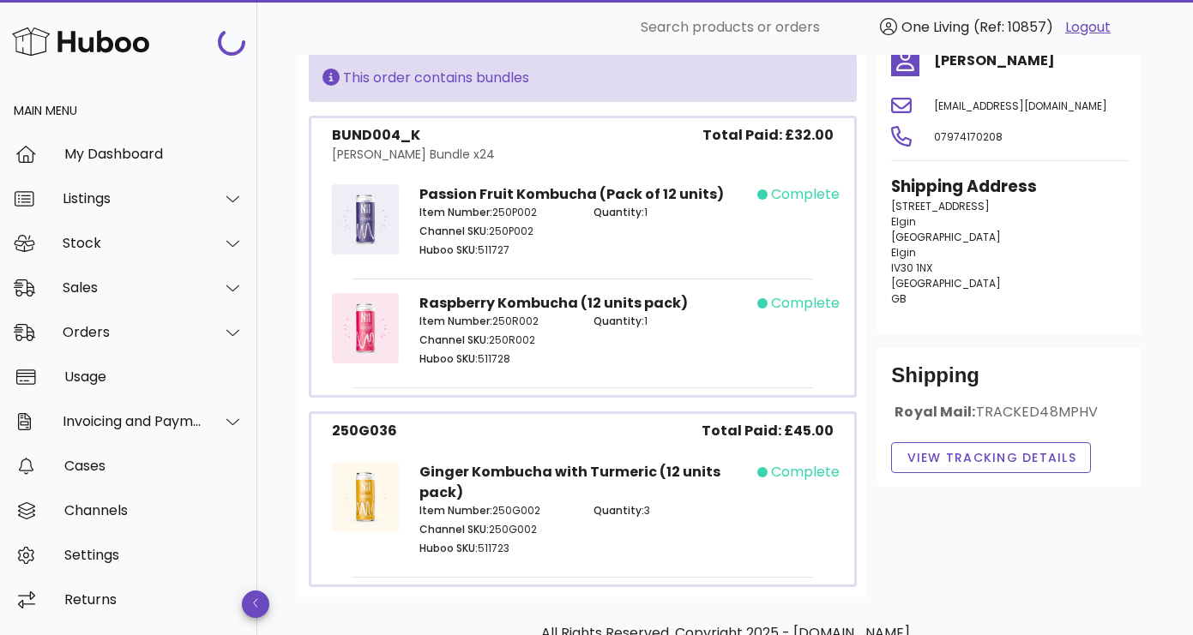
scroll to position [147, 0]
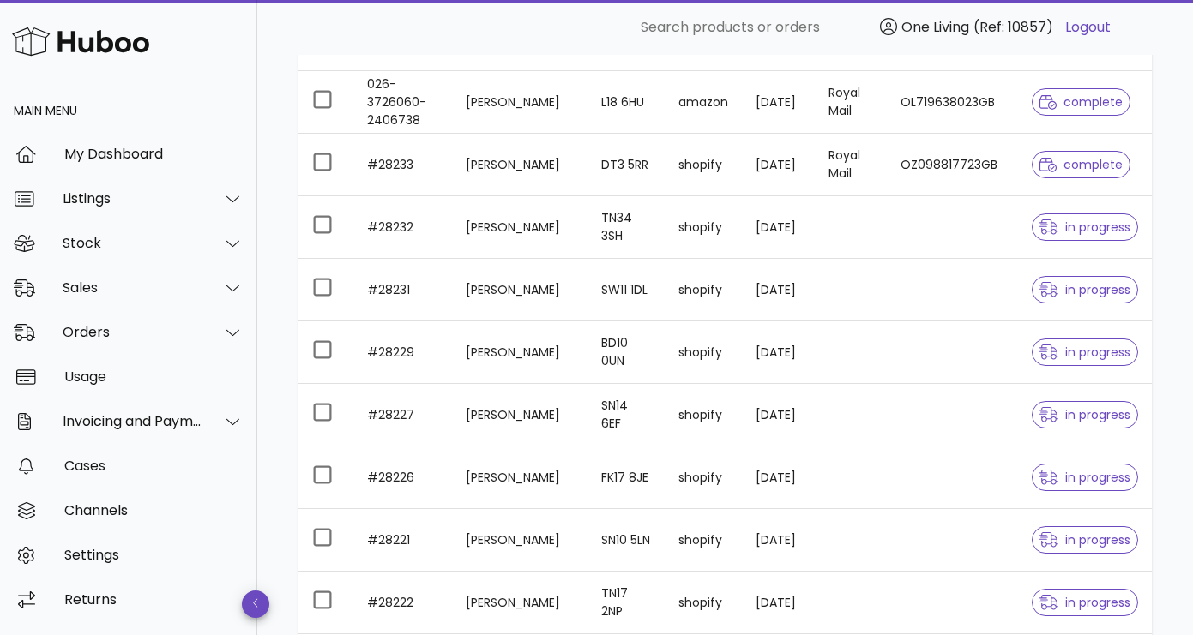
scroll to position [367, 0]
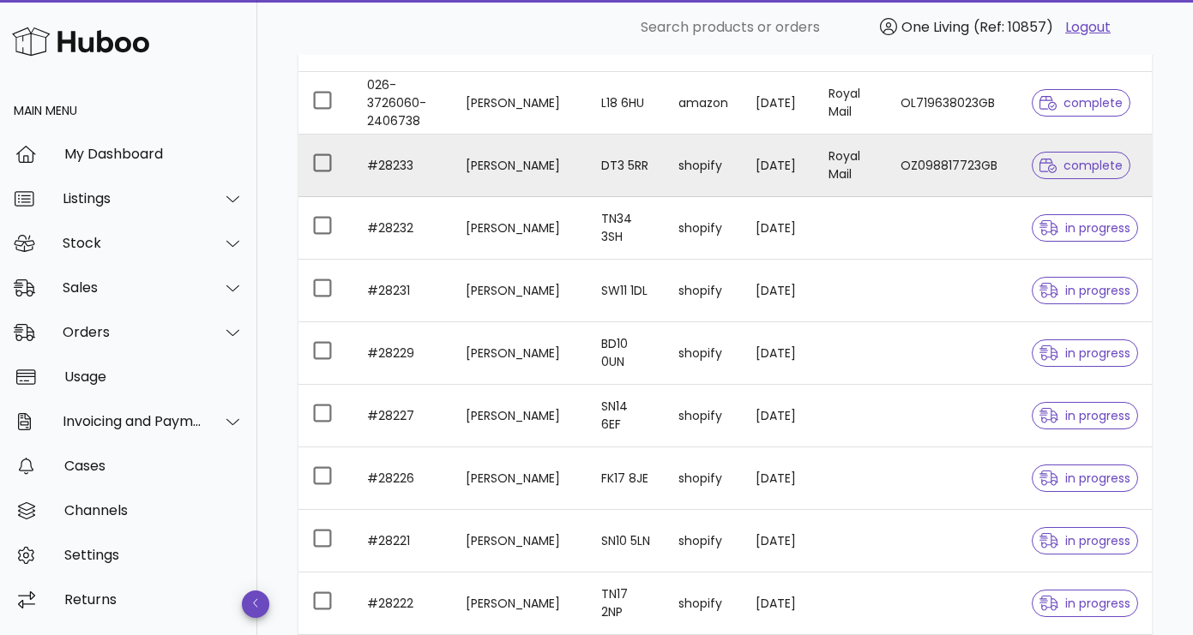
click at [436, 173] on td "#28233" at bounding box center [402, 166] width 99 height 63
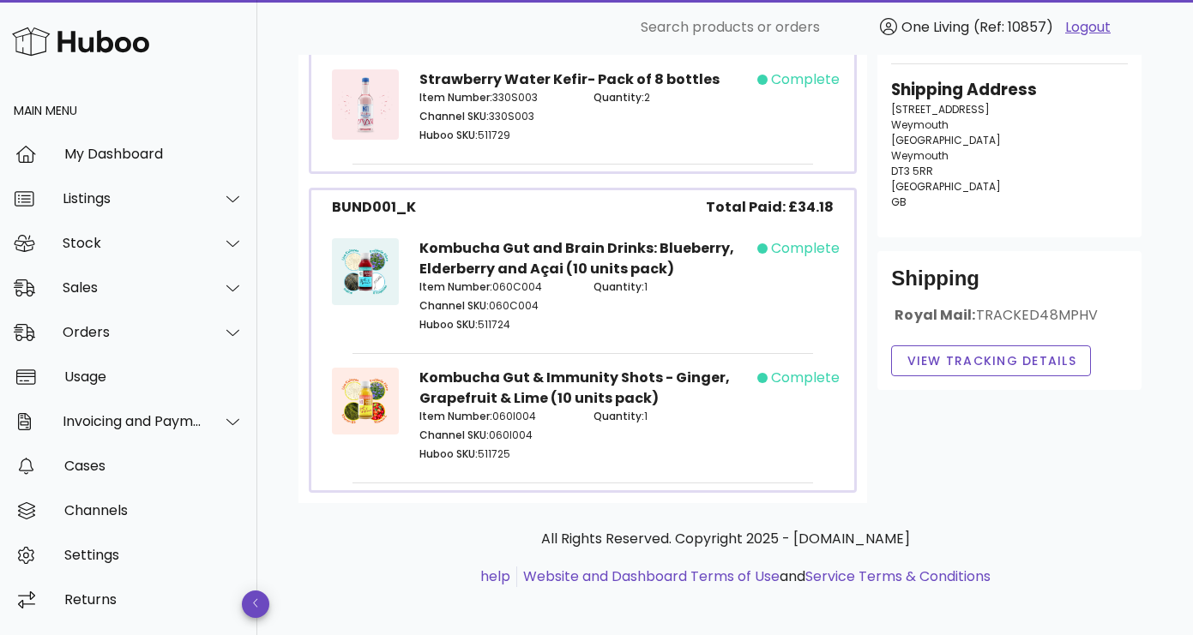
scroll to position [252, 0]
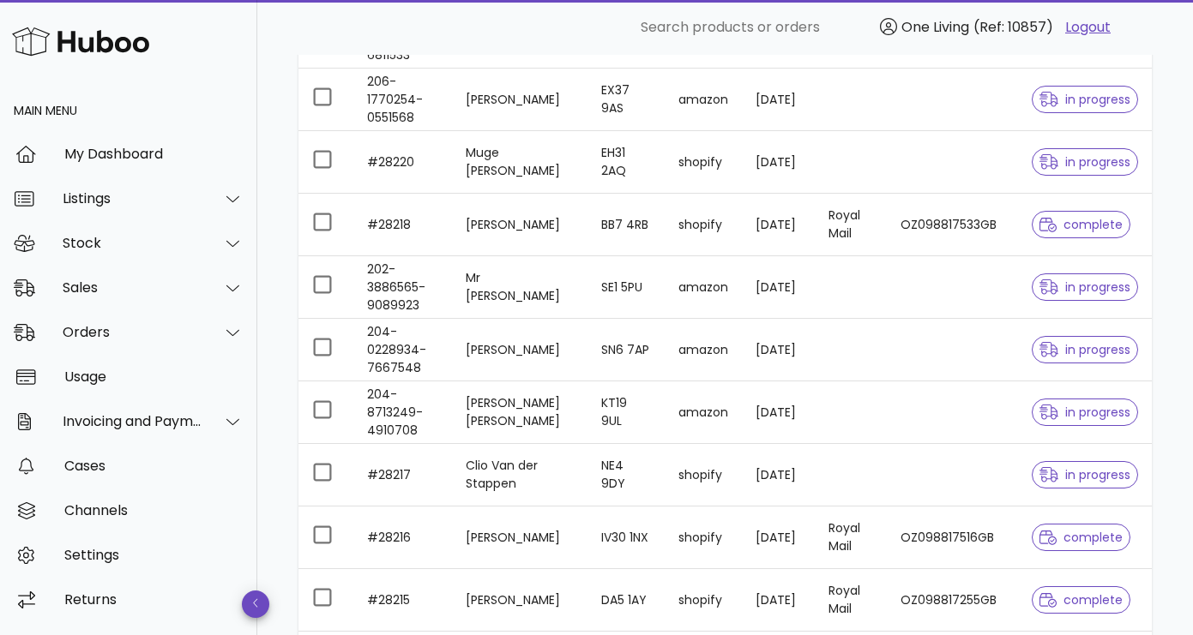
scroll to position [1436, 0]
